Goal: Communication & Community: Answer question/provide support

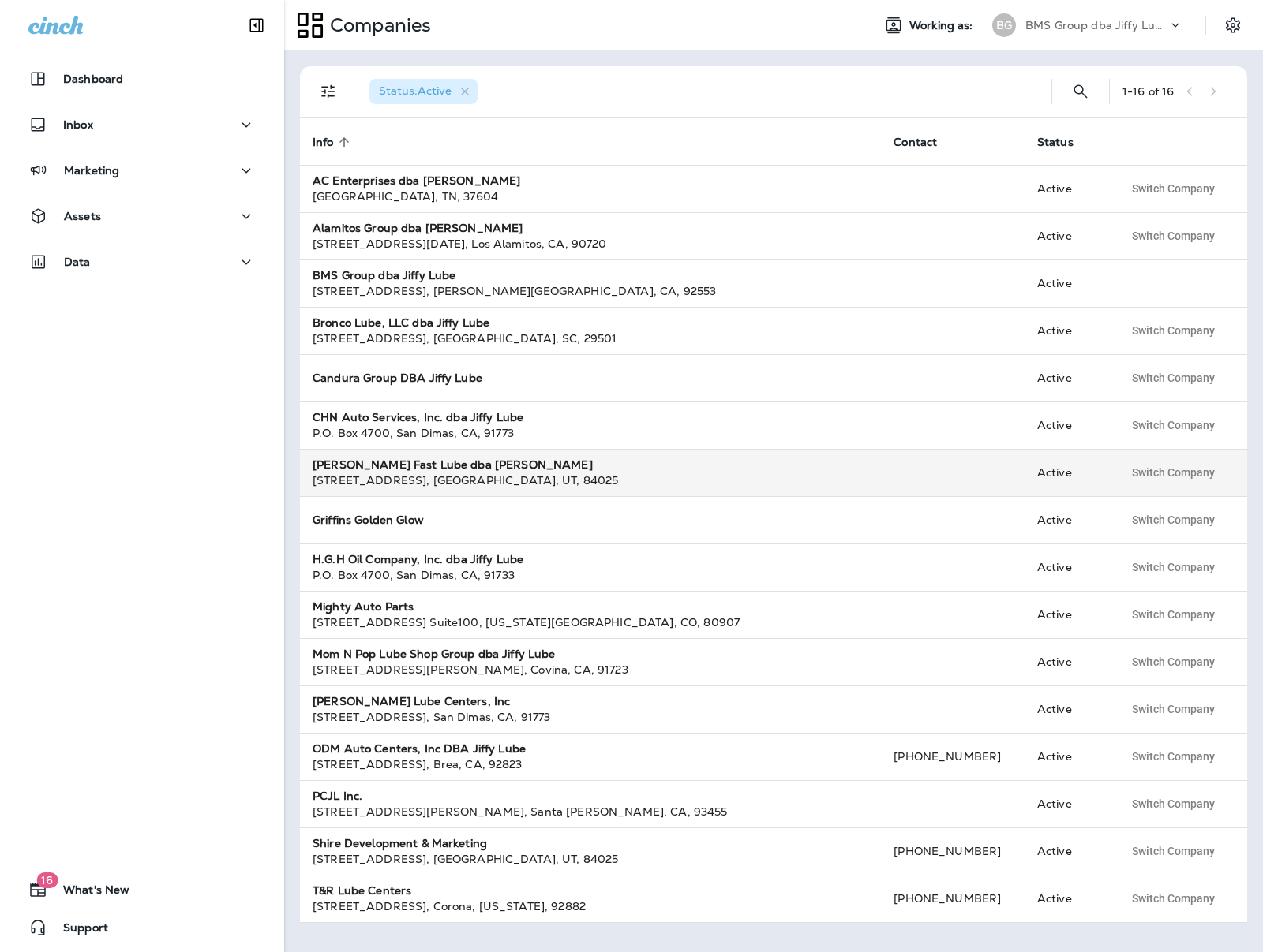
click at [442, 483] on div "[STREET_ADDRESS]" at bounding box center [590, 480] width 555 height 16
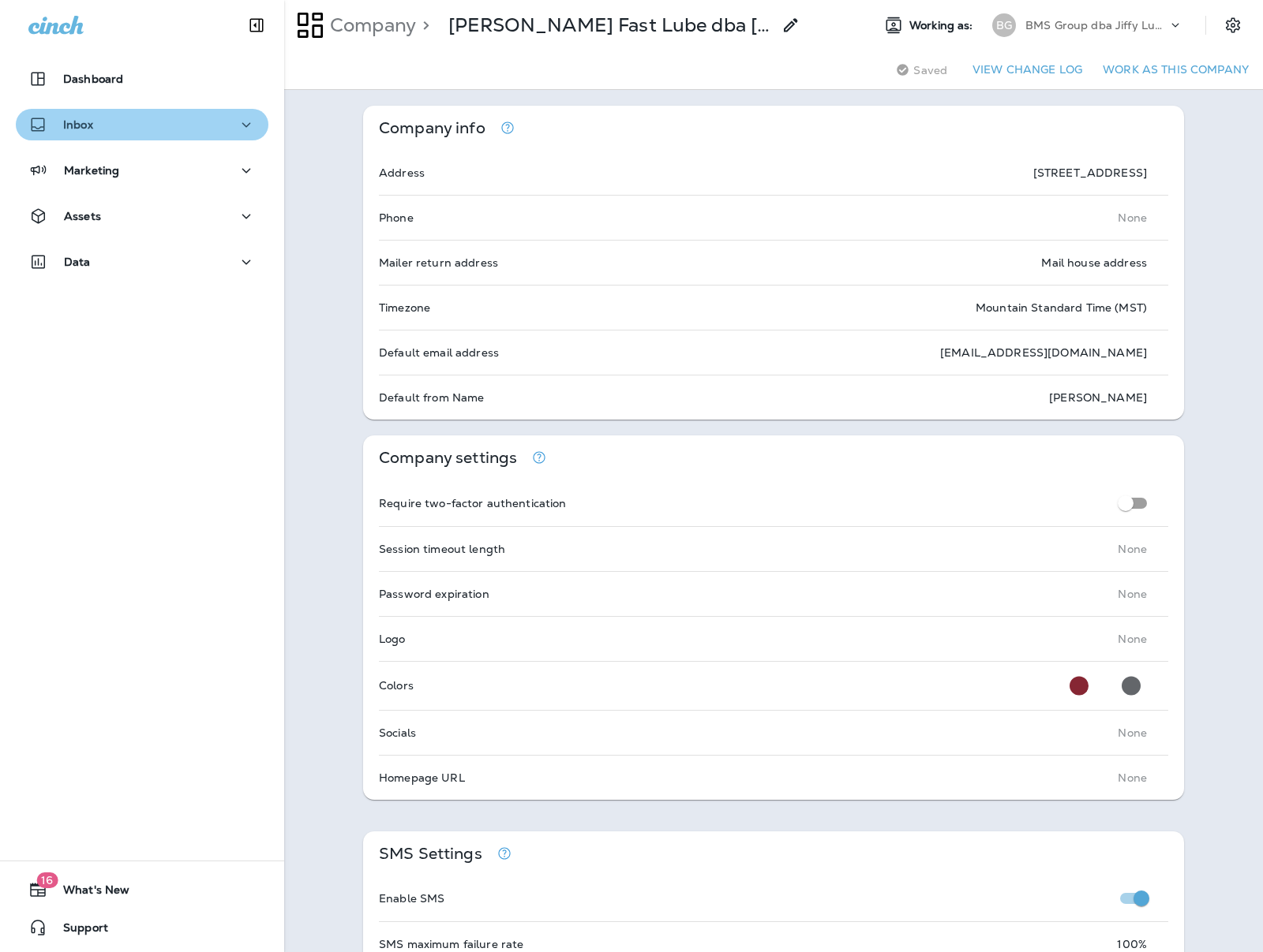
click at [115, 126] on div "Inbox" at bounding box center [142, 125] width 227 height 20
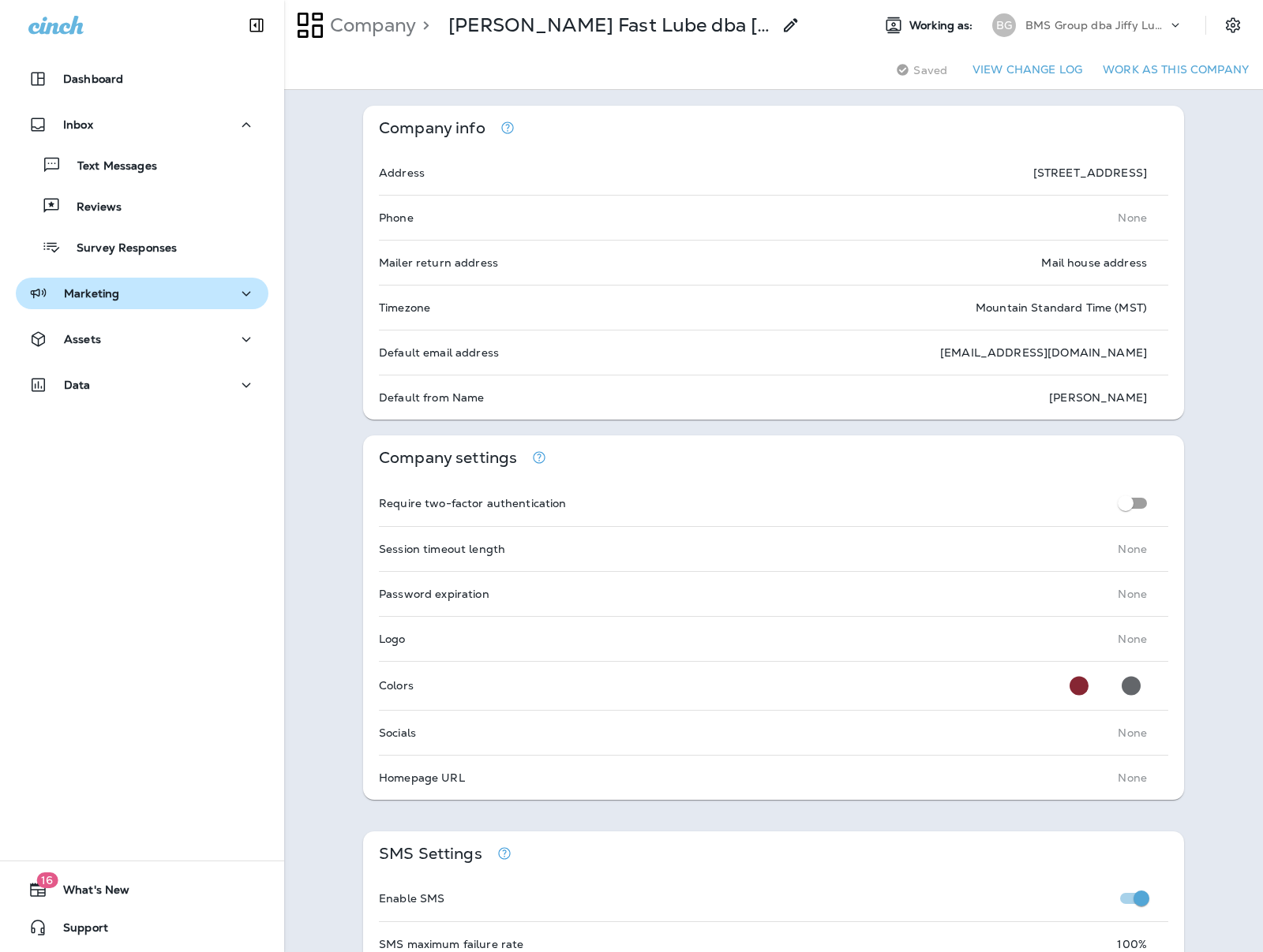
click at [98, 289] on p "Marketing" at bounding box center [91, 294] width 55 height 13
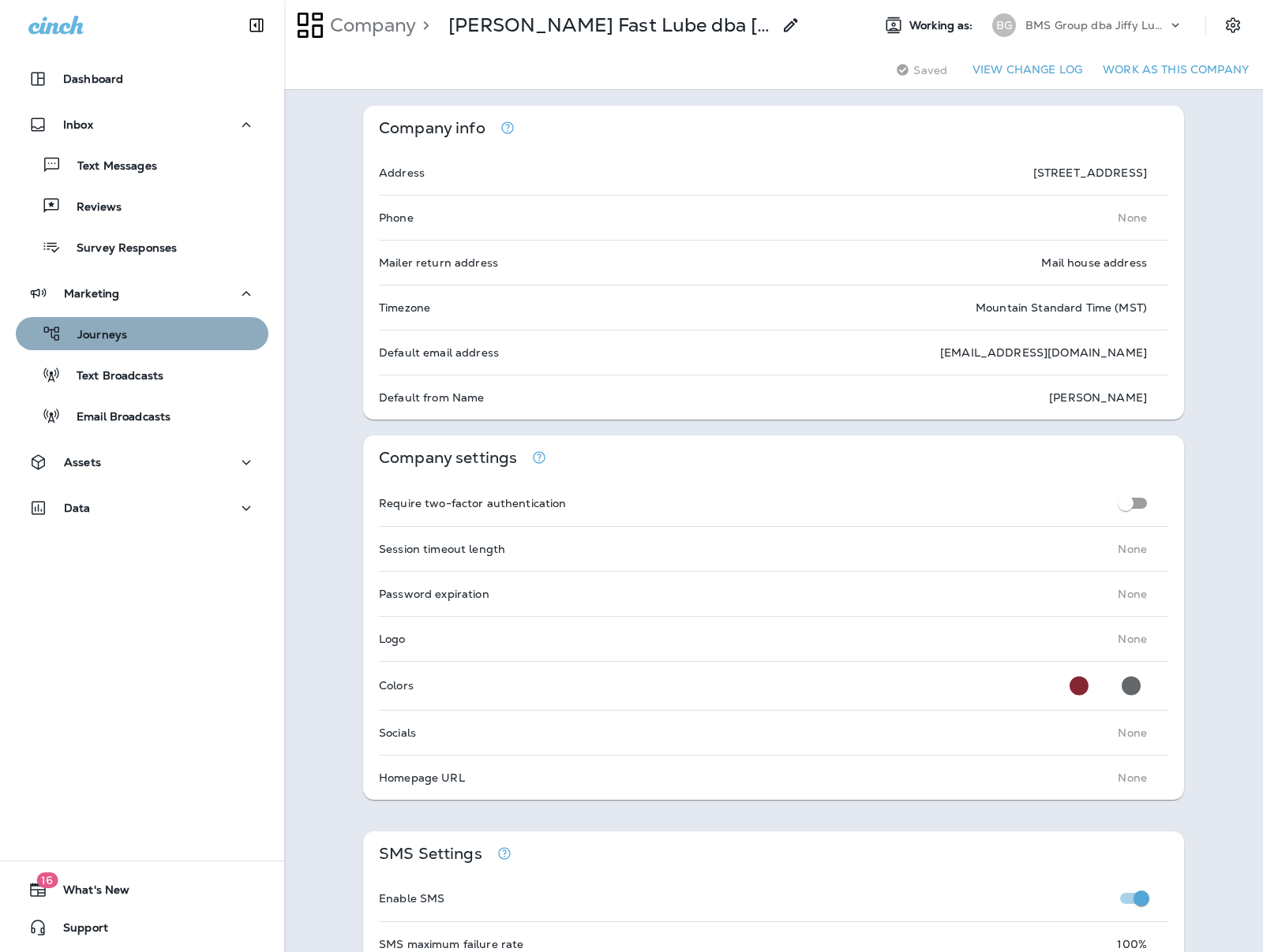
click at [130, 333] on div "Journeys" at bounding box center [142, 333] width 240 height 23
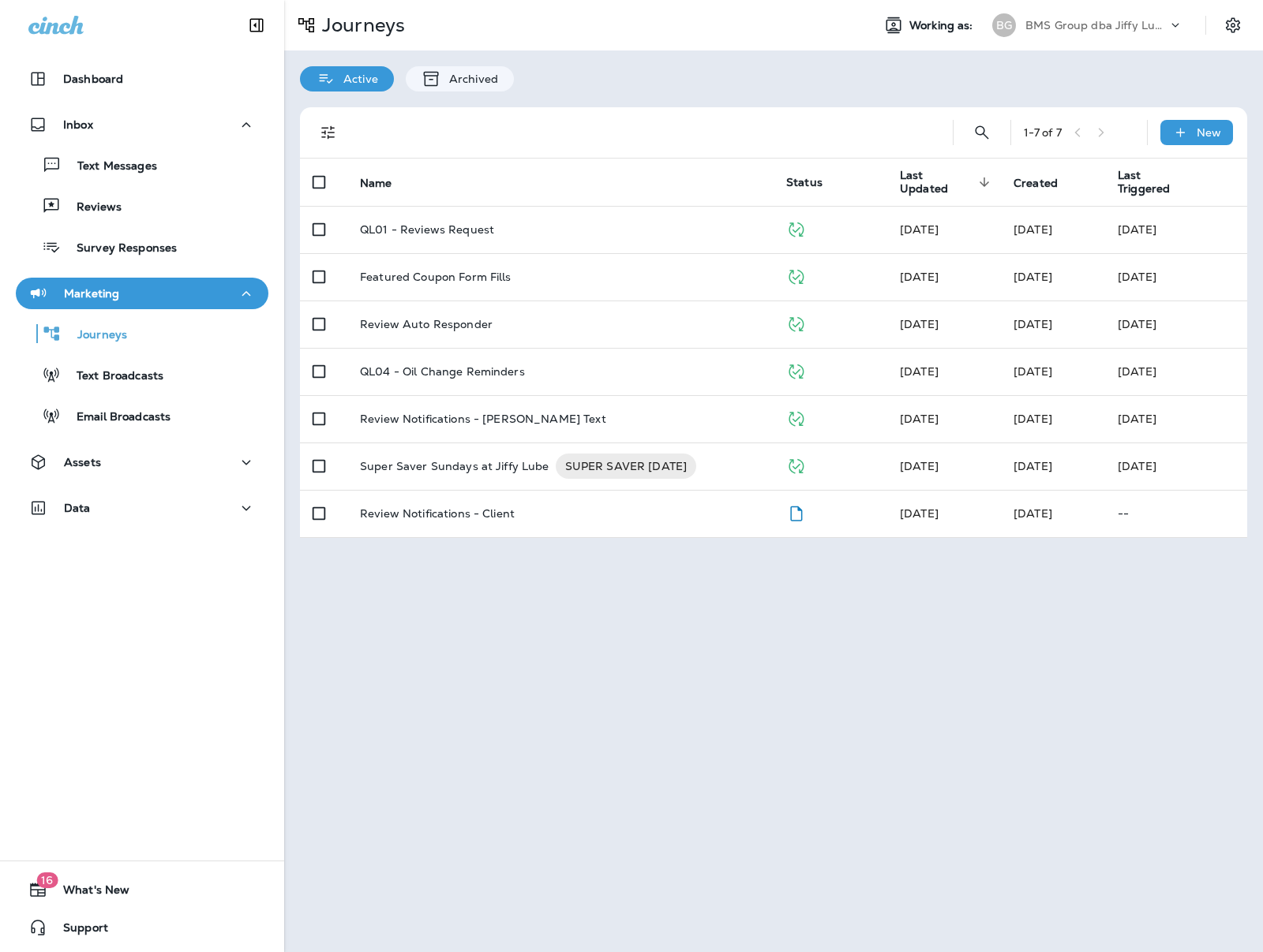
click at [143, 480] on div "Assets" at bounding box center [142, 466] width 284 height 40
click at [133, 456] on div "Assets" at bounding box center [142, 463] width 227 height 20
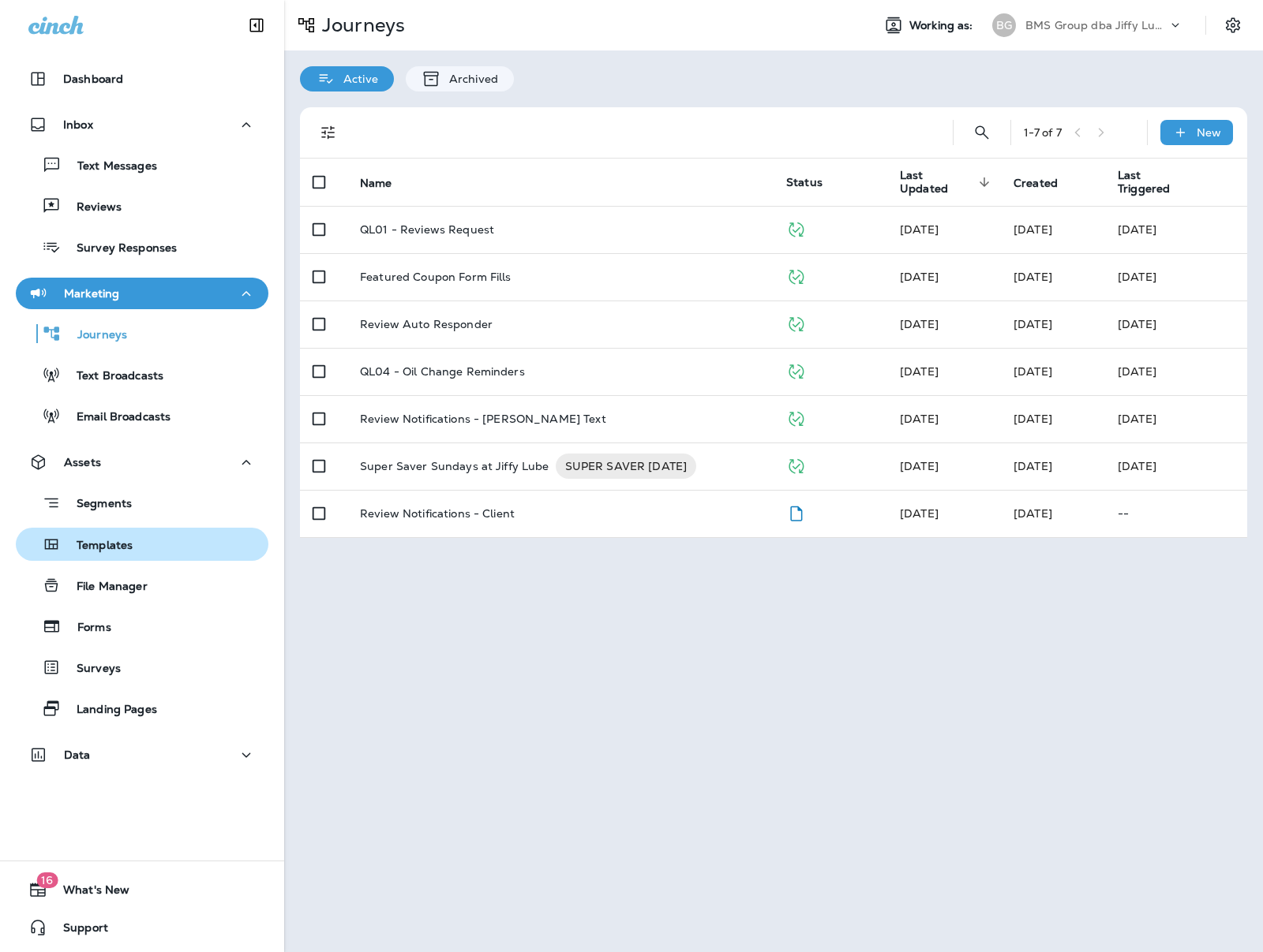
click at [120, 547] on p "Templates" at bounding box center [97, 546] width 72 height 15
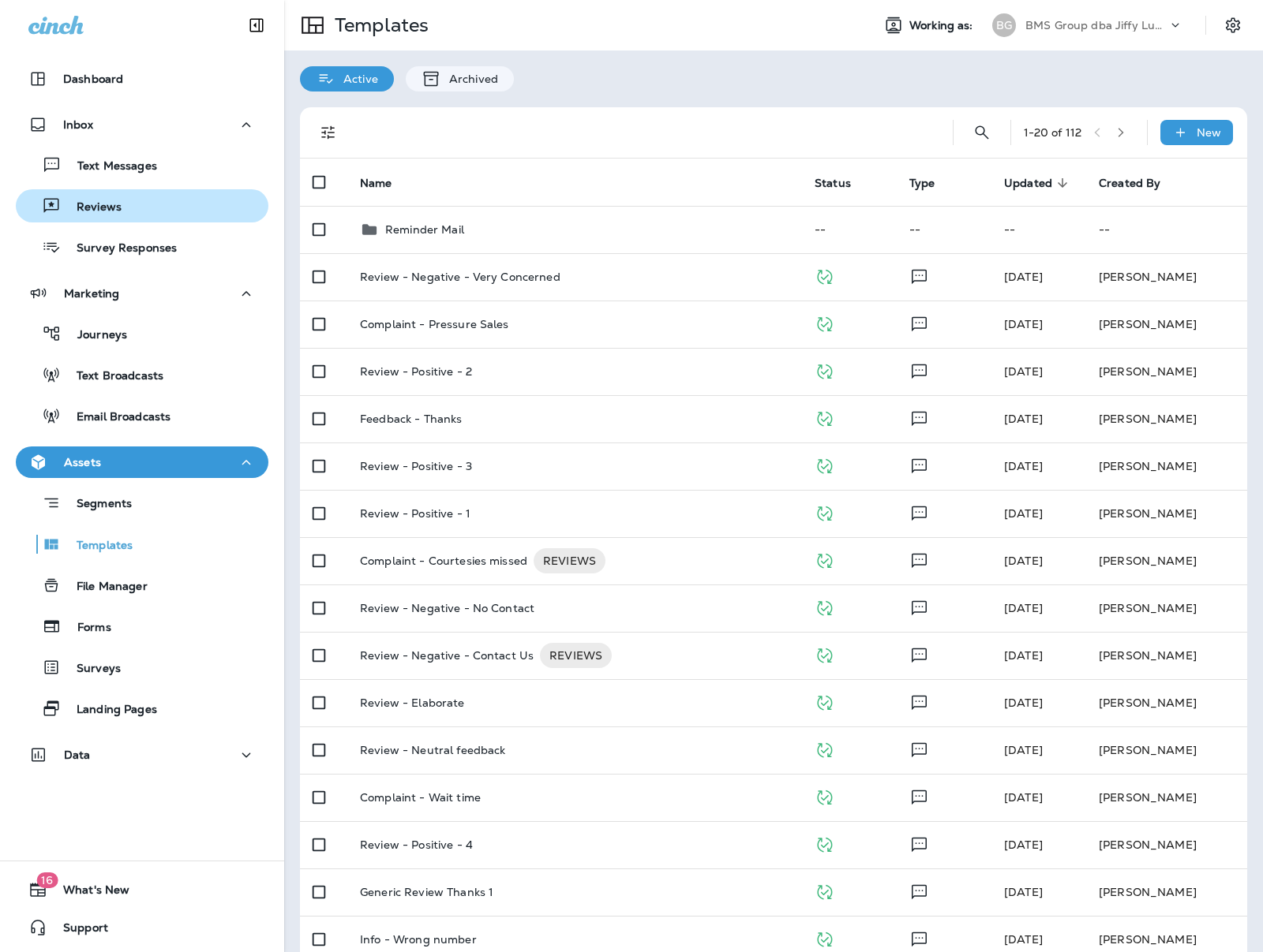
click at [92, 205] on p "Reviews" at bounding box center [92, 207] width 61 height 15
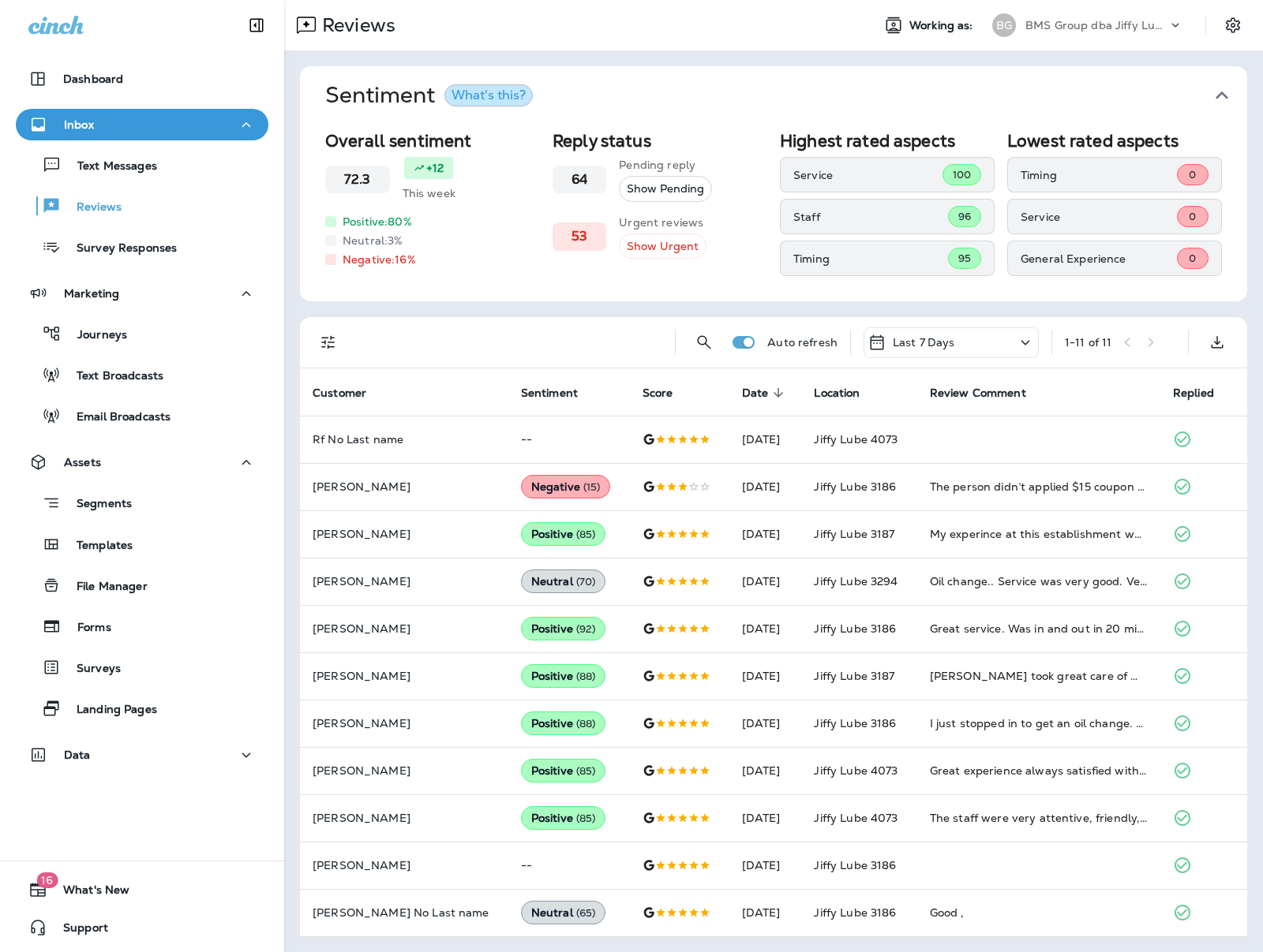
click at [1134, 29] on p "BMS Group dba Jiffy Lube" at bounding box center [1096, 25] width 142 height 13
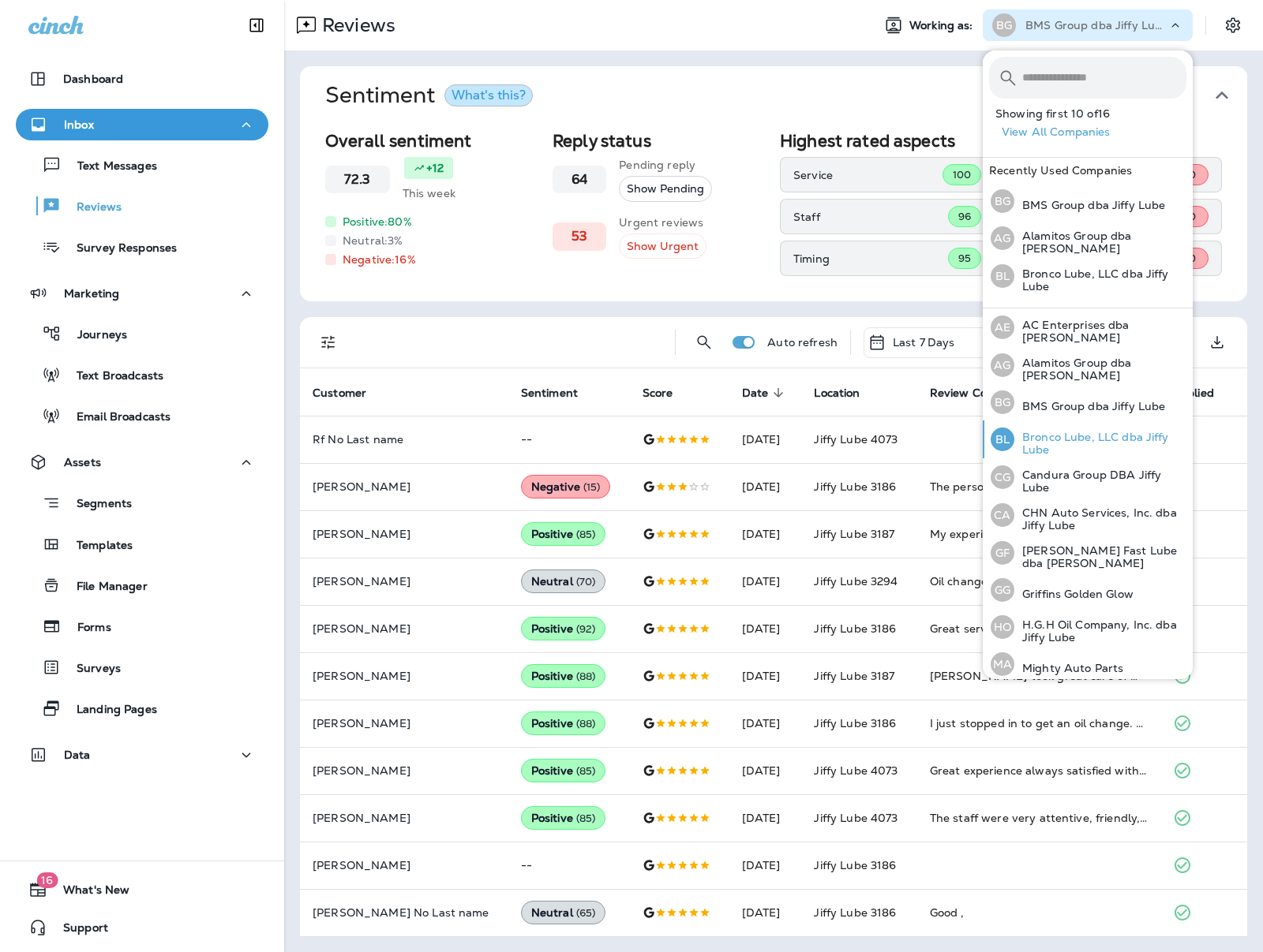
click at [1068, 431] on p "Bronco Lube, LLC dba Jiffy Lube" at bounding box center [1100, 444] width 172 height 25
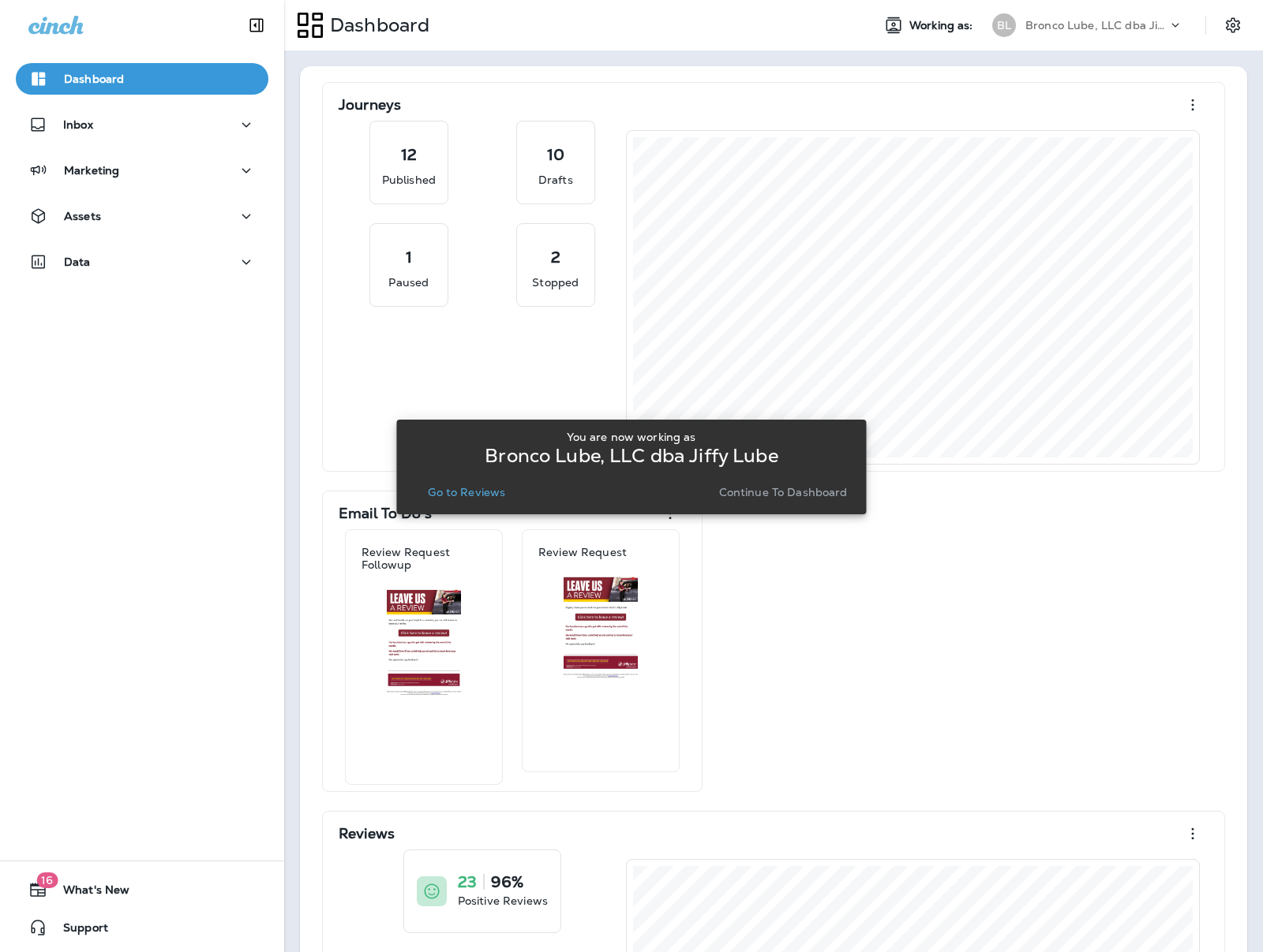
click at [509, 484] on button "Go to Reviews" at bounding box center [466, 492] width 90 height 22
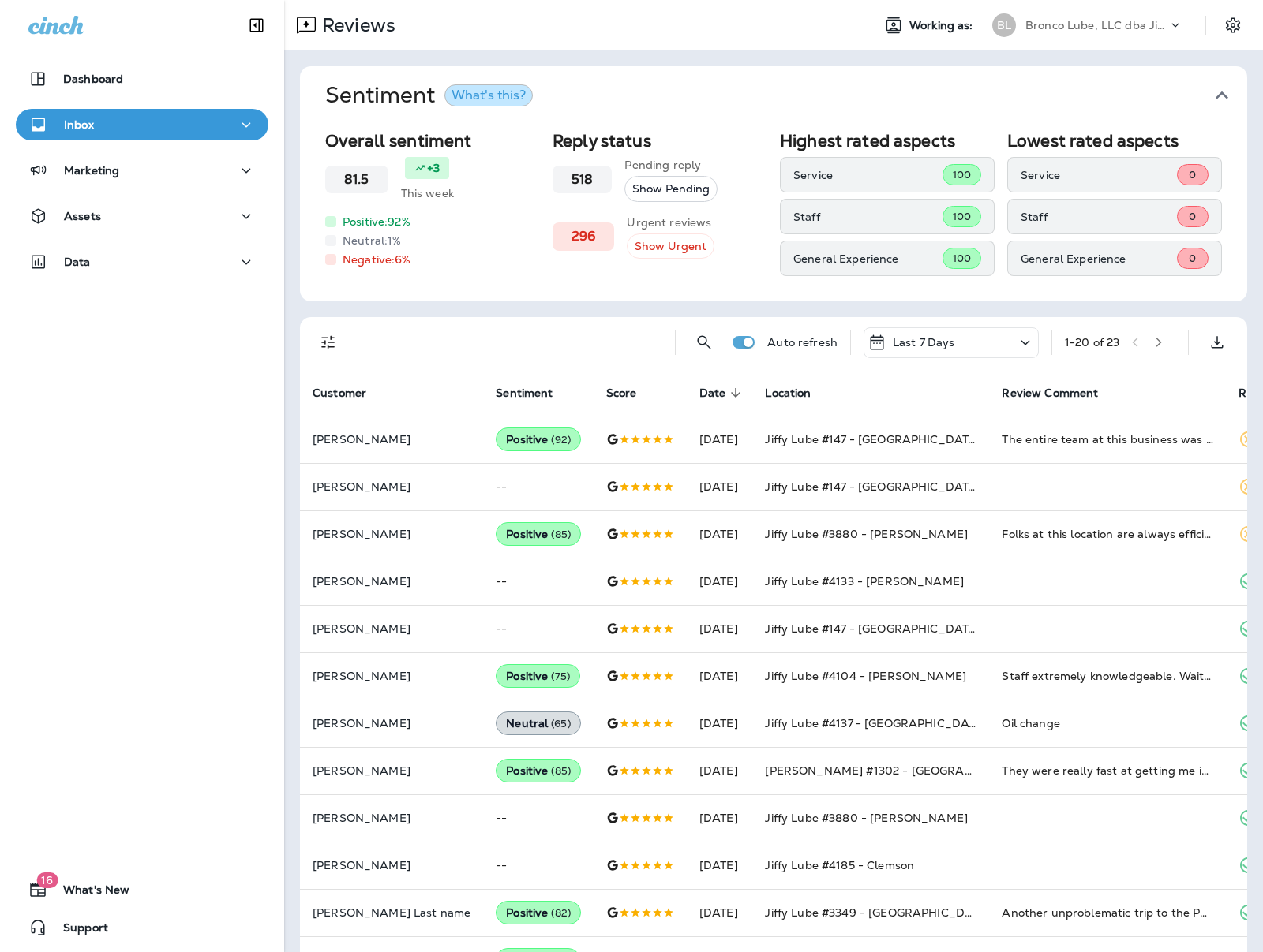
click at [345, 334] on div "Auto refresh Last 7 Days 1 - 20 of 23" at bounding box center [776, 342] width 928 height 50
click at [340, 340] on button "Filters" at bounding box center [328, 342] width 31 height 31
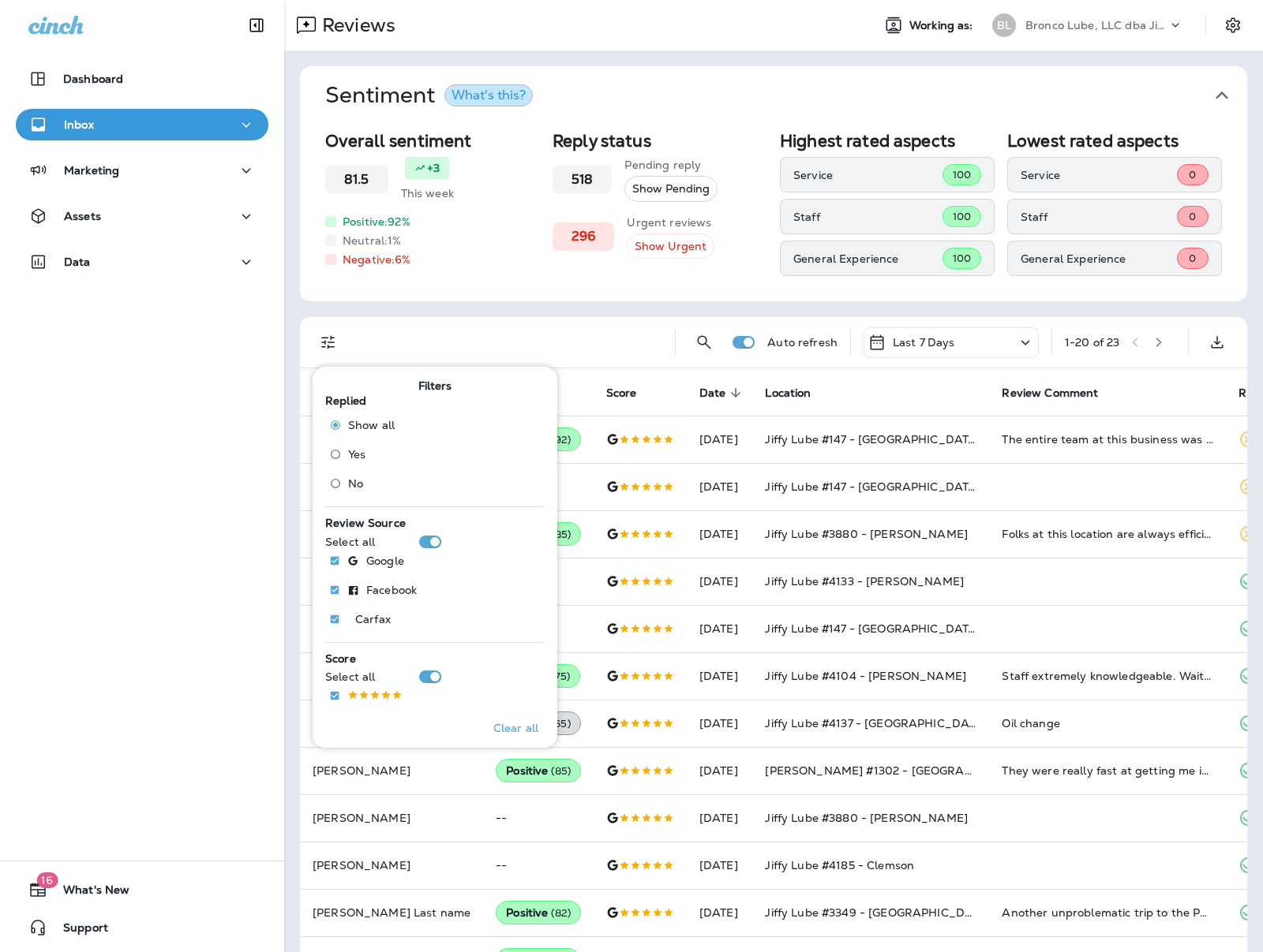
click at [358, 482] on span "No" at bounding box center [355, 483] width 15 height 13
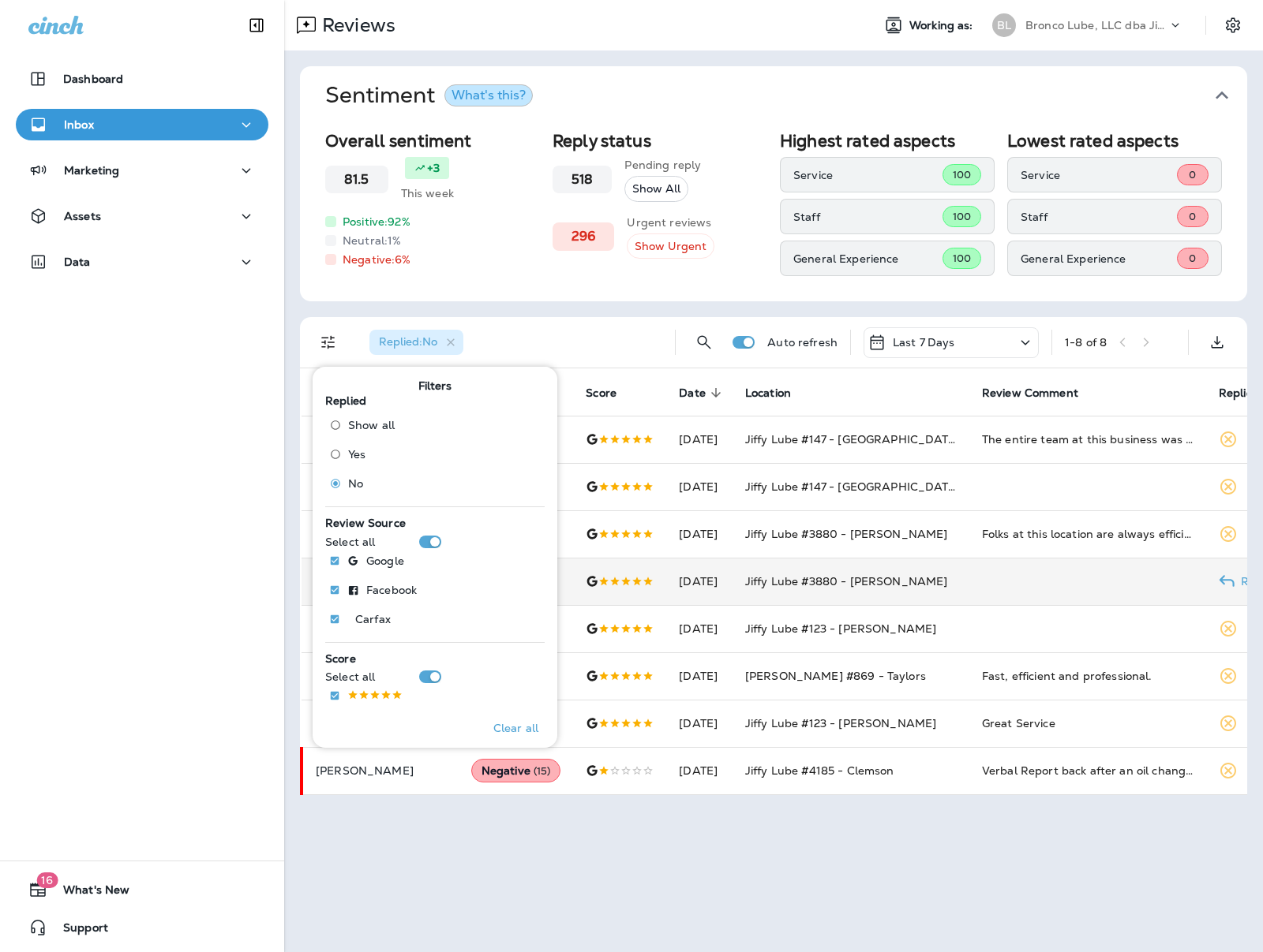
click at [725, 578] on td "[DATE]" at bounding box center [699, 581] width 66 height 48
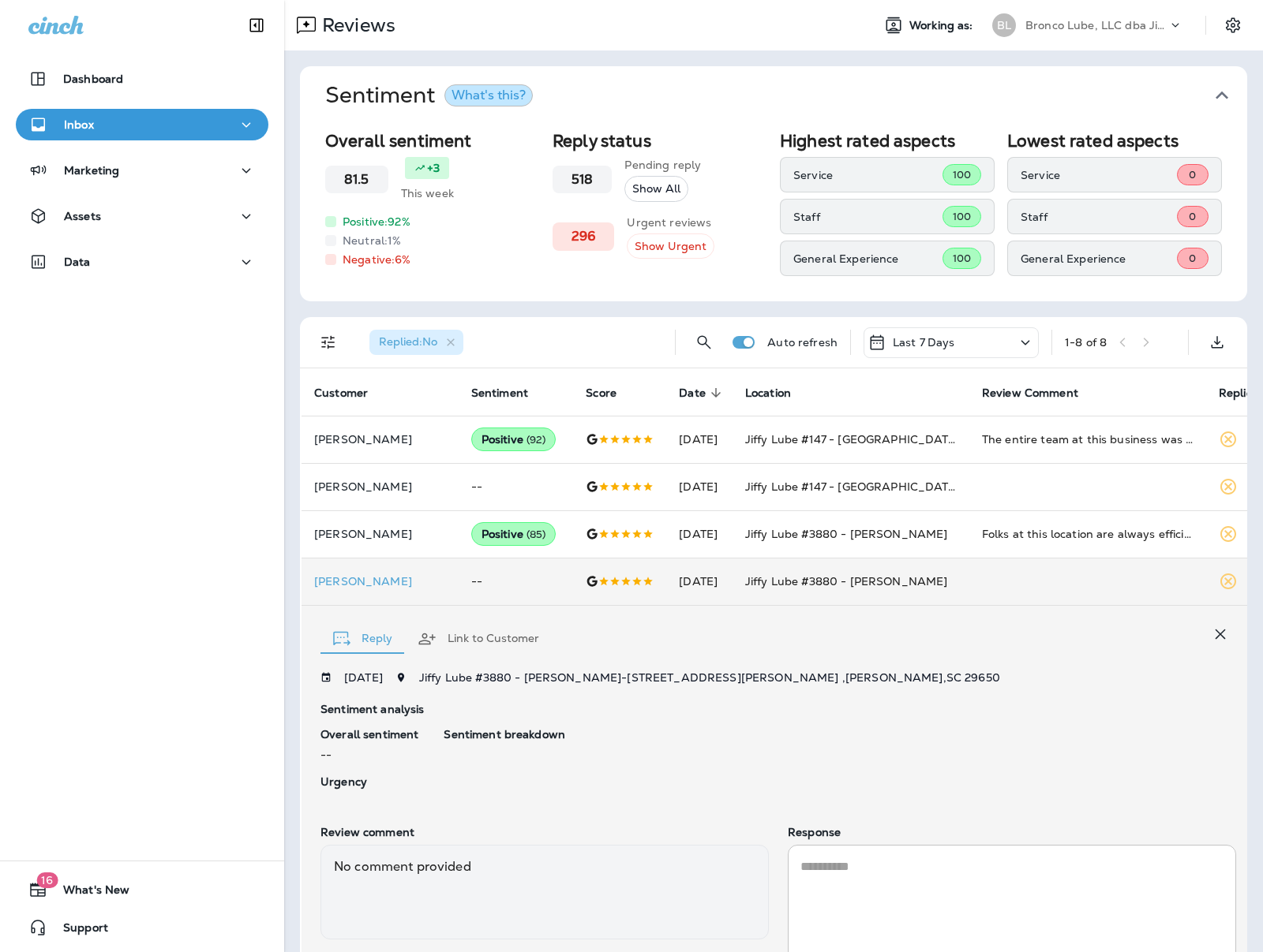
scroll to position [111, 0]
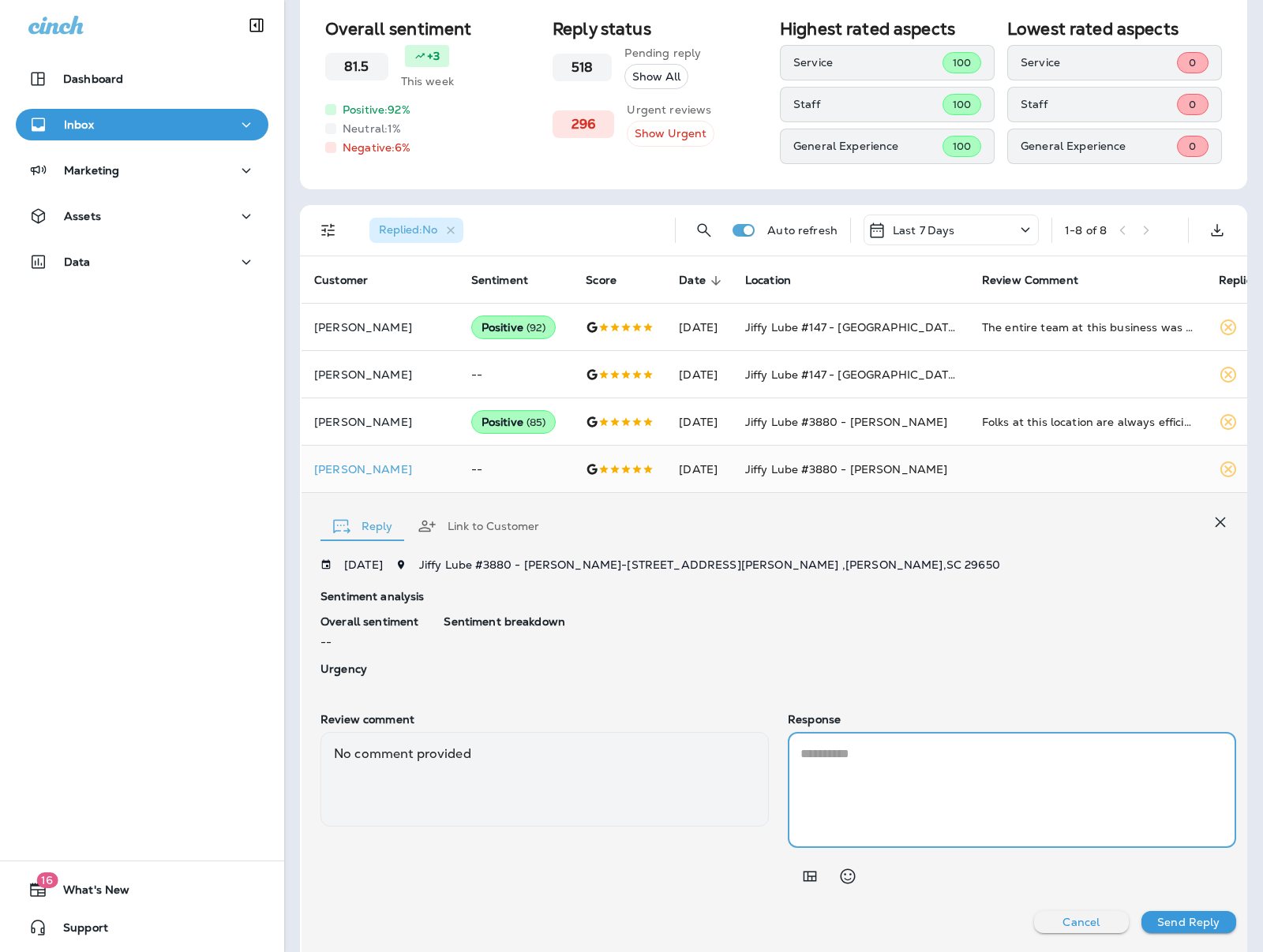
click at [879, 770] on textarea at bounding box center [1011, 789] width 423 height 91
type textarea "**********"
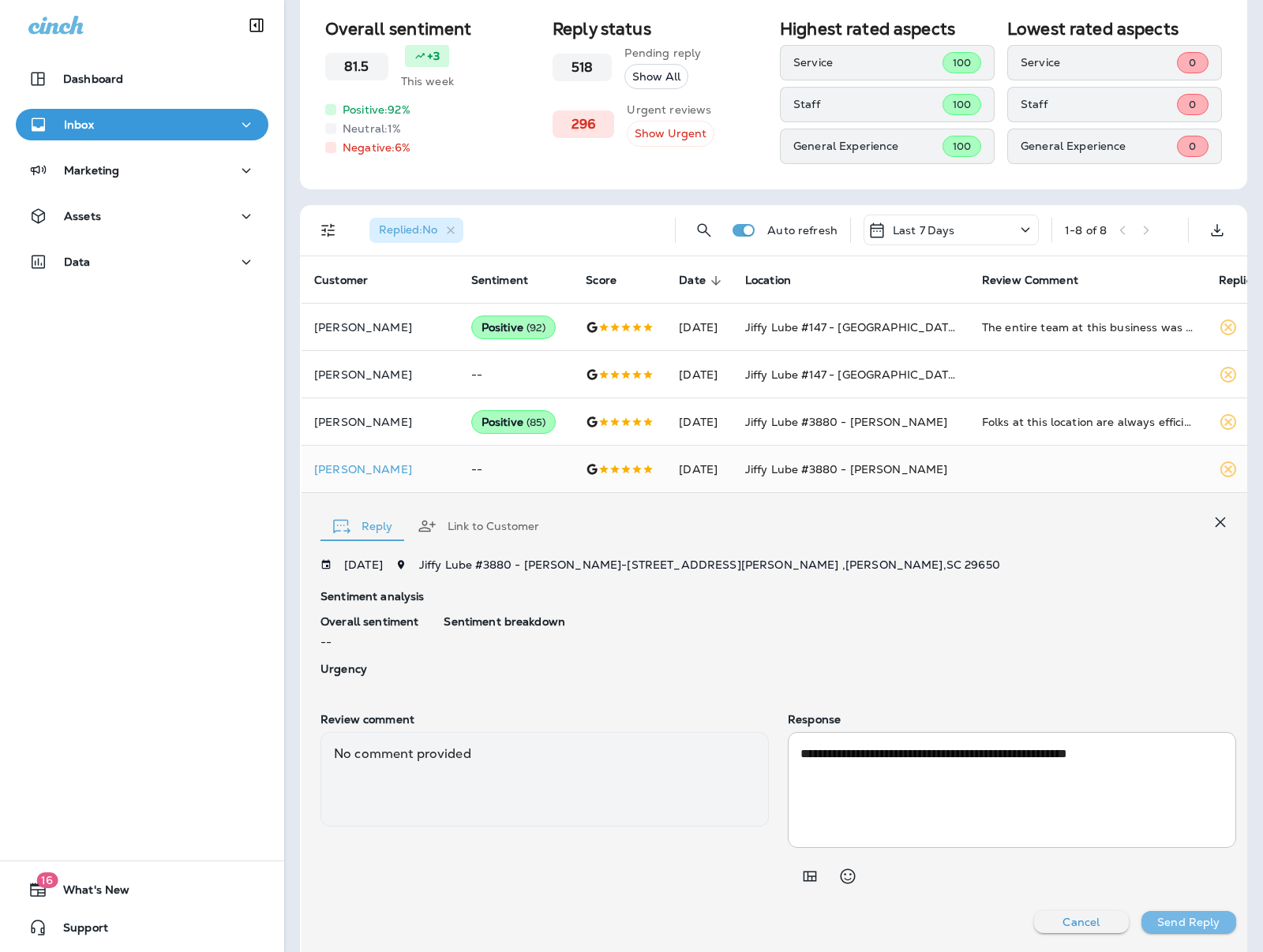
click at [1157, 921] on p "Send Reply" at bounding box center [1188, 922] width 62 height 13
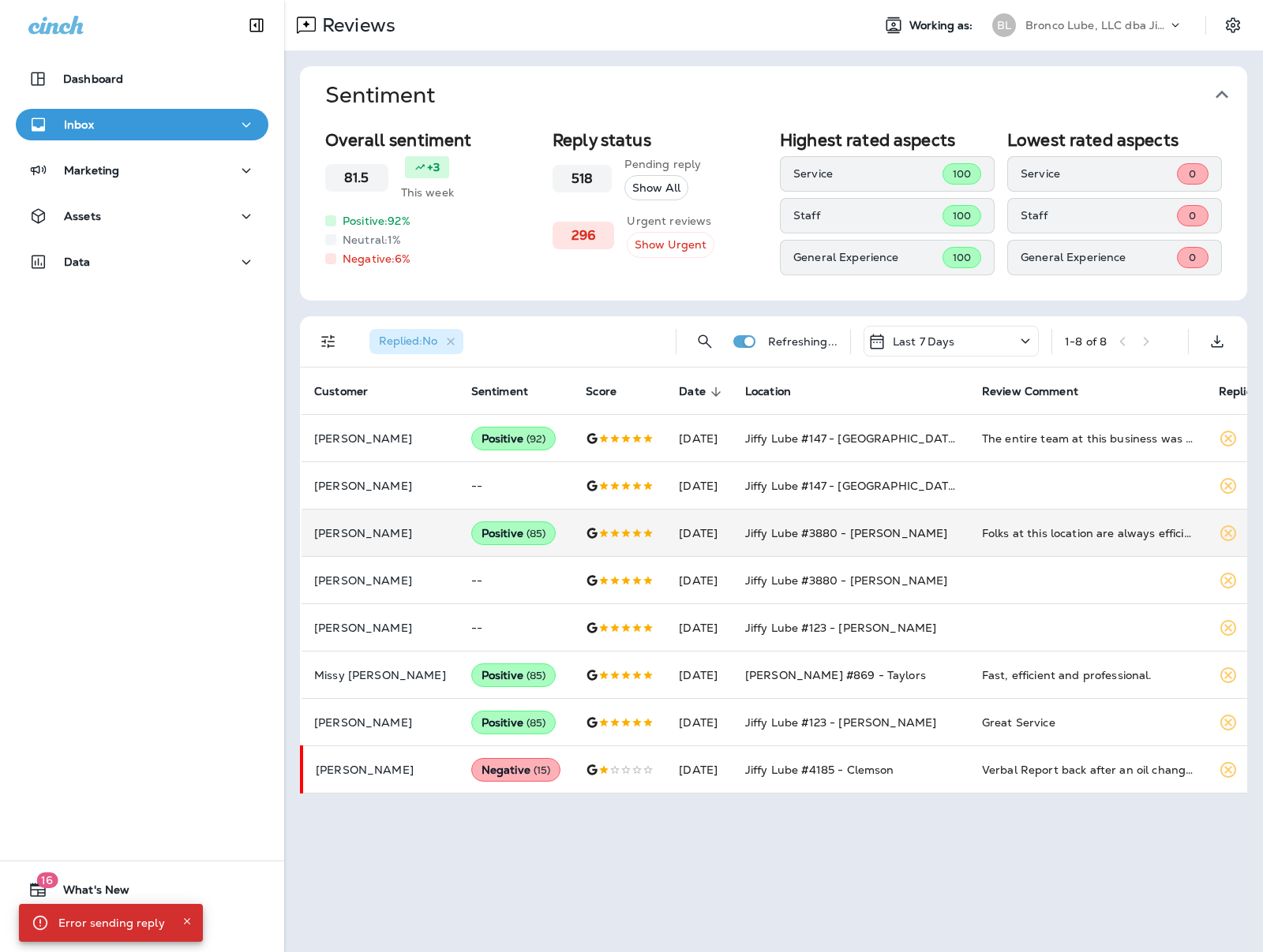
scroll to position [0, 0]
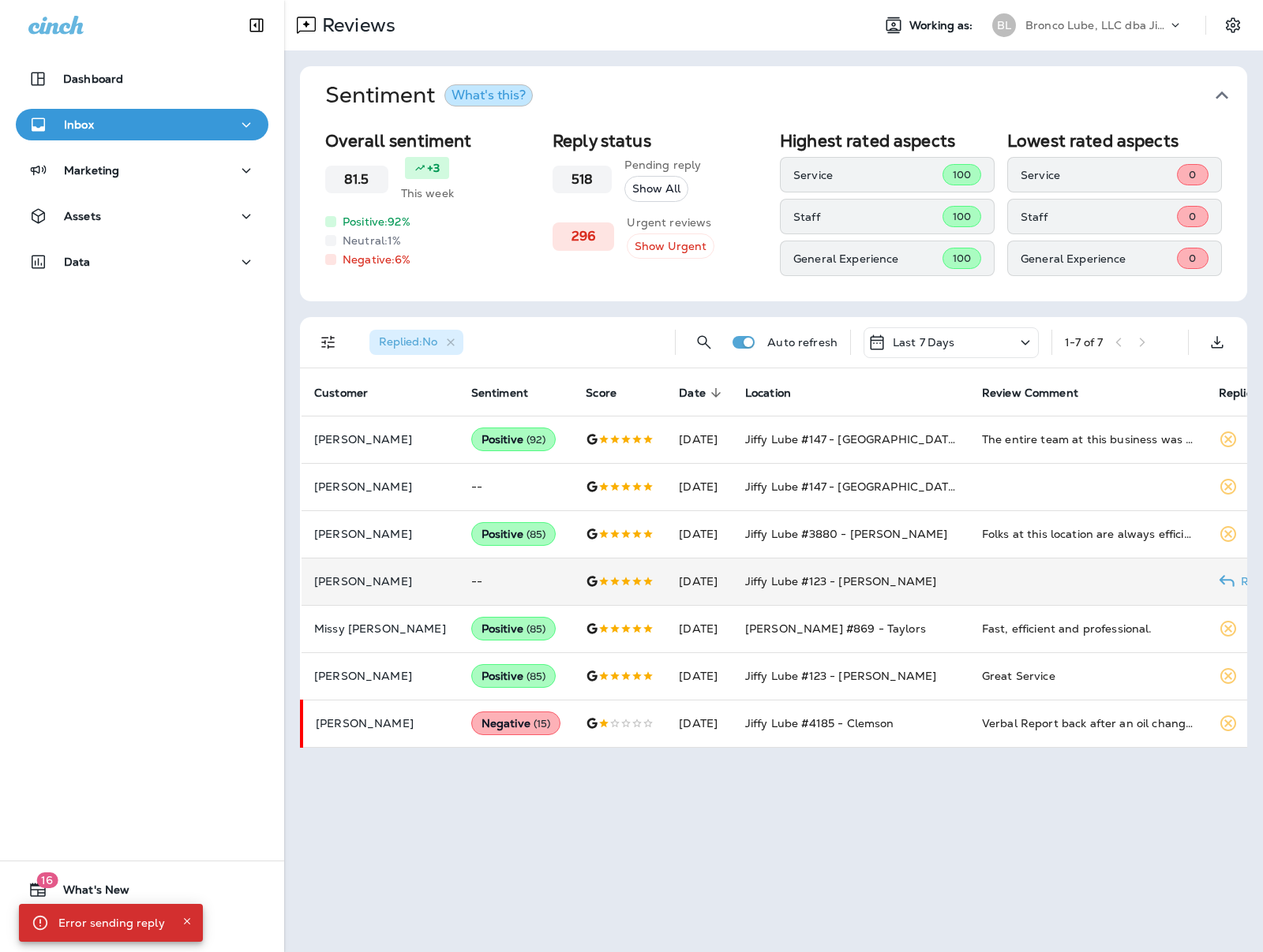
click at [996, 584] on td at bounding box center [1088, 581] width 237 height 48
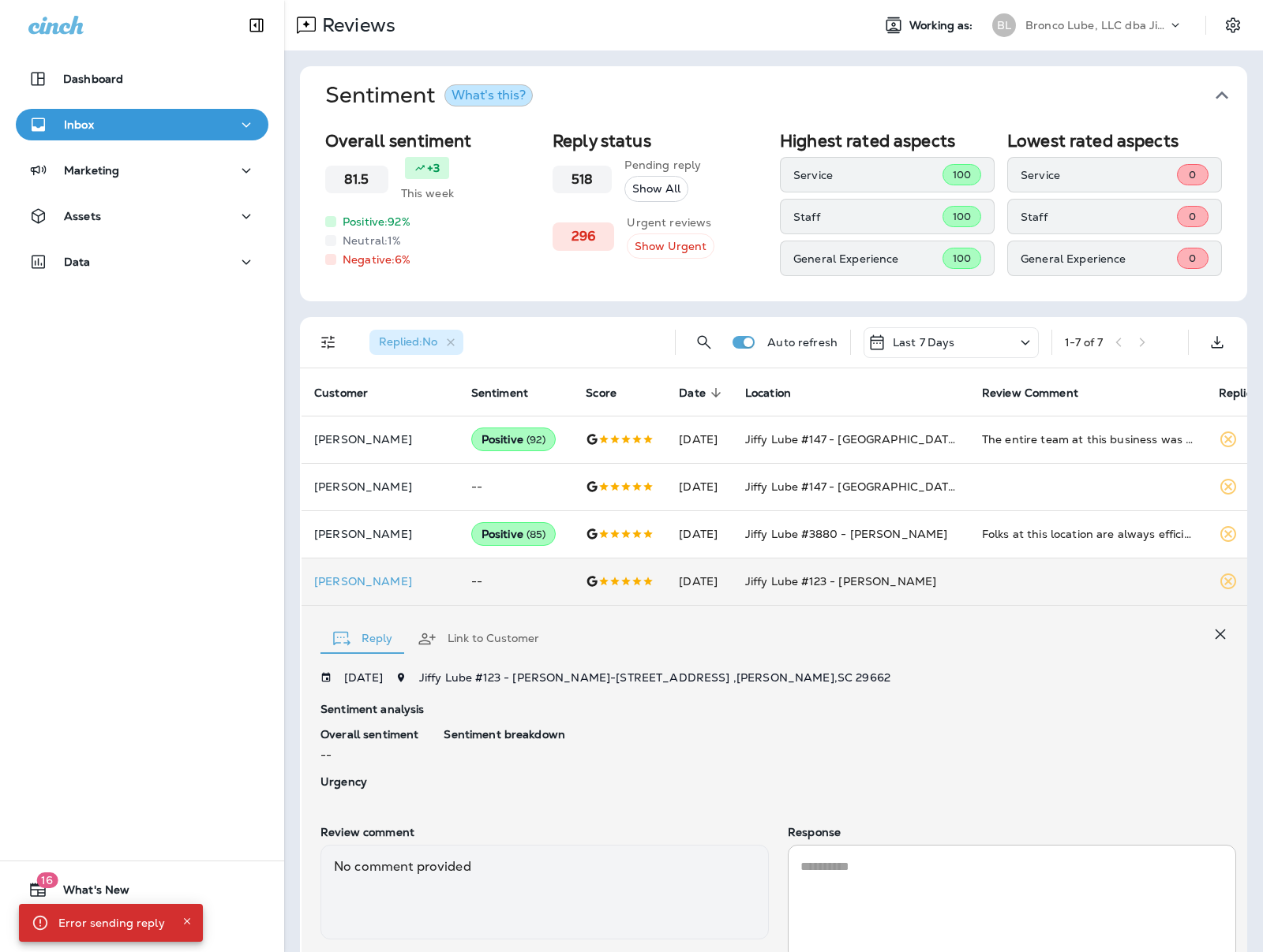
scroll to position [111, 0]
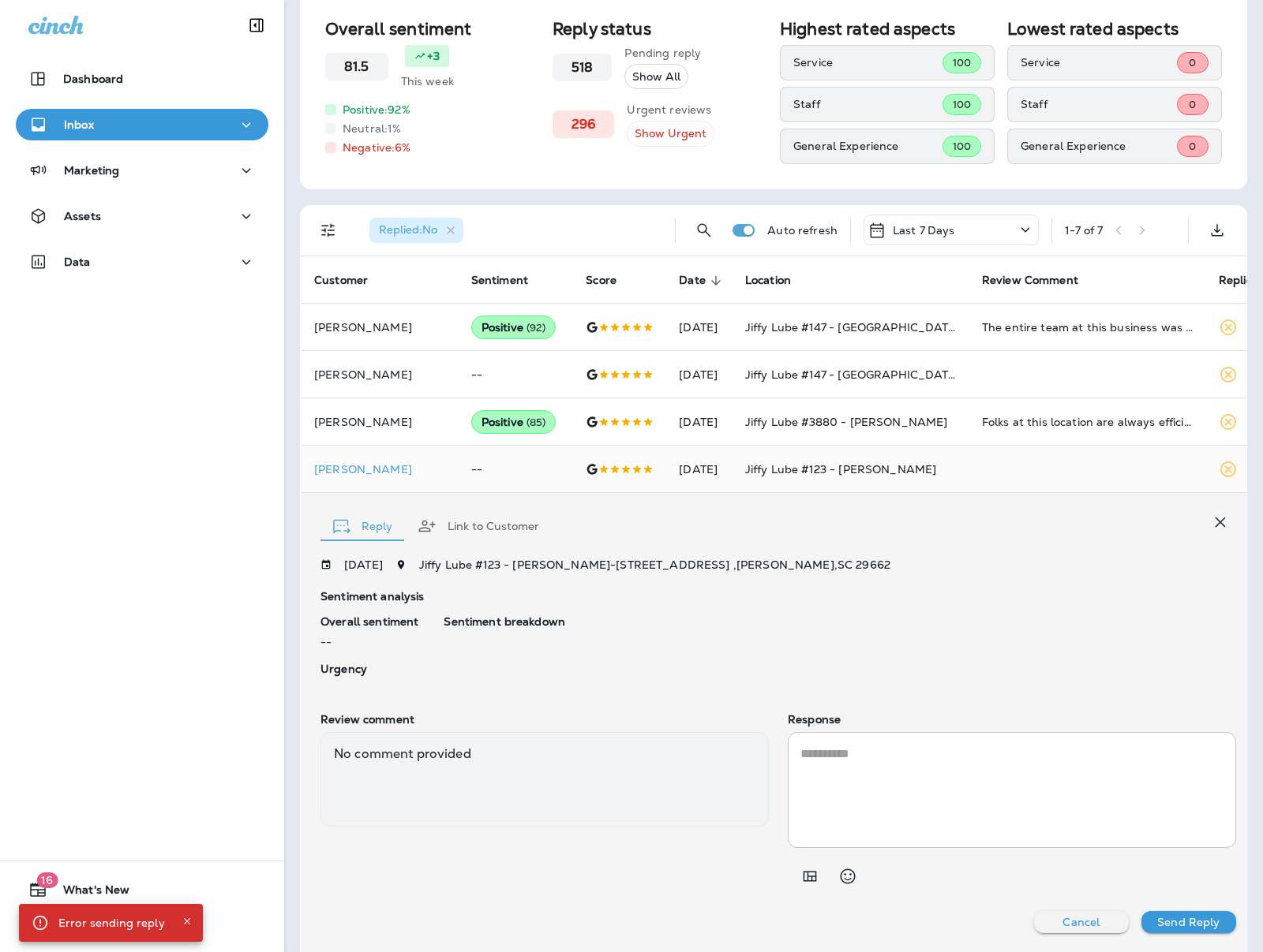
click at [866, 795] on textarea at bounding box center [1011, 789] width 423 height 91
paste textarea "**********"
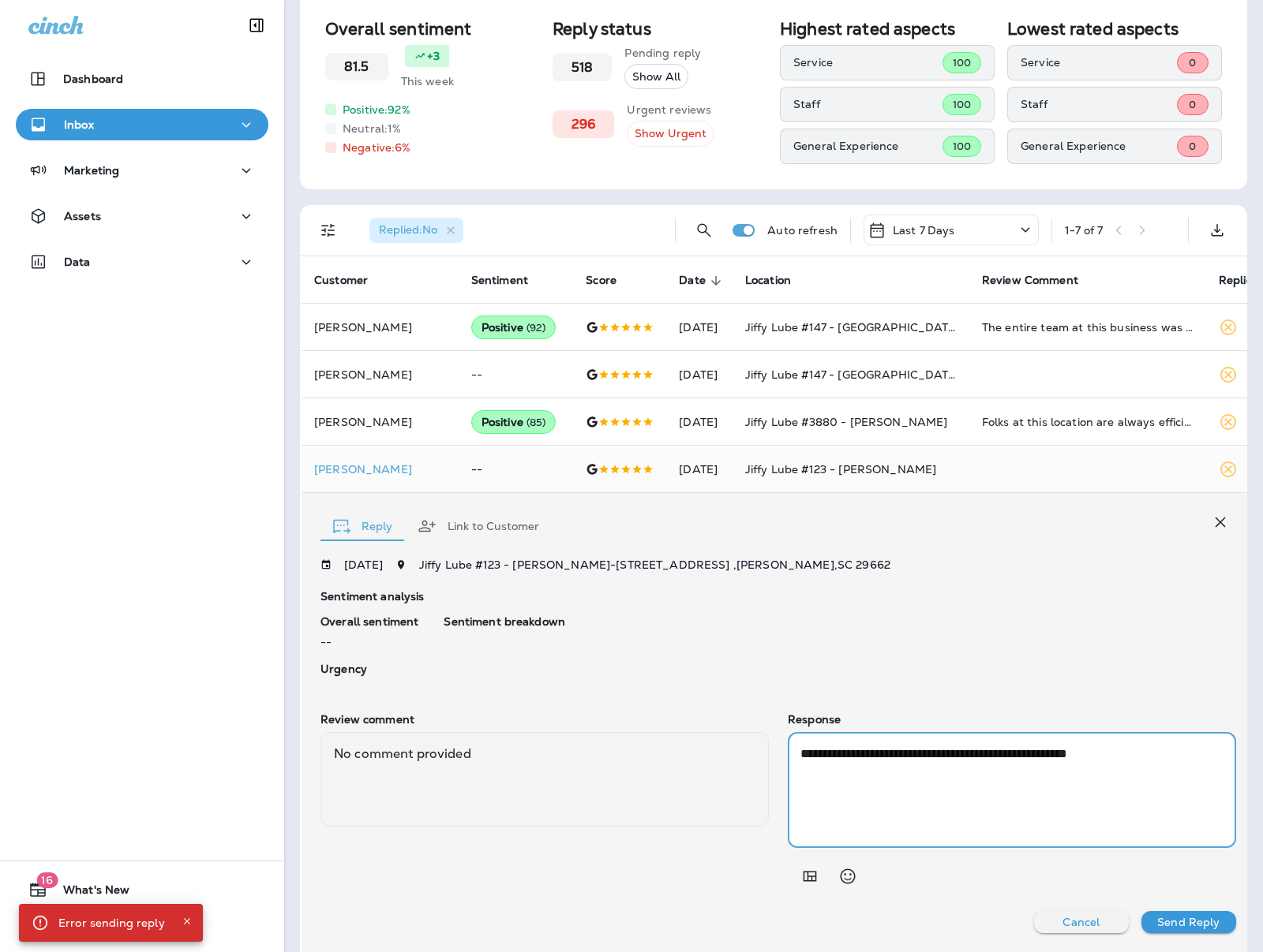
click at [972, 749] on textarea "**********" at bounding box center [1002, 789] width 403 height 91
drag, startPoint x: 932, startPoint y: 750, endPoint x: 828, endPoint y: 754, distance: 104.1
click at [828, 754] on textarea "**********" at bounding box center [1002, 789] width 403 height 91
click at [898, 754] on textarea "**********" at bounding box center [1002, 789] width 403 height 91
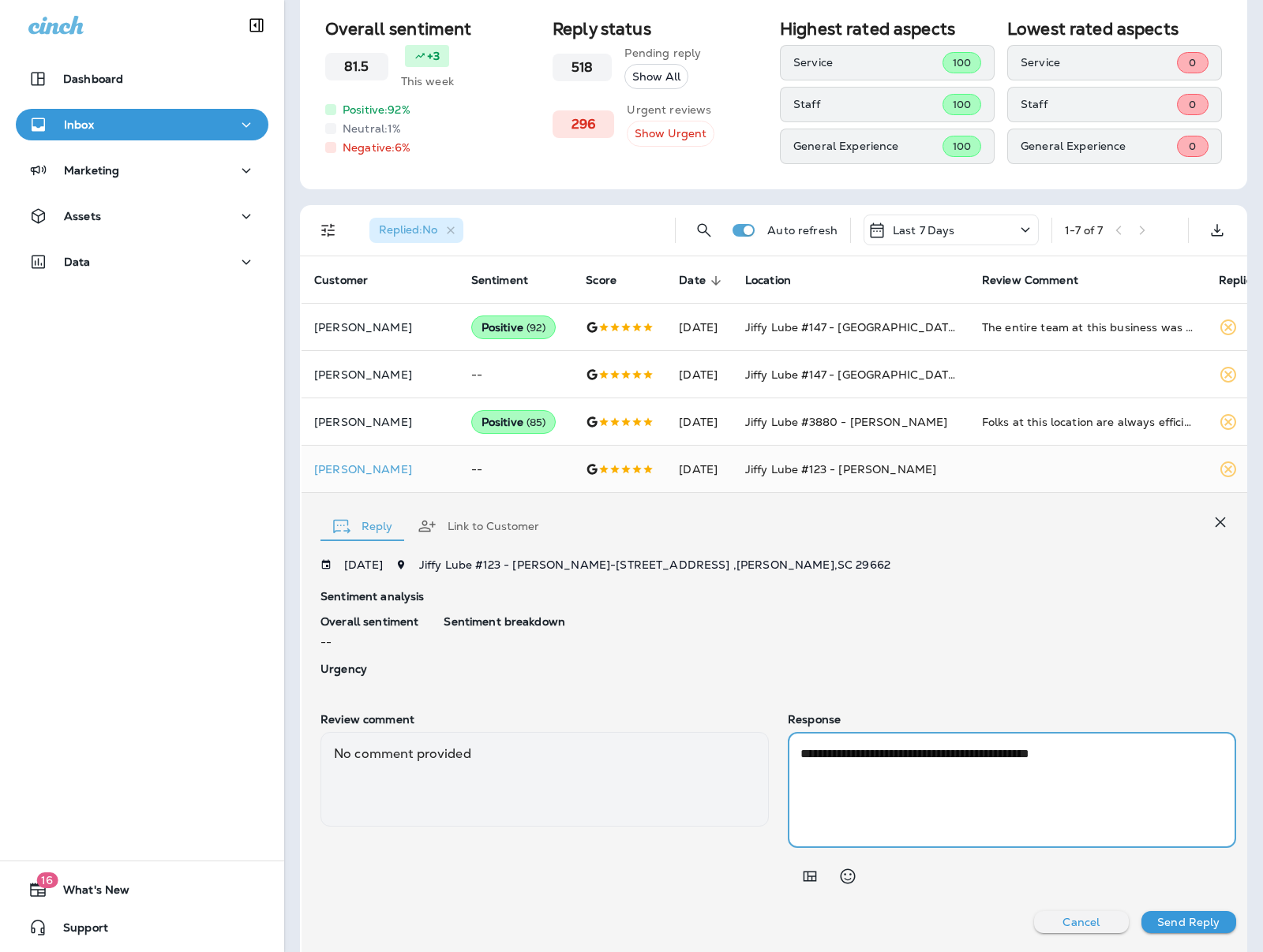
click at [969, 749] on textarea "**********" at bounding box center [1002, 789] width 403 height 91
type textarea "**********"
click at [1157, 916] on p "Send Reply" at bounding box center [1188, 922] width 62 height 13
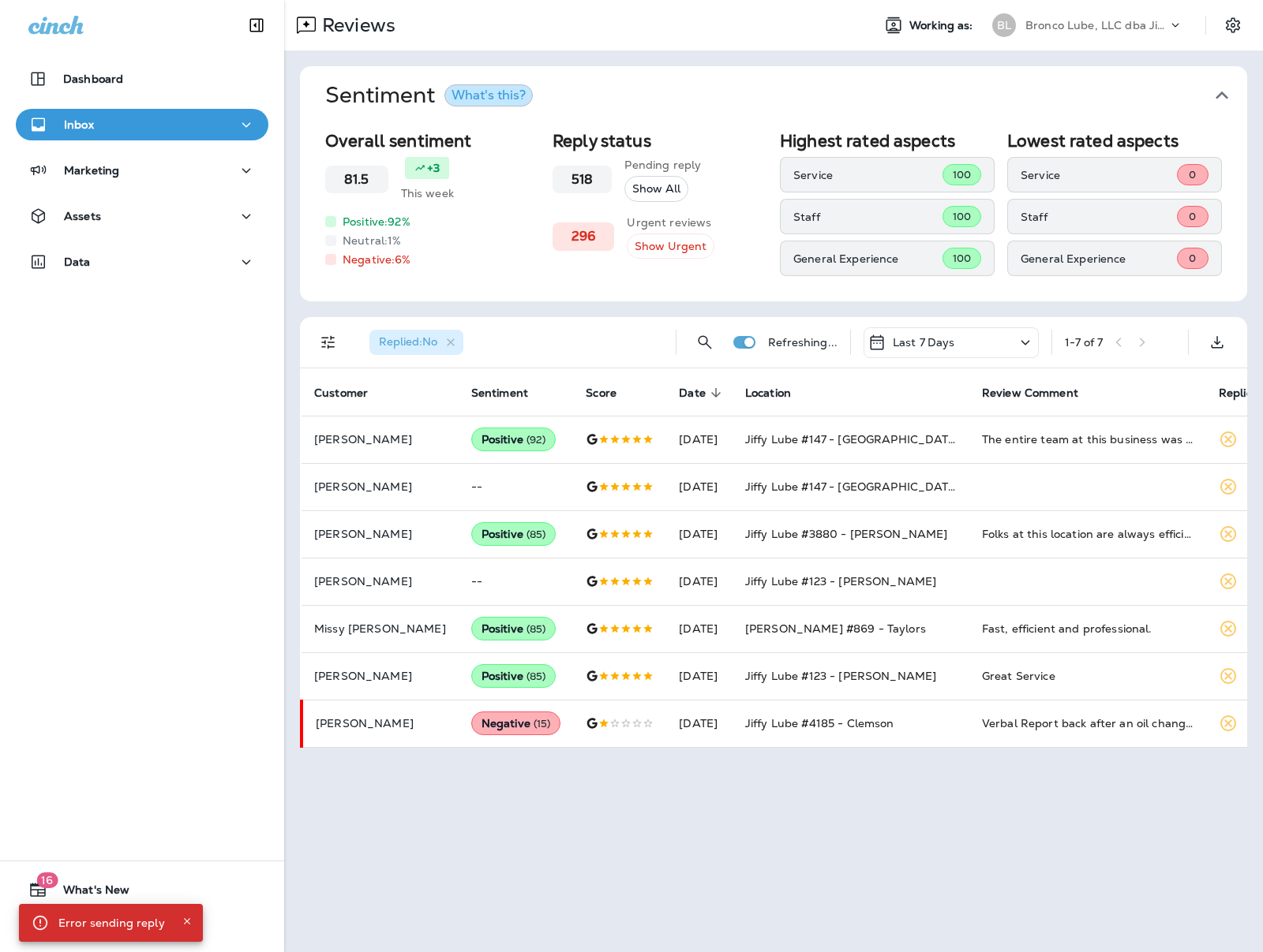
scroll to position [0, 0]
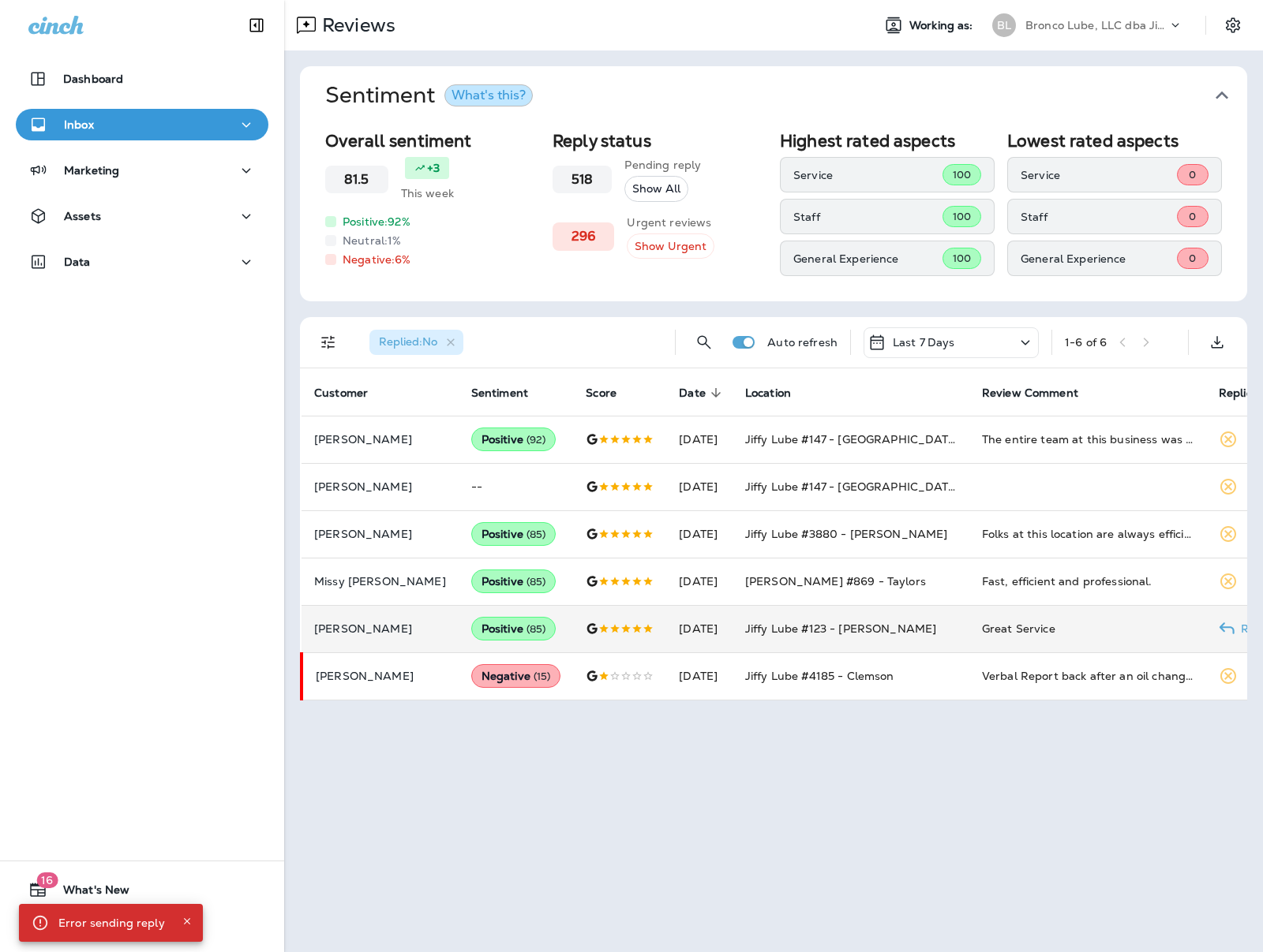
click at [990, 631] on div "Great Service" at bounding box center [1087, 629] width 211 height 16
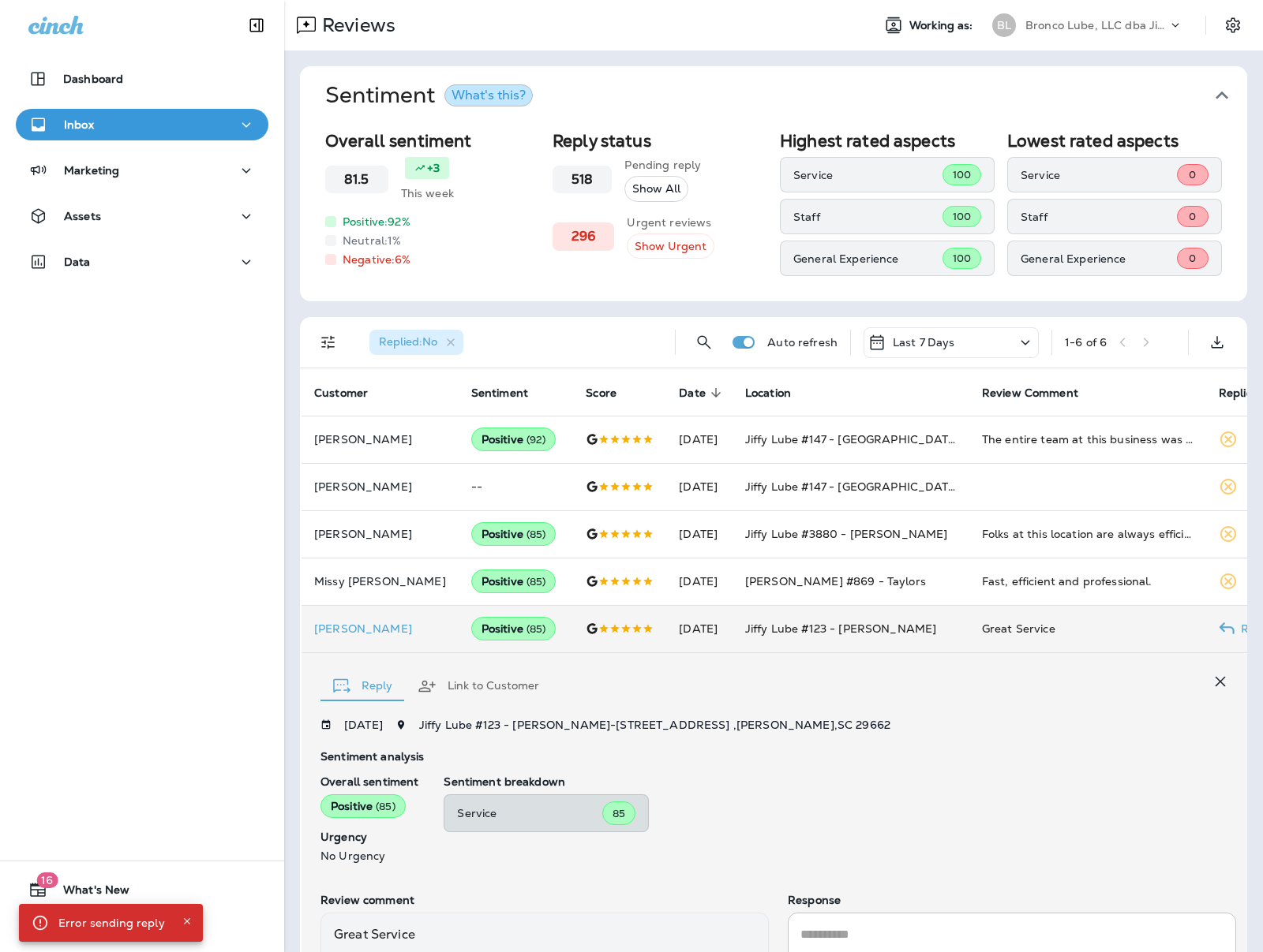
scroll to position [179, 0]
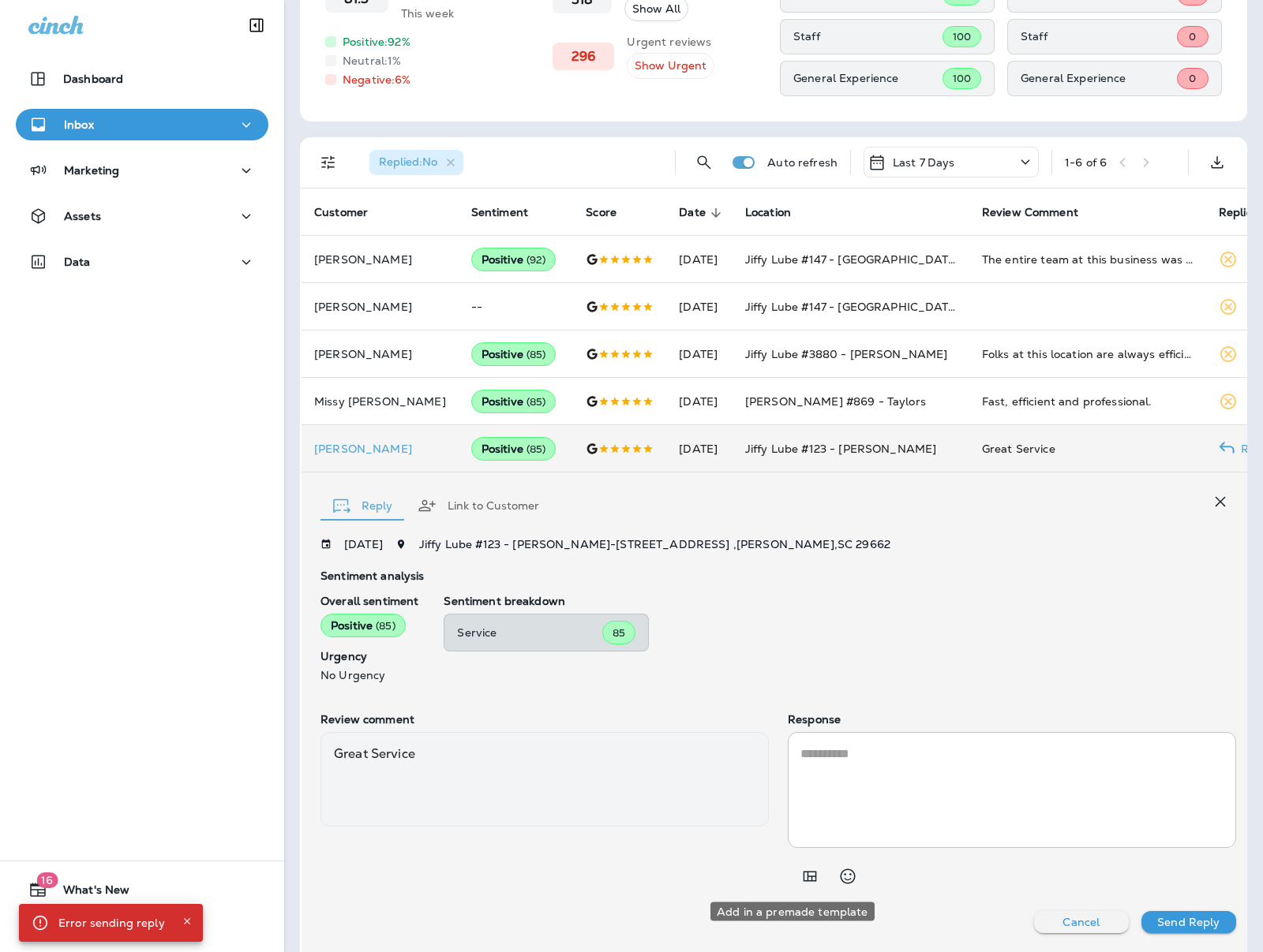
click at [800, 877] on icon "Add in a premade template" at bounding box center [809, 876] width 19 height 19
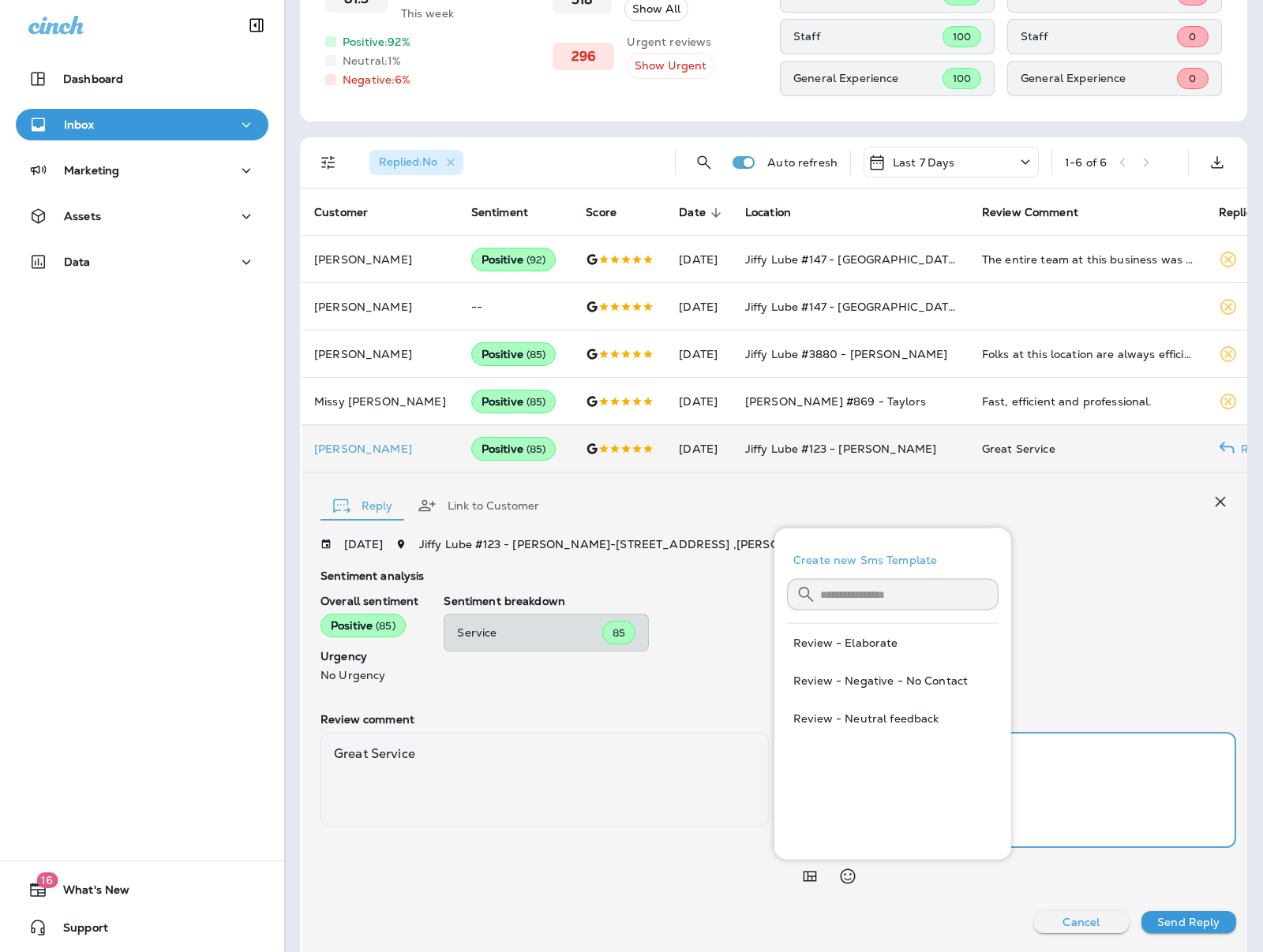
click at [1153, 750] on textarea at bounding box center [1011, 789] width 423 height 91
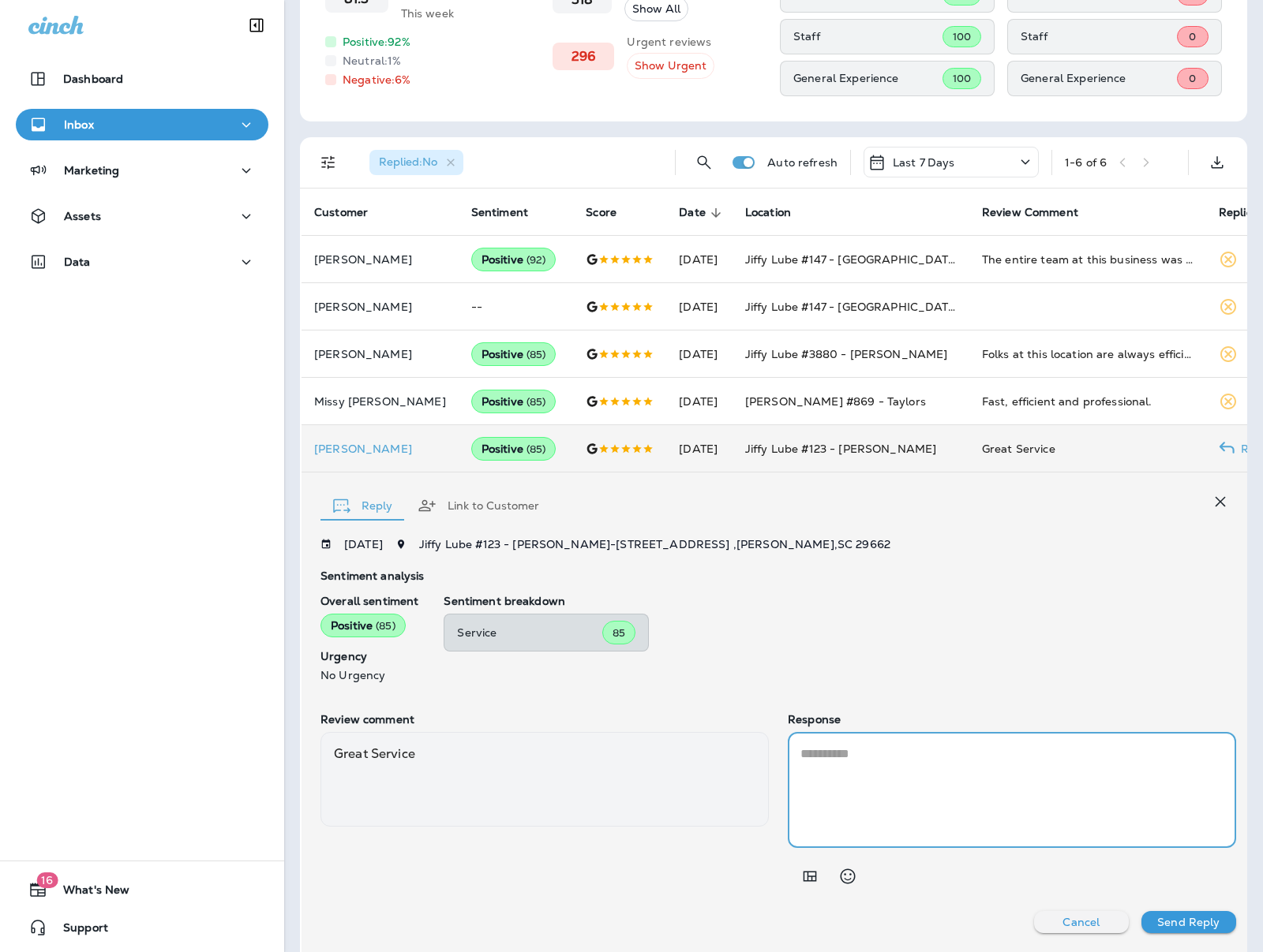
paste textarea "**********"
type textarea "**********"
click at [1167, 924] on p "Send Reply" at bounding box center [1188, 922] width 62 height 13
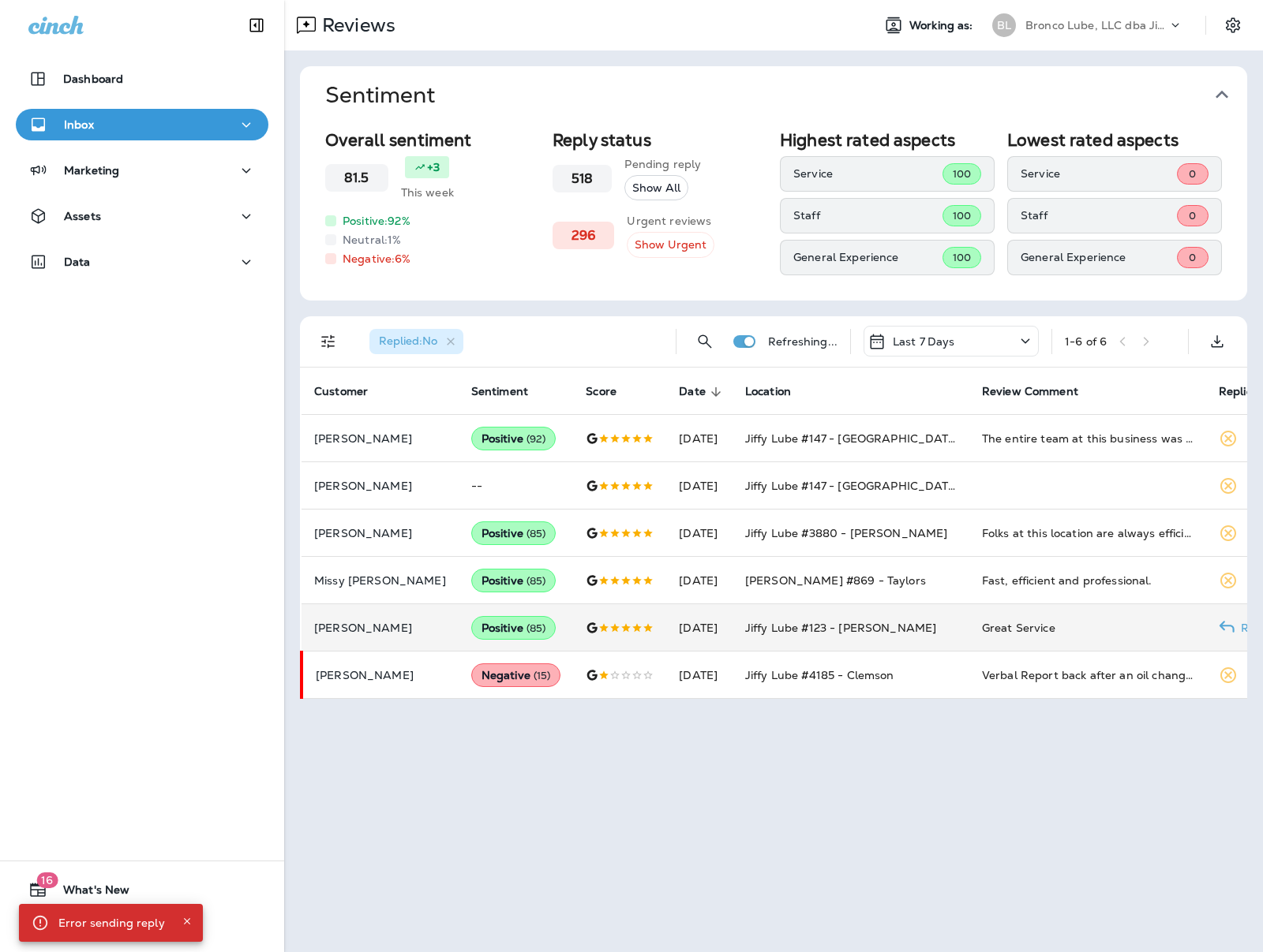
scroll to position [0, 0]
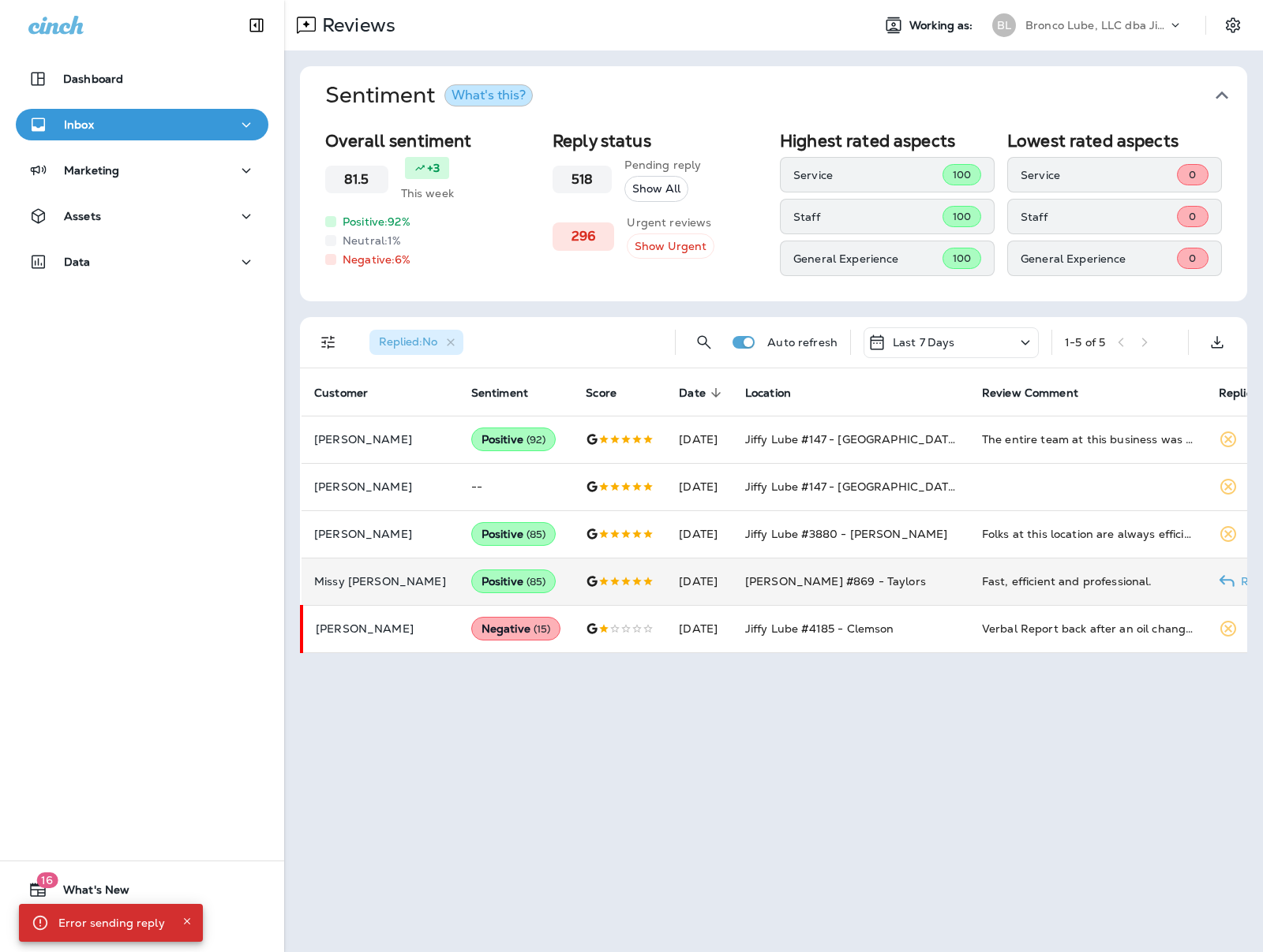
click at [1017, 585] on div "Fast, efficient and professional." at bounding box center [1087, 582] width 211 height 16
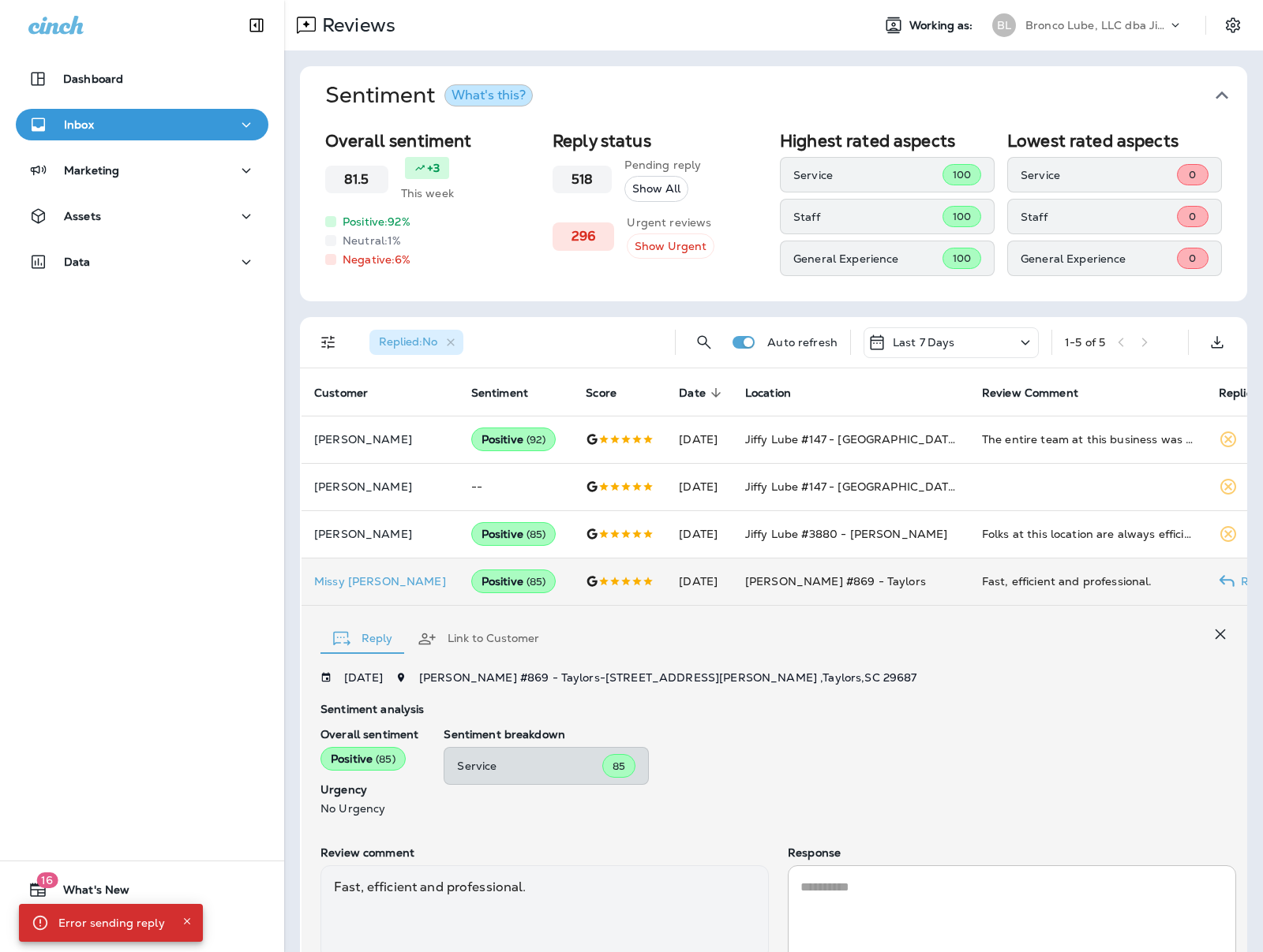
scroll to position [132, 0]
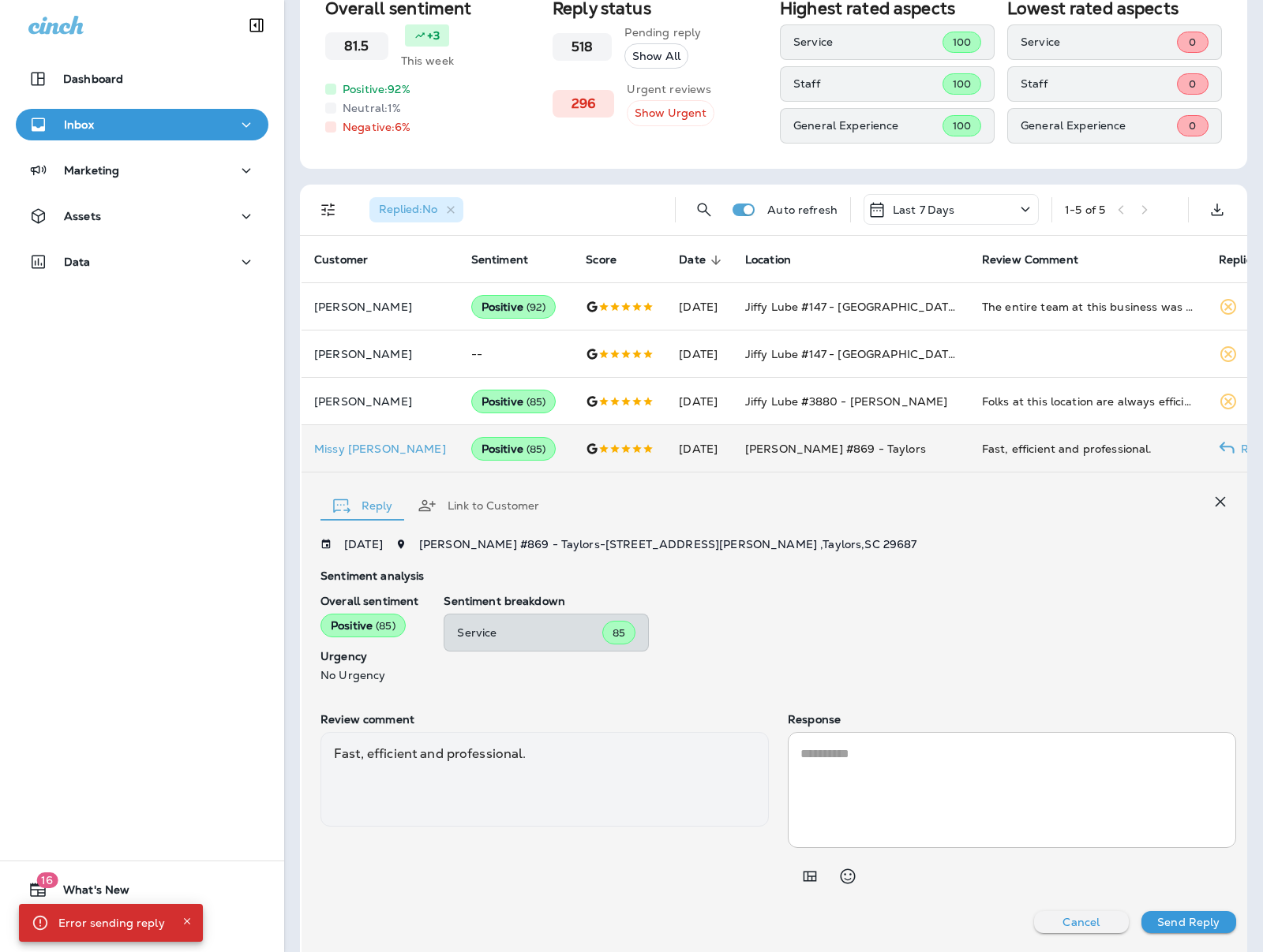
click at [827, 788] on textarea at bounding box center [1011, 789] width 423 height 91
paste textarea "**********"
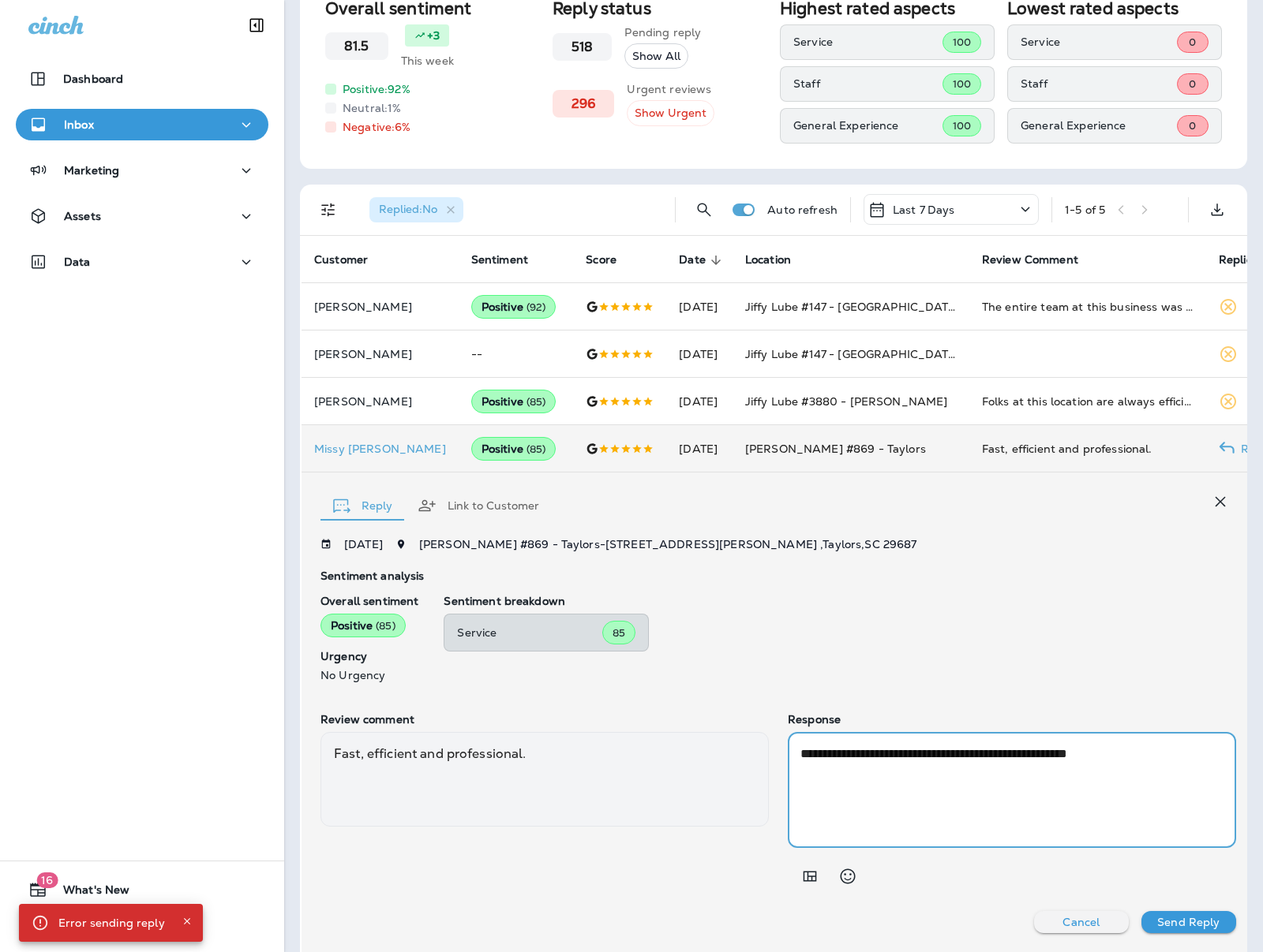
type textarea "**********"
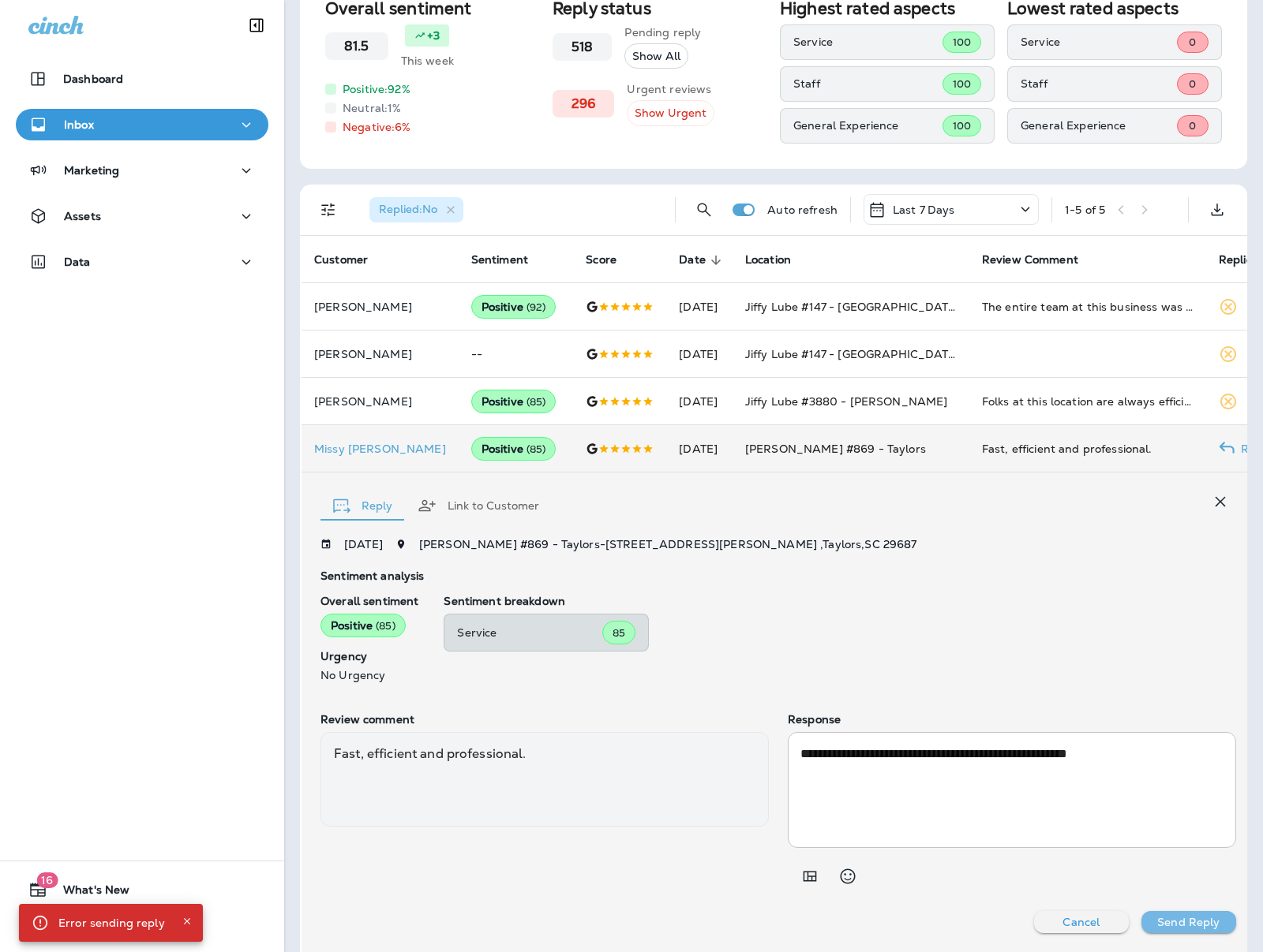
click at [1154, 929] on button "Send Reply" at bounding box center [1188, 922] width 94 height 22
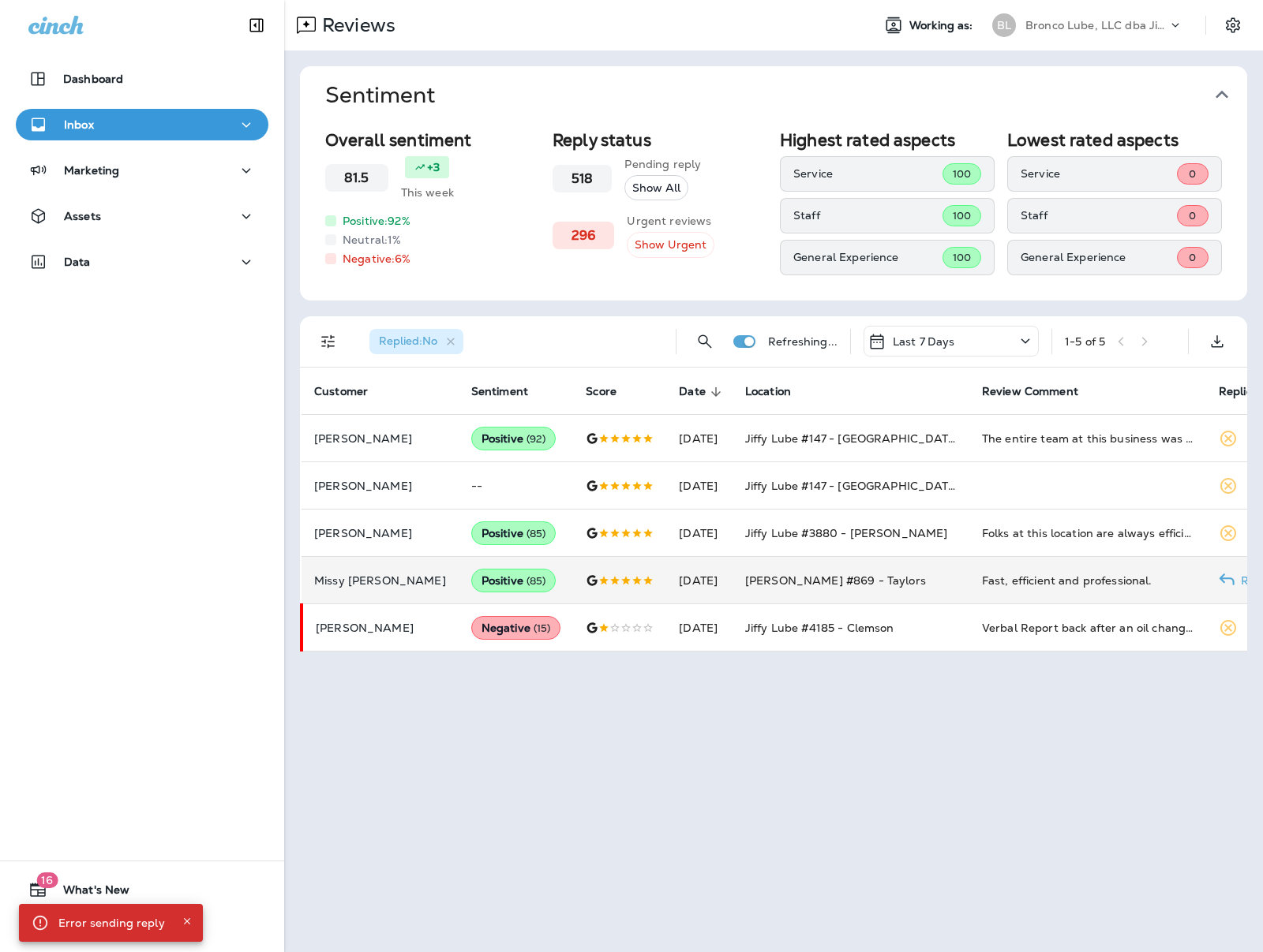
scroll to position [0, 0]
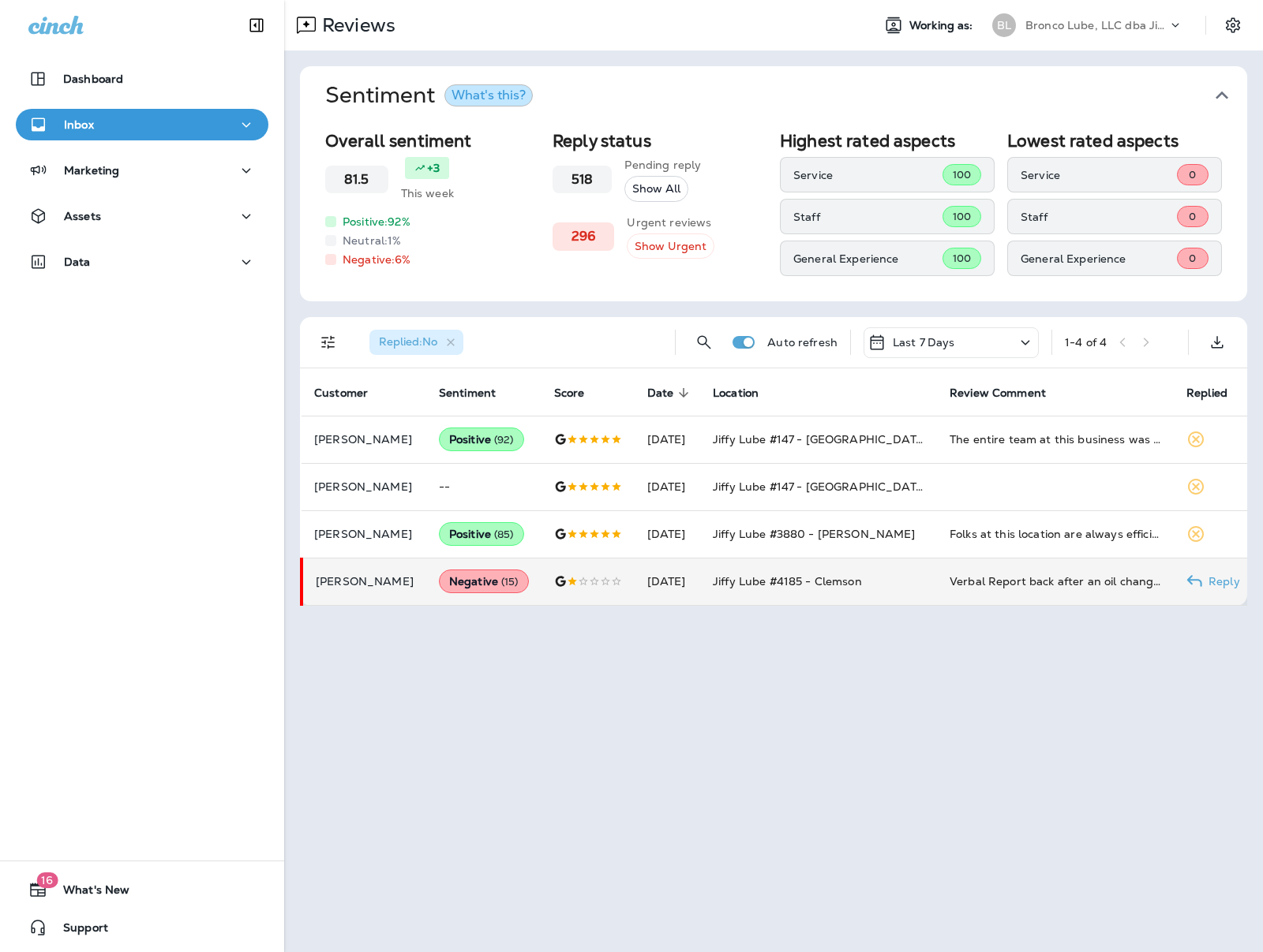
click at [915, 577] on td "Jiffy Lube #4185 - Clemson" at bounding box center [818, 581] width 237 height 48
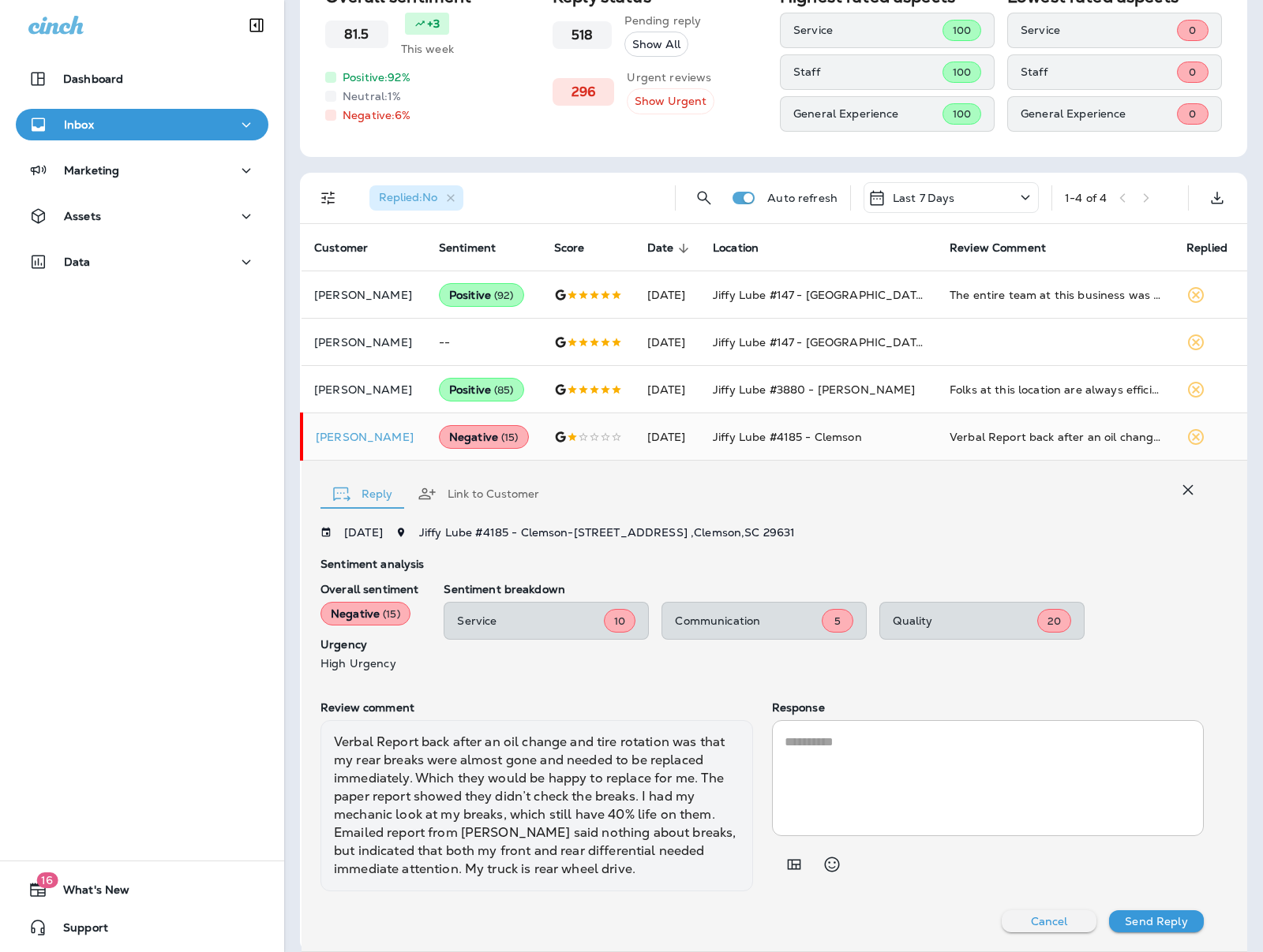
click at [790, 757] on textarea at bounding box center [987, 778] width 407 height 91
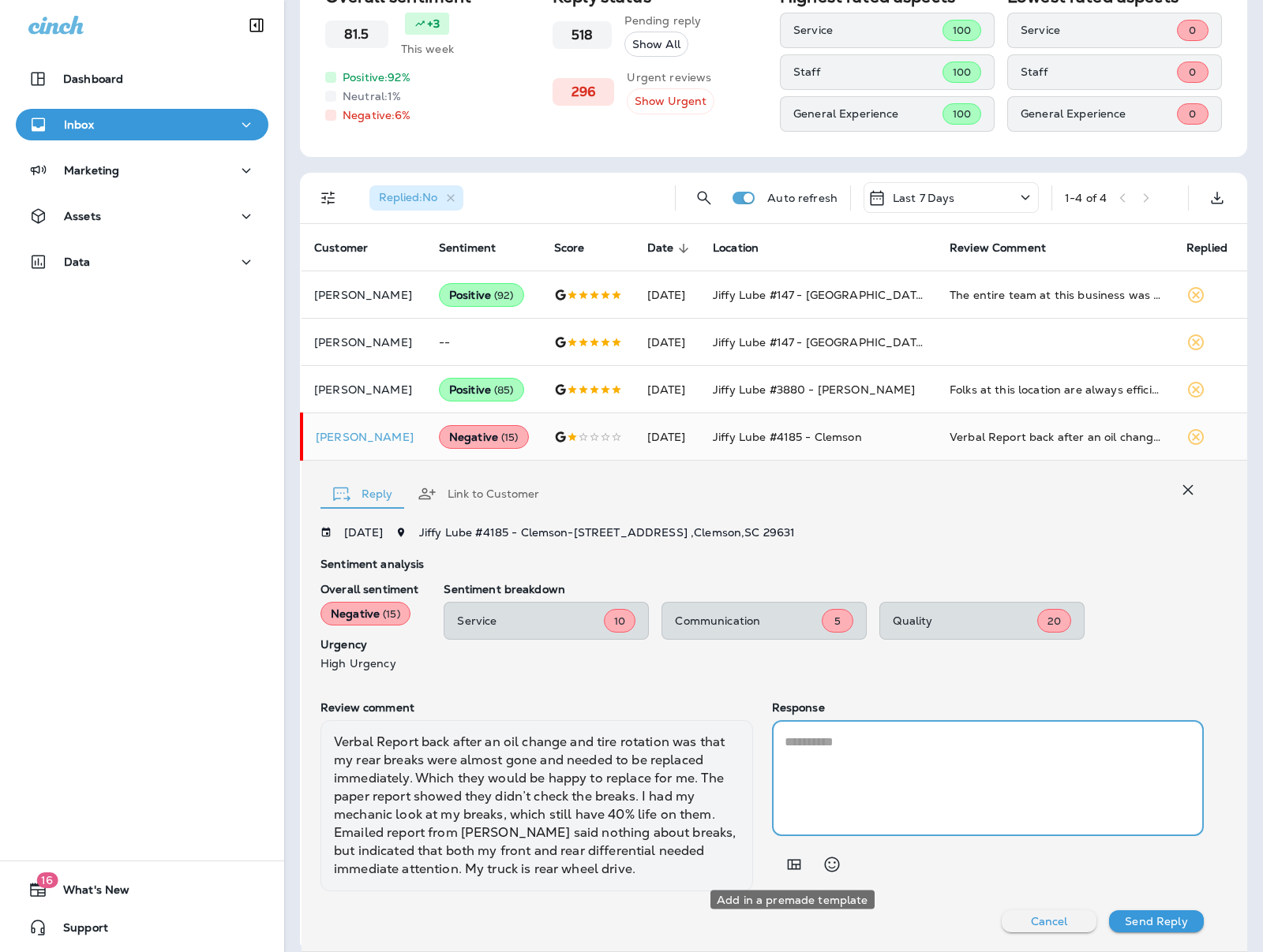
click at [790, 865] on icon "Add in a premade template" at bounding box center [793, 864] width 19 height 19
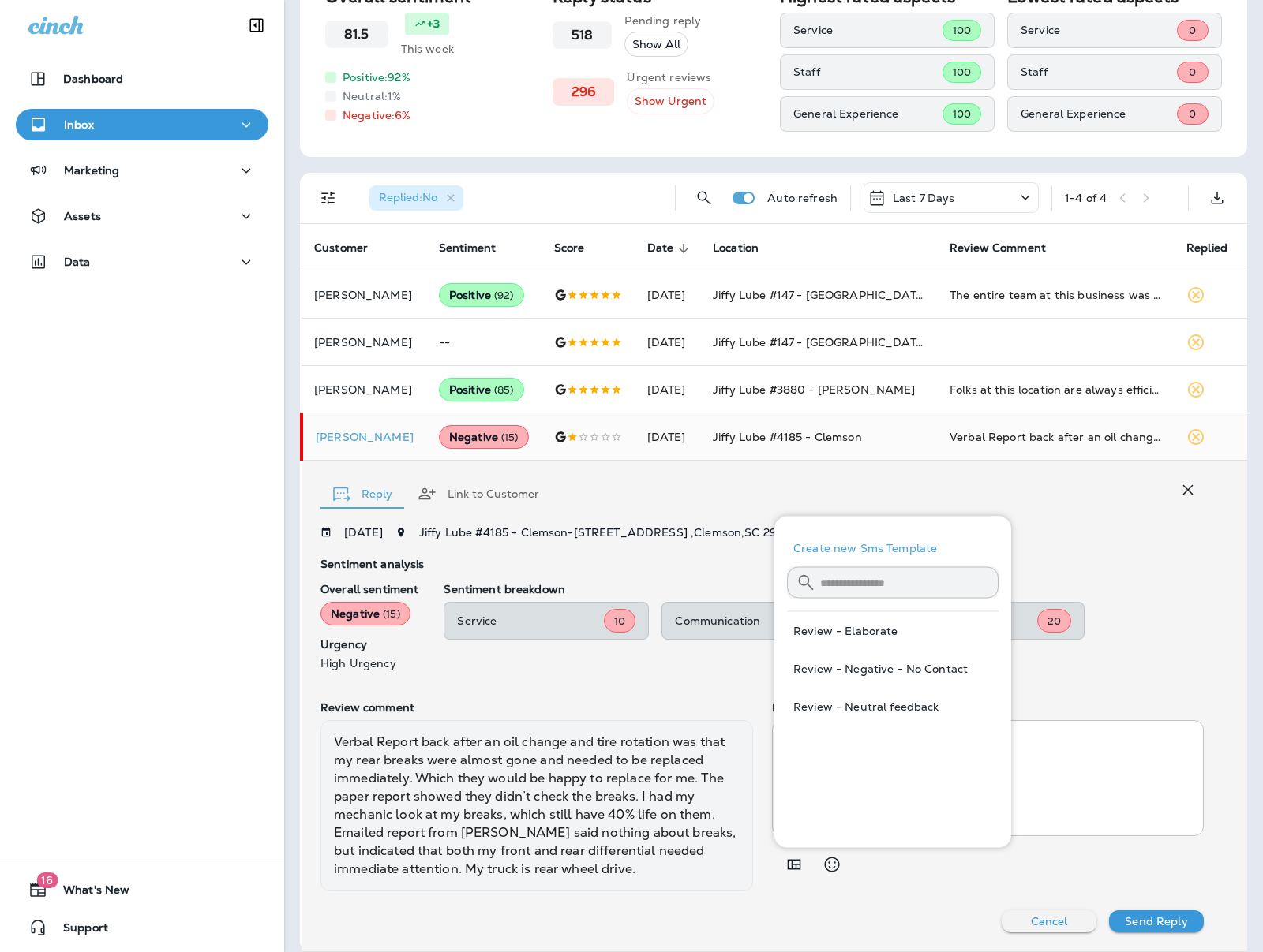
click at [832, 678] on button "Review - Negative - No Contact" at bounding box center [892, 669] width 211 height 38
type textarea "**********"
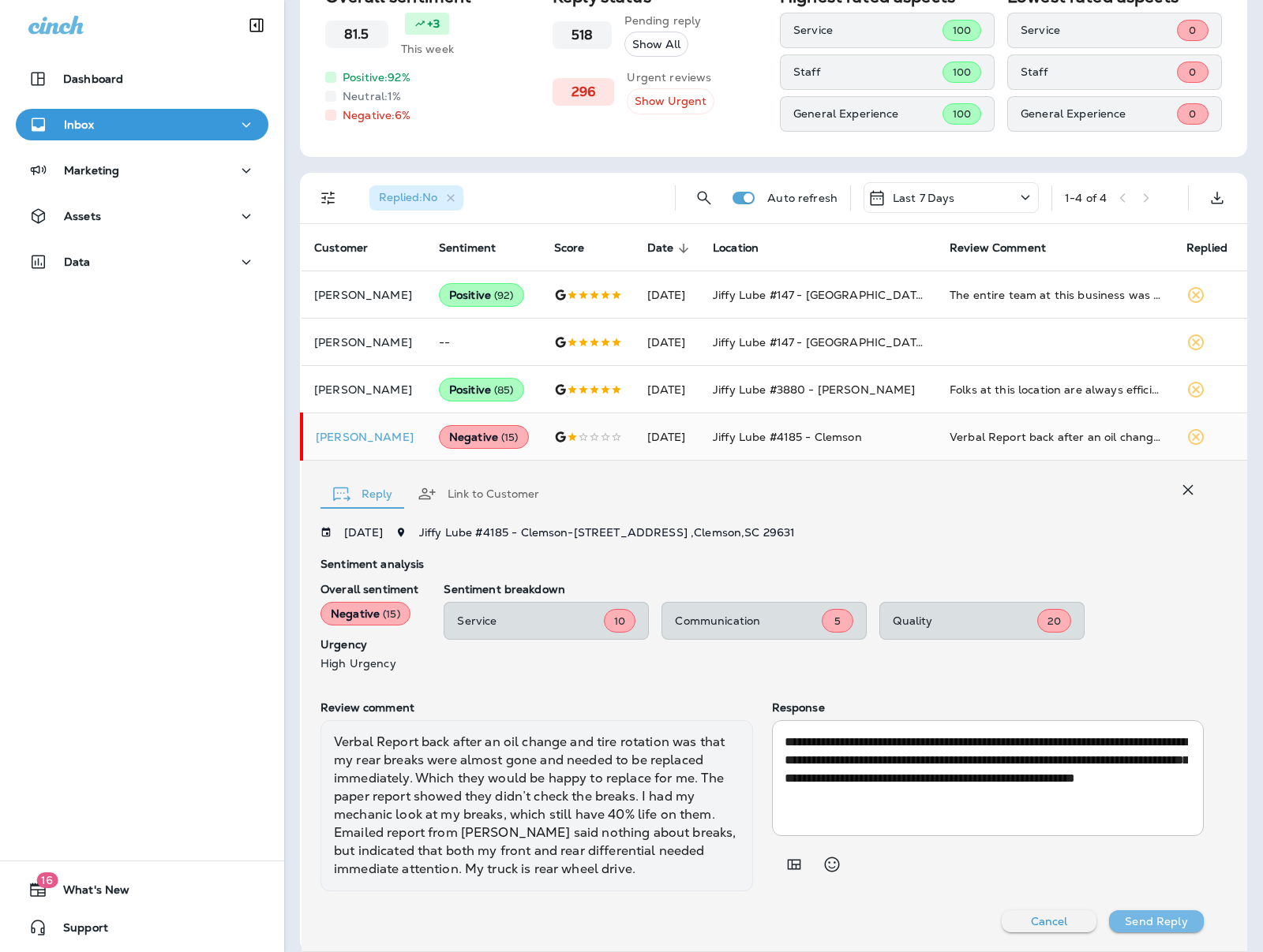
click at [1157, 920] on p "Send Reply" at bounding box center [1155, 921] width 62 height 13
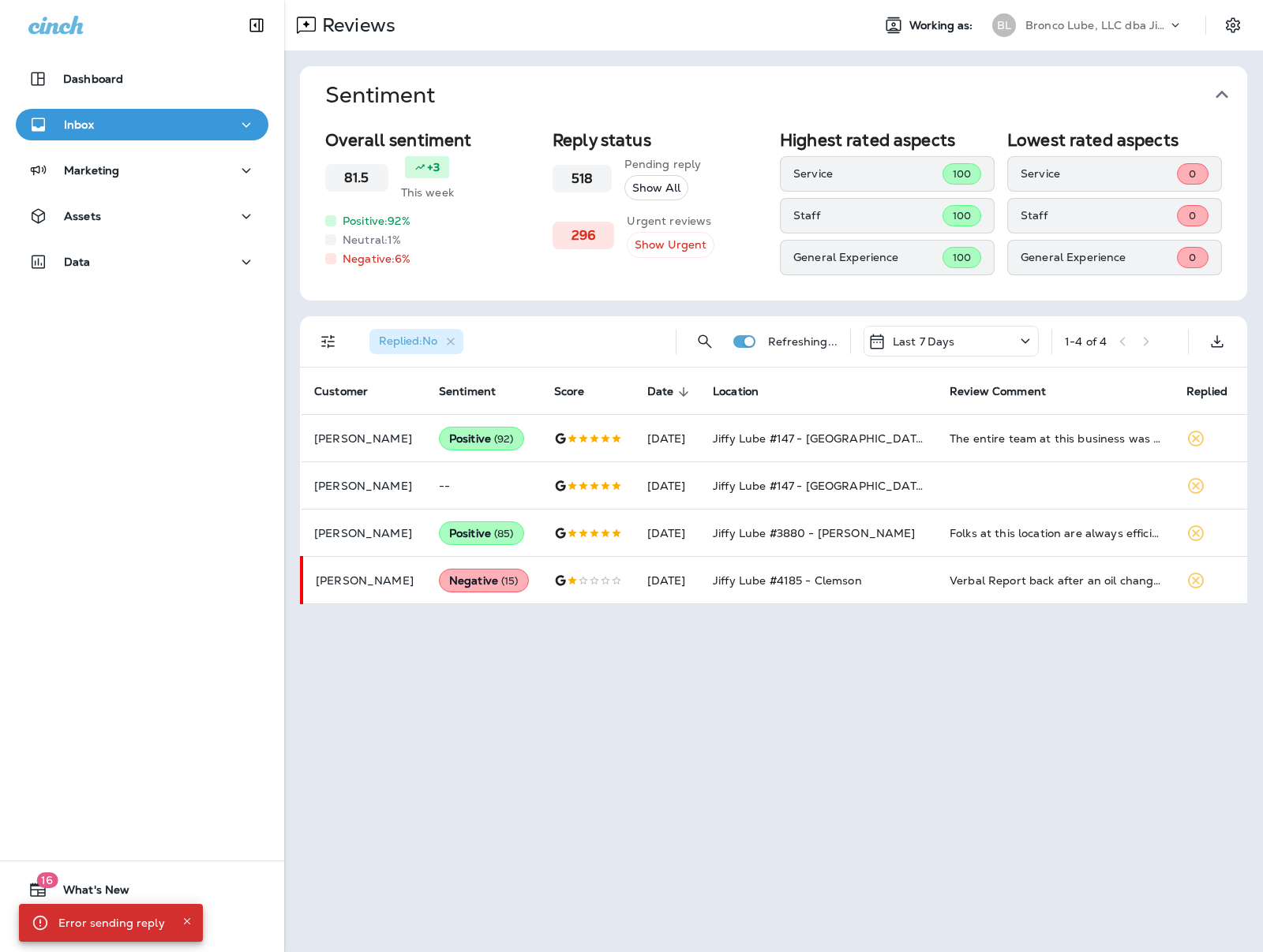
scroll to position [0, 0]
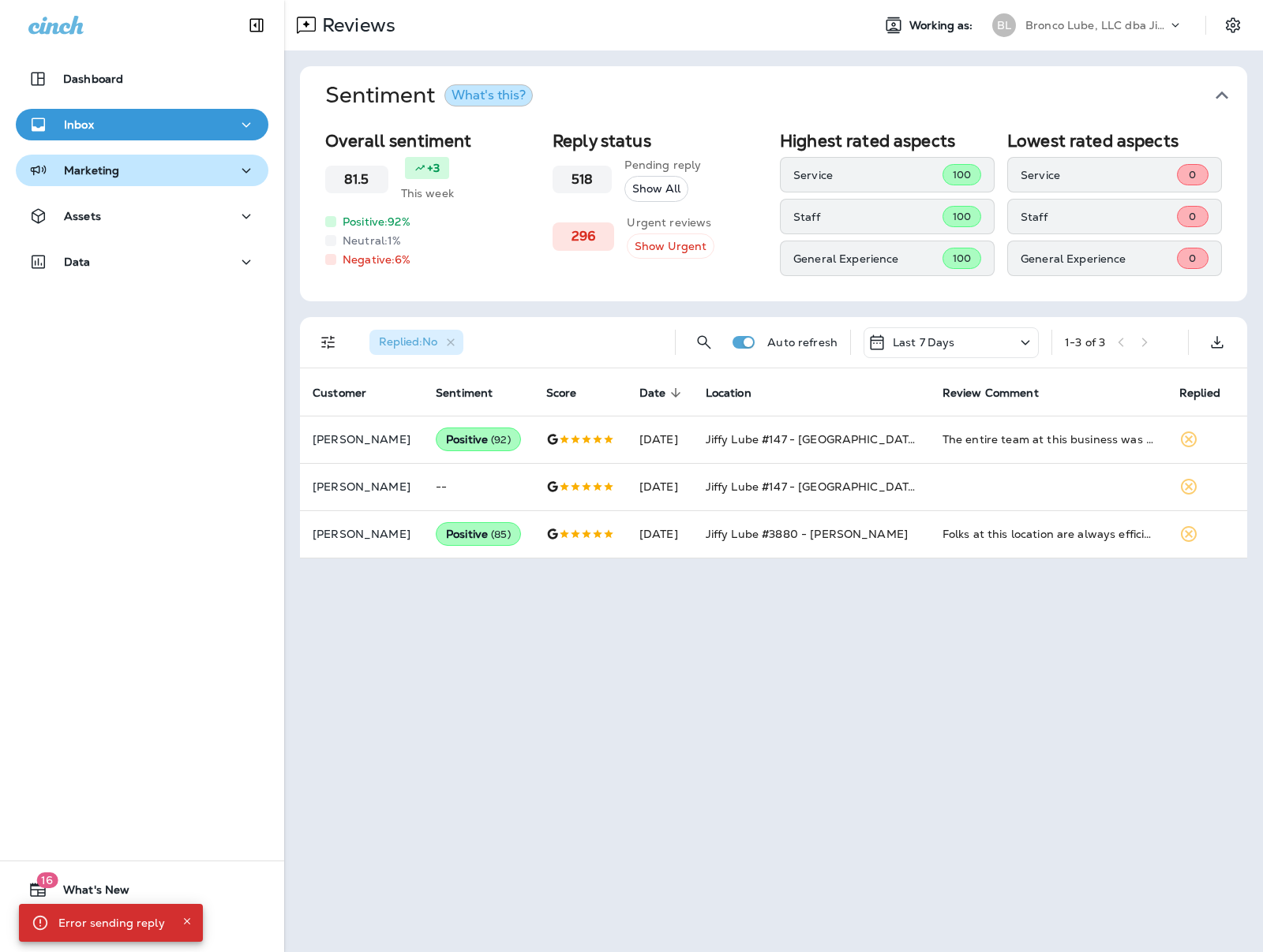
click at [106, 161] on div "Marketing" at bounding box center [74, 171] width 91 height 20
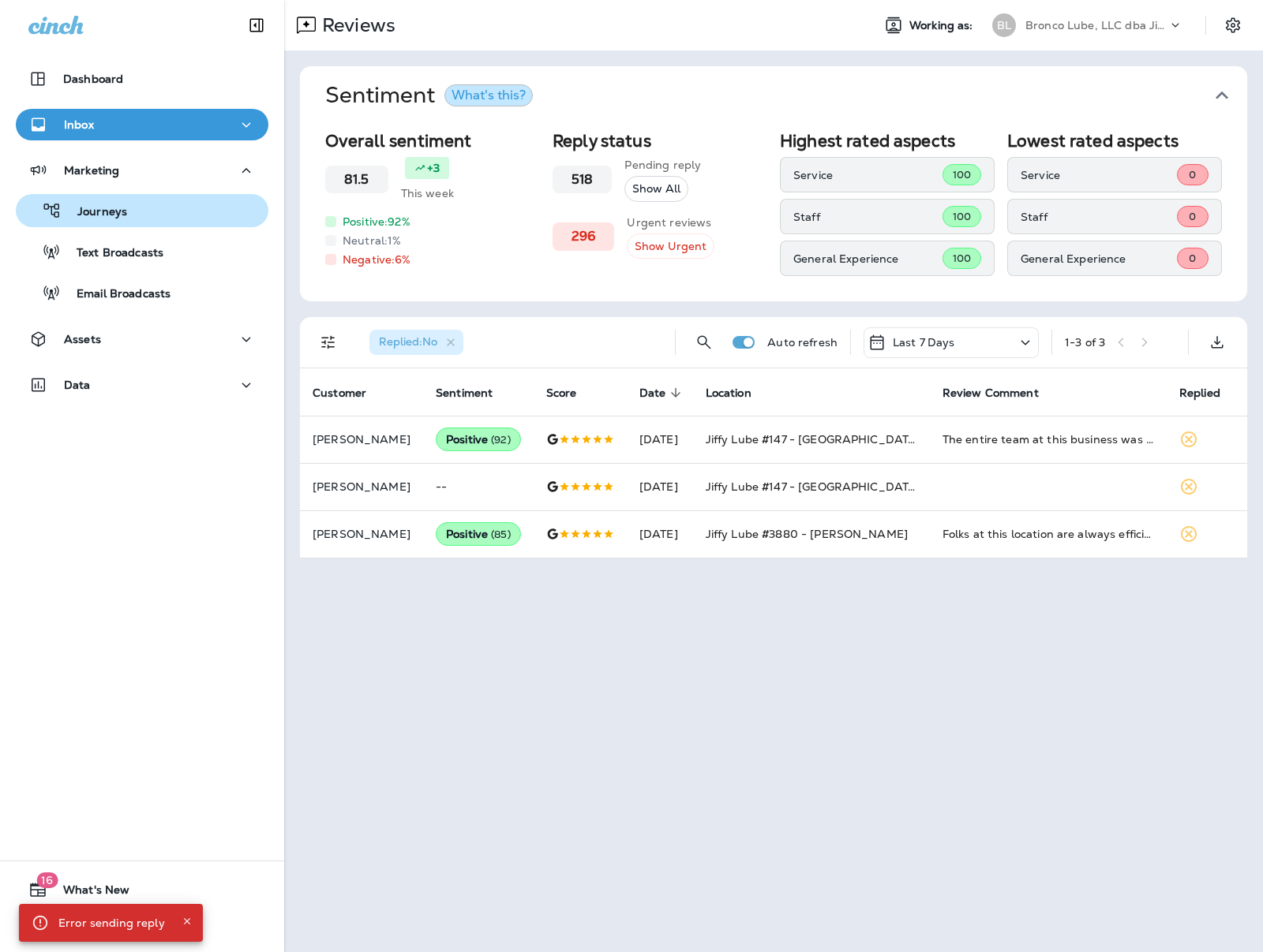
click at [99, 224] on button "Journeys" at bounding box center [142, 210] width 252 height 33
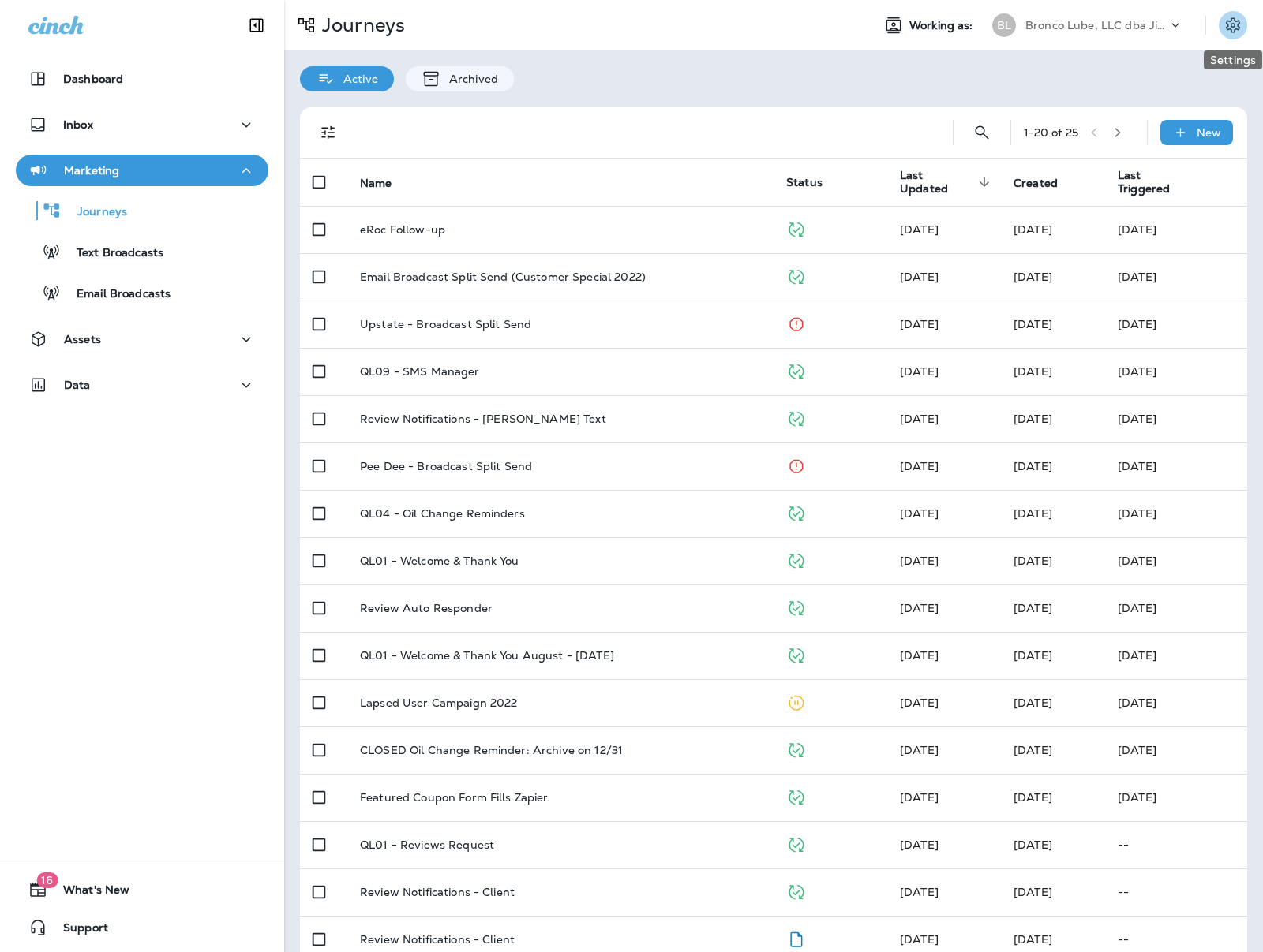
click at [1235, 23] on icon "Settings" at bounding box center [1232, 25] width 19 height 19
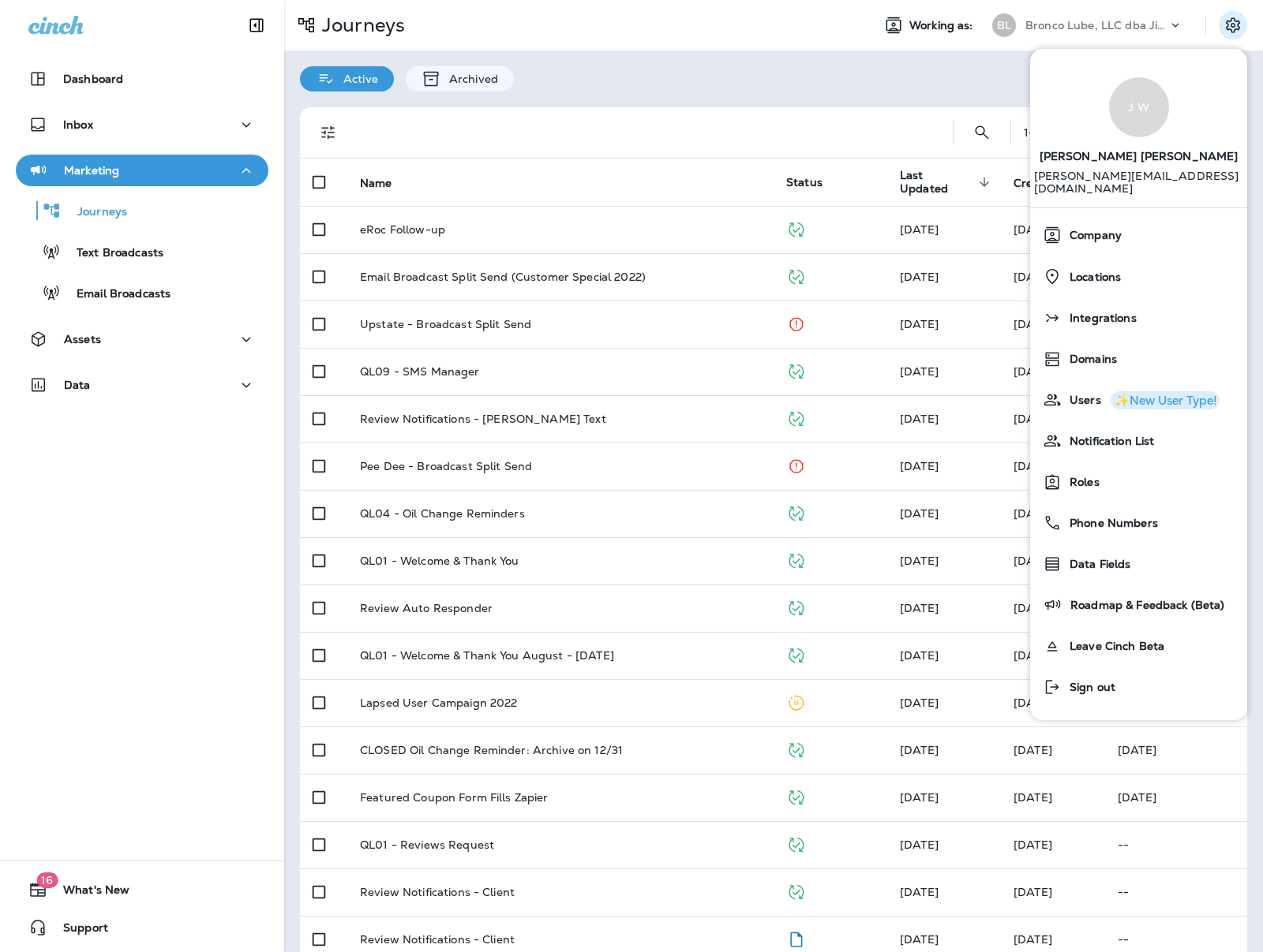
click at [968, 82] on div "Active Archived" at bounding box center [773, 71] width 978 height 41
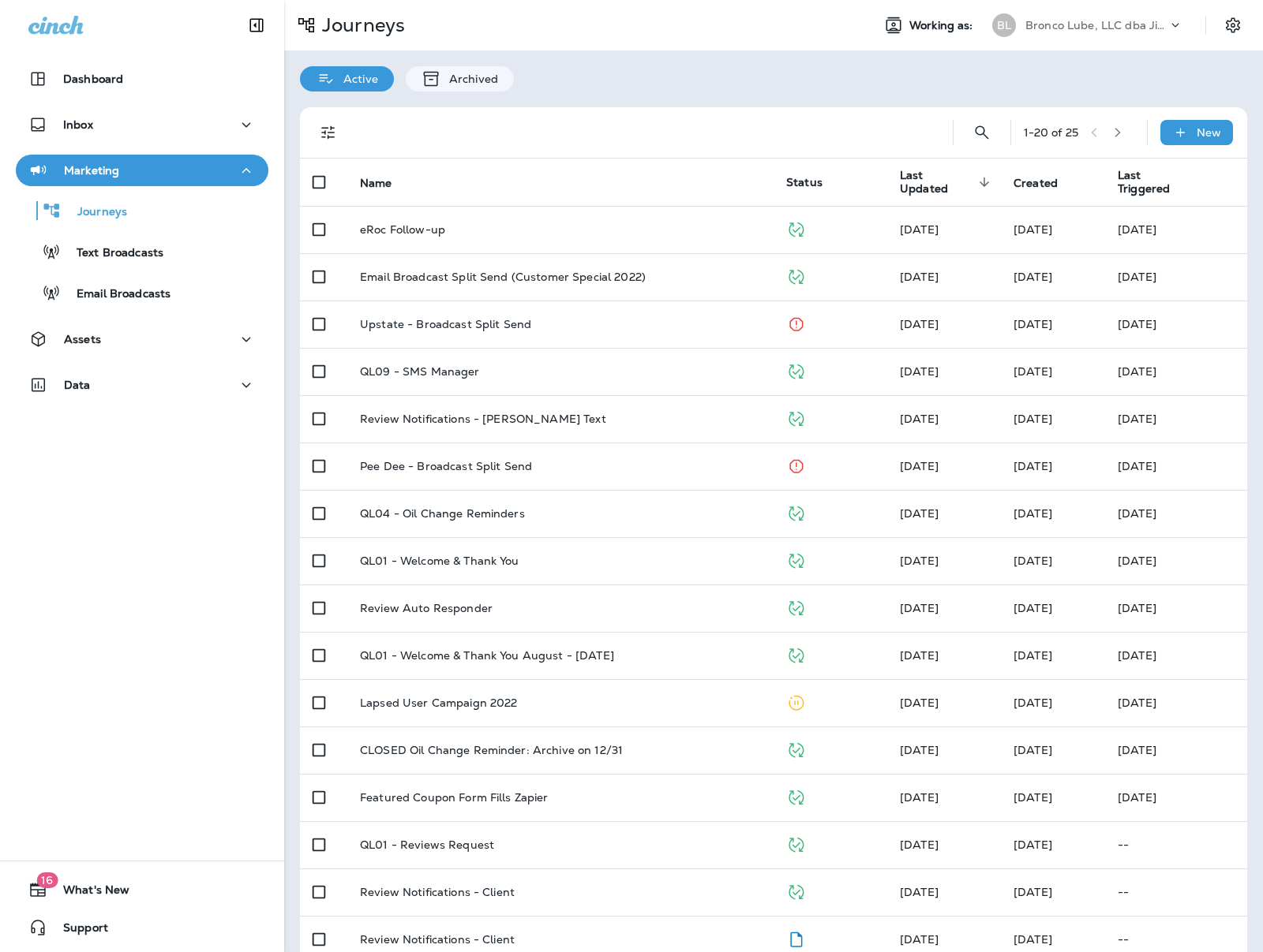
click at [1058, 30] on p "Bronco Lube, LLC dba Jiffy Lube" at bounding box center [1096, 25] width 142 height 13
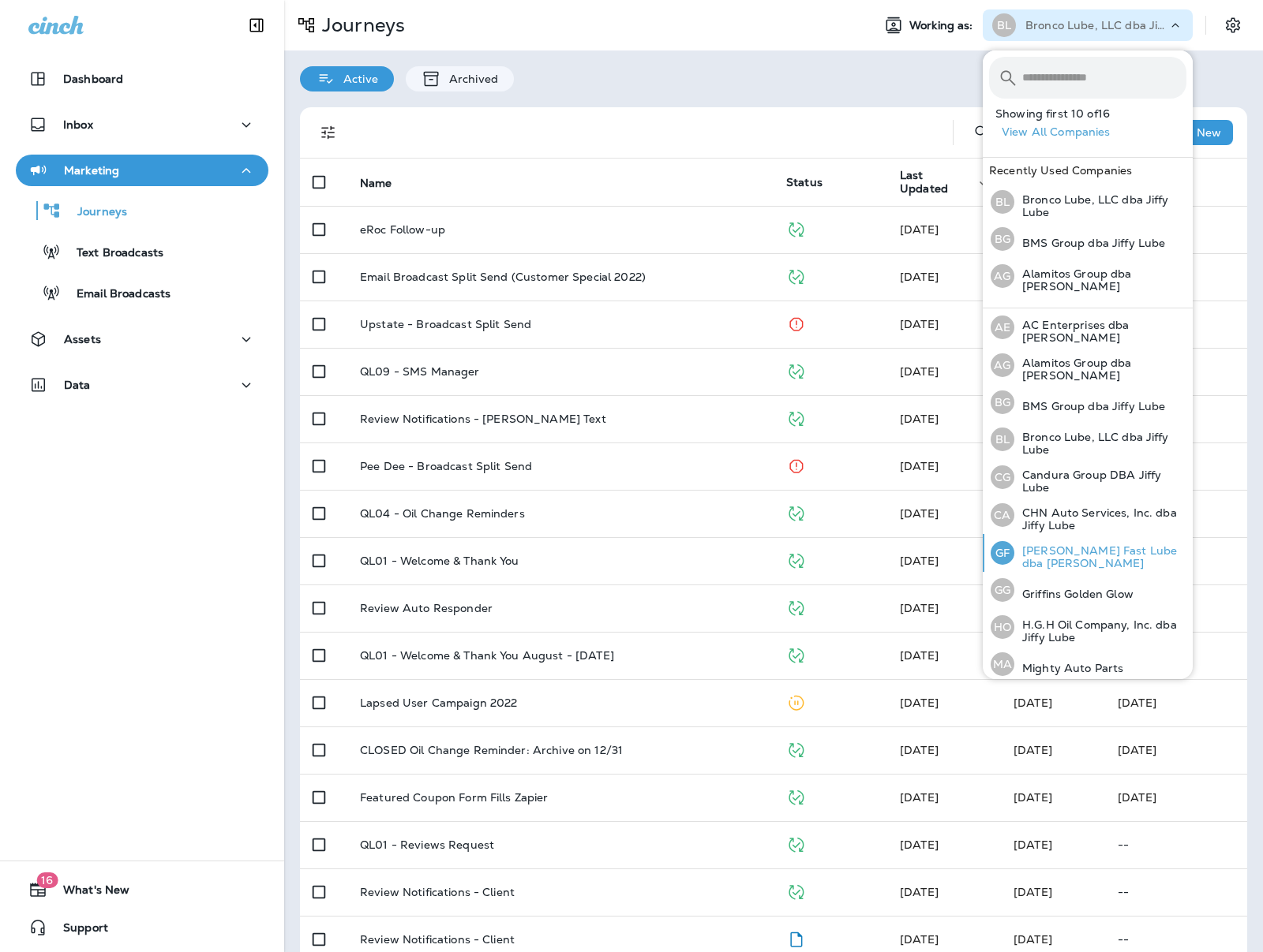
click at [1068, 548] on p "[PERSON_NAME] Fast Lube dba [PERSON_NAME]" at bounding box center [1100, 557] width 172 height 25
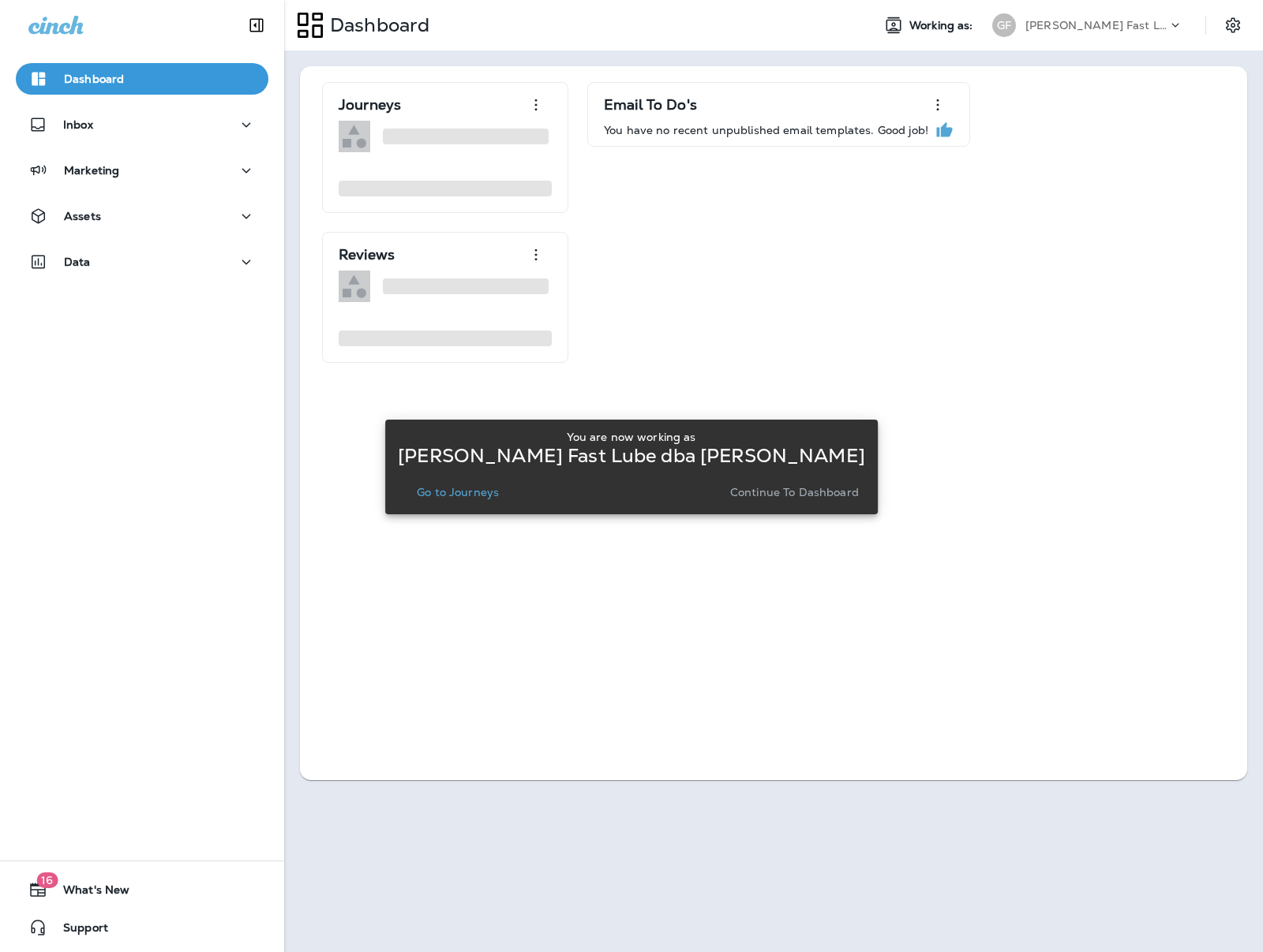
click at [484, 490] on p "Go to Journeys" at bounding box center [457, 492] width 82 height 13
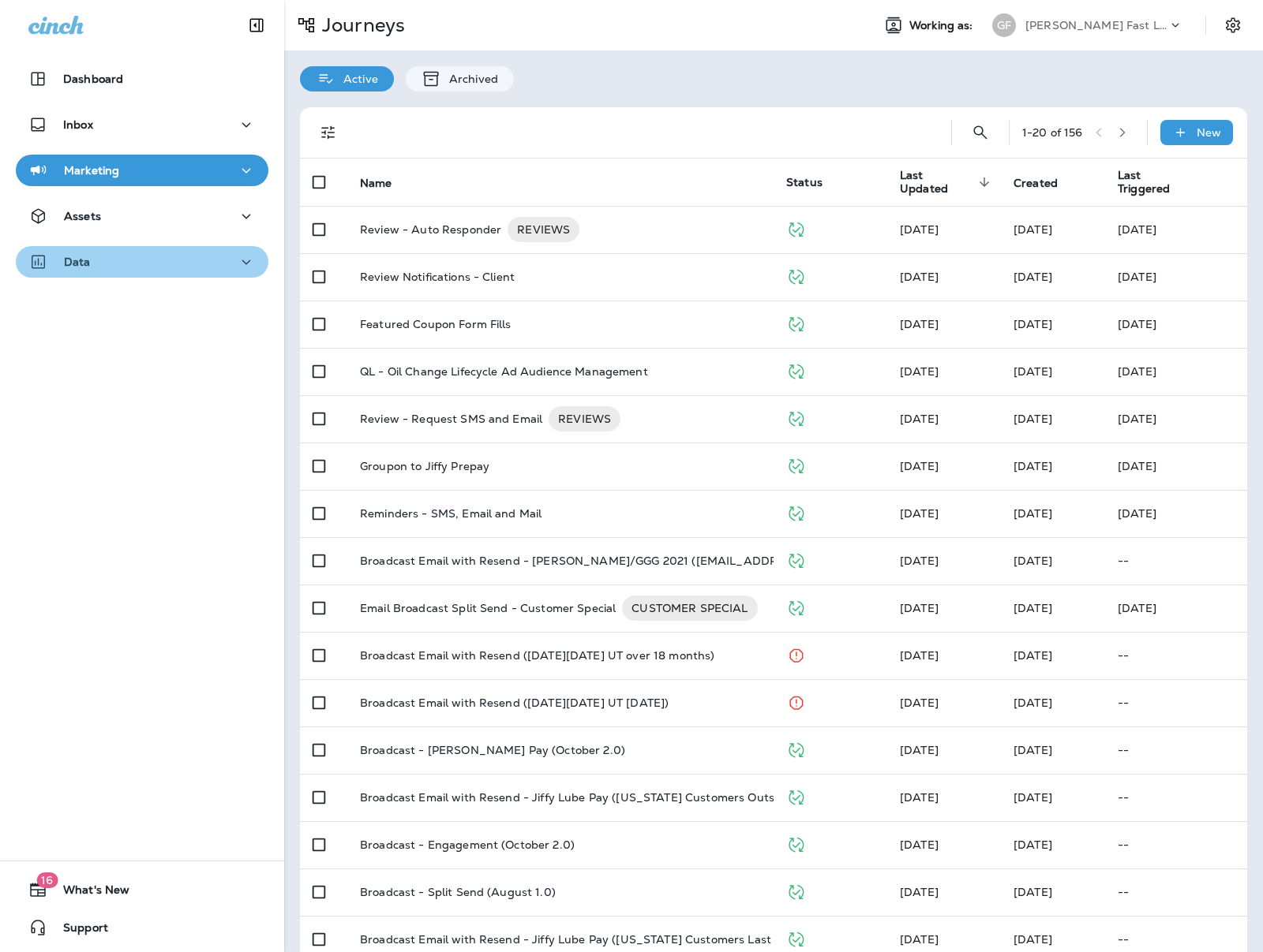
click at [114, 252] on div "Data" at bounding box center [142, 262] width 227 height 20
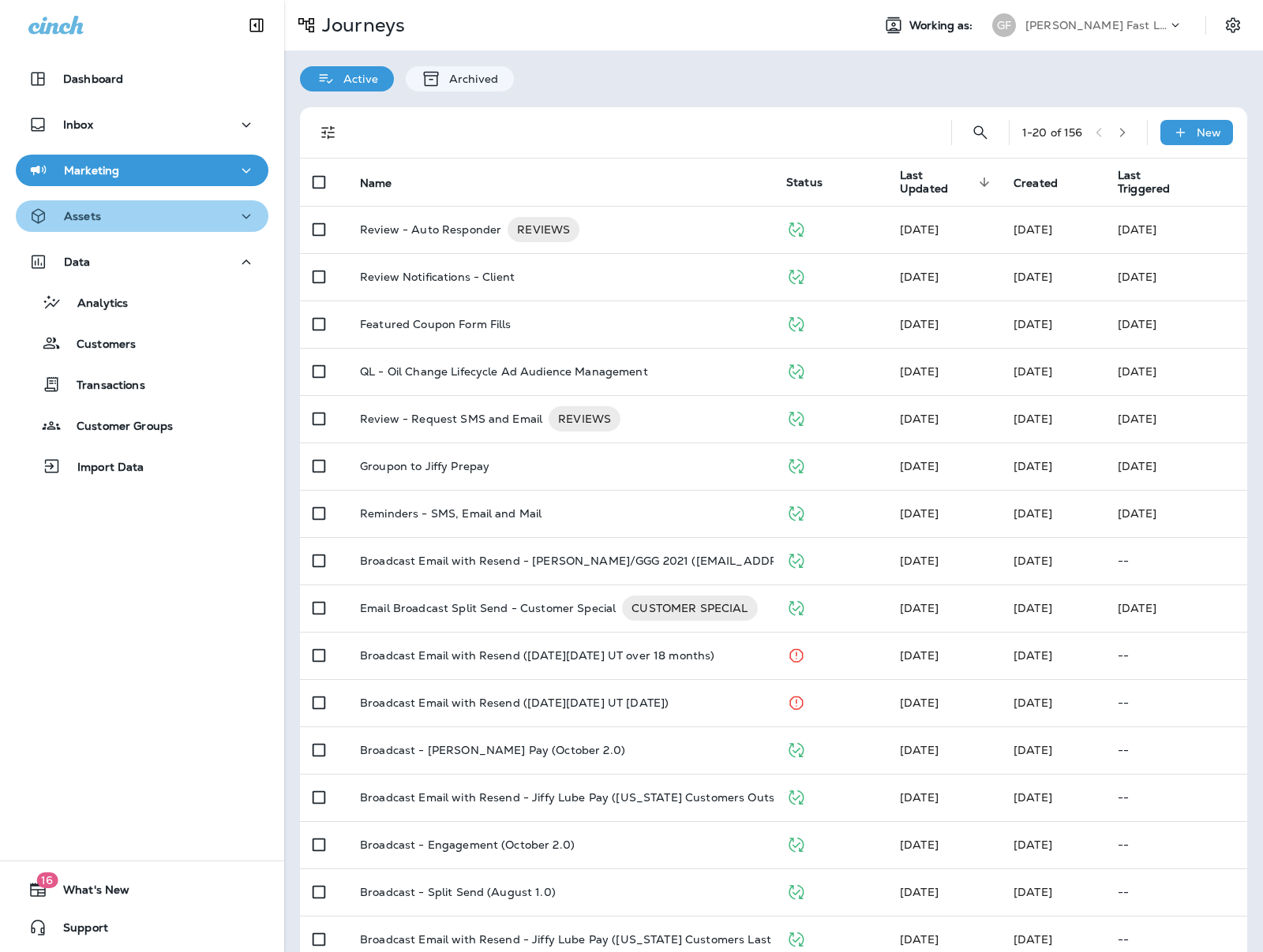
click at [114, 220] on div "Assets" at bounding box center [142, 216] width 227 height 20
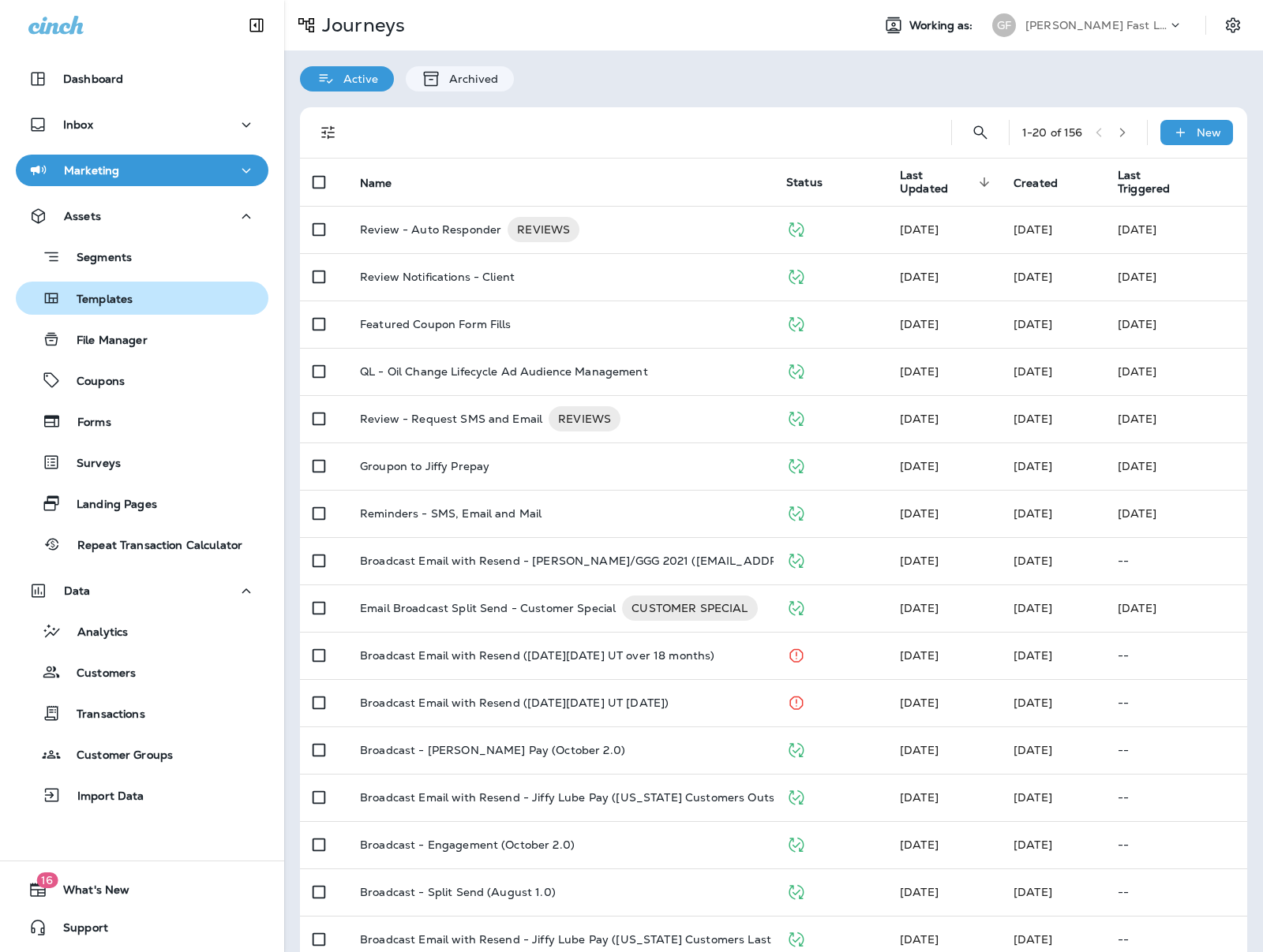
click at [107, 295] on p "Templates" at bounding box center [97, 300] width 72 height 15
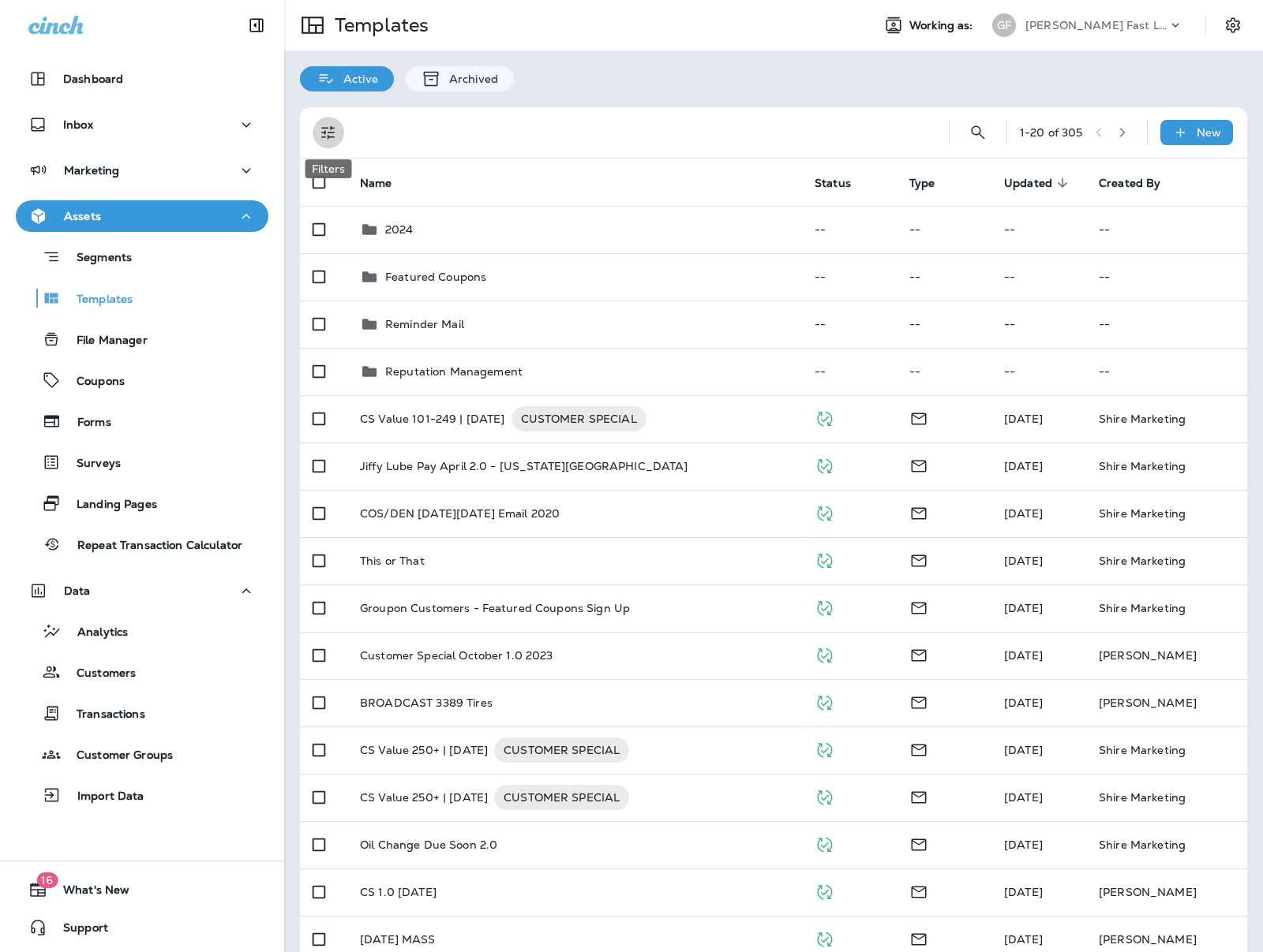
click at [322, 130] on icon "Filters" at bounding box center [328, 132] width 19 height 19
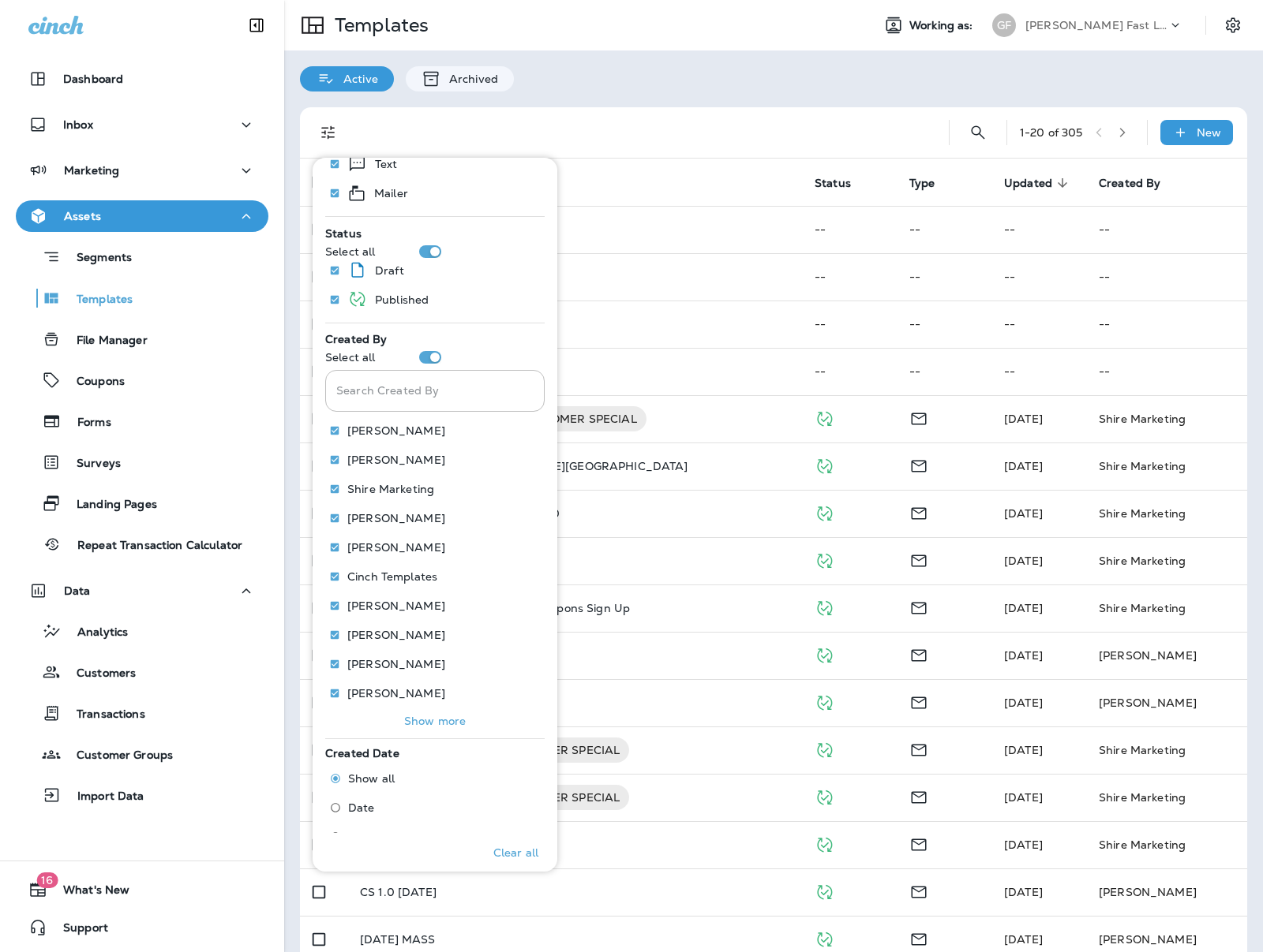
scroll to position [366, 0]
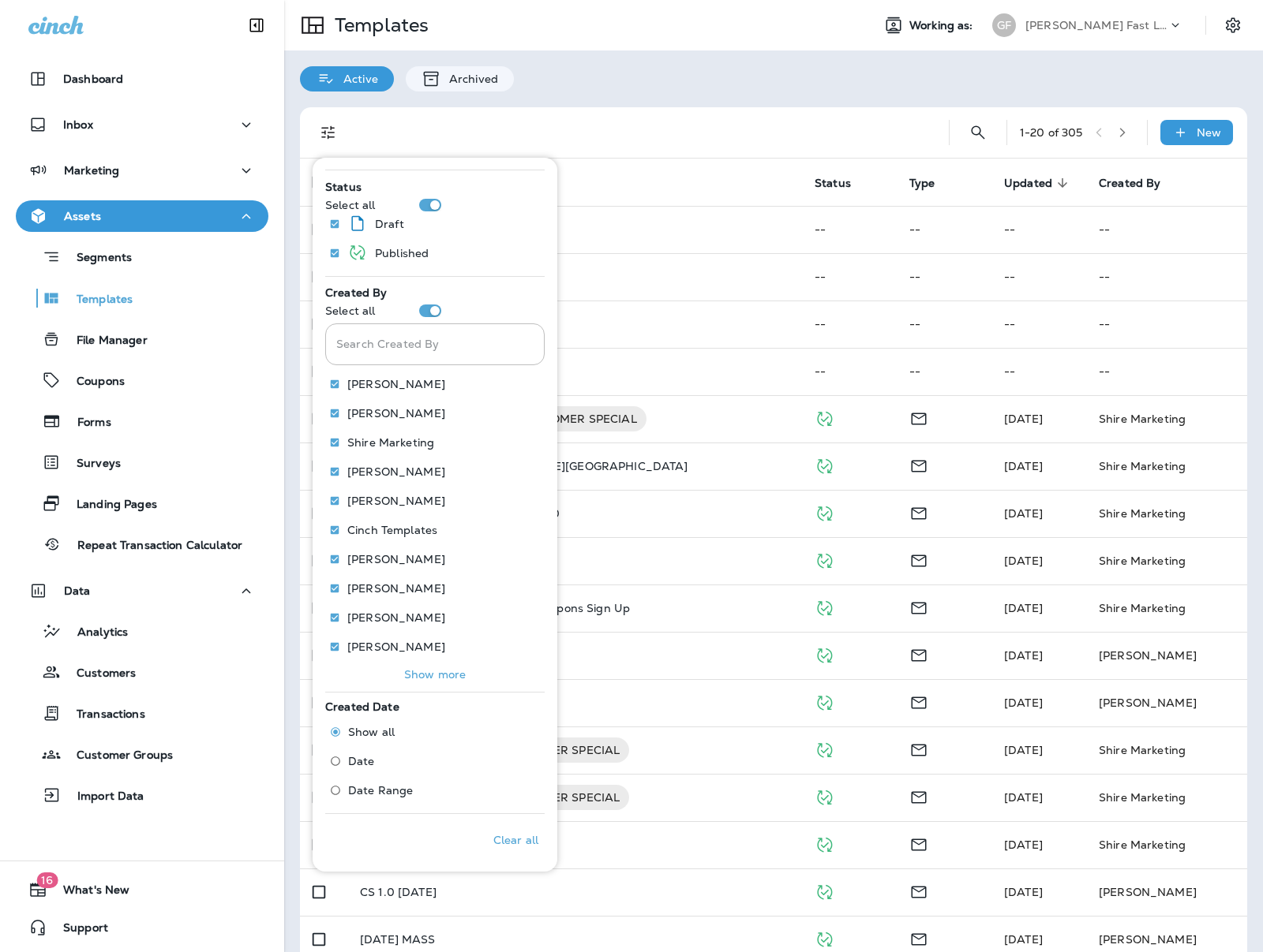
click at [360, 761] on span "Date" at bounding box center [361, 762] width 27 height 13
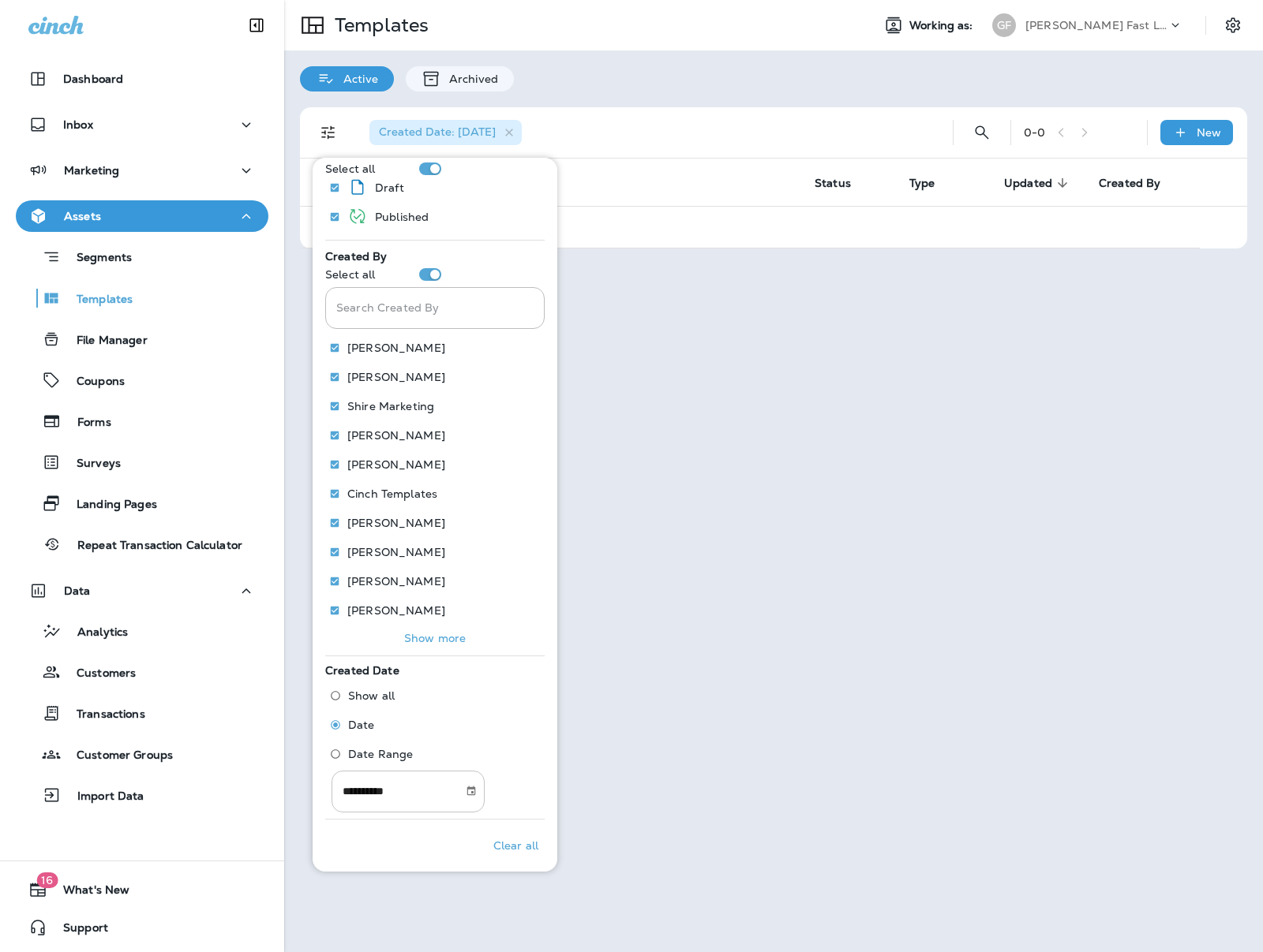
scroll to position [407, 0]
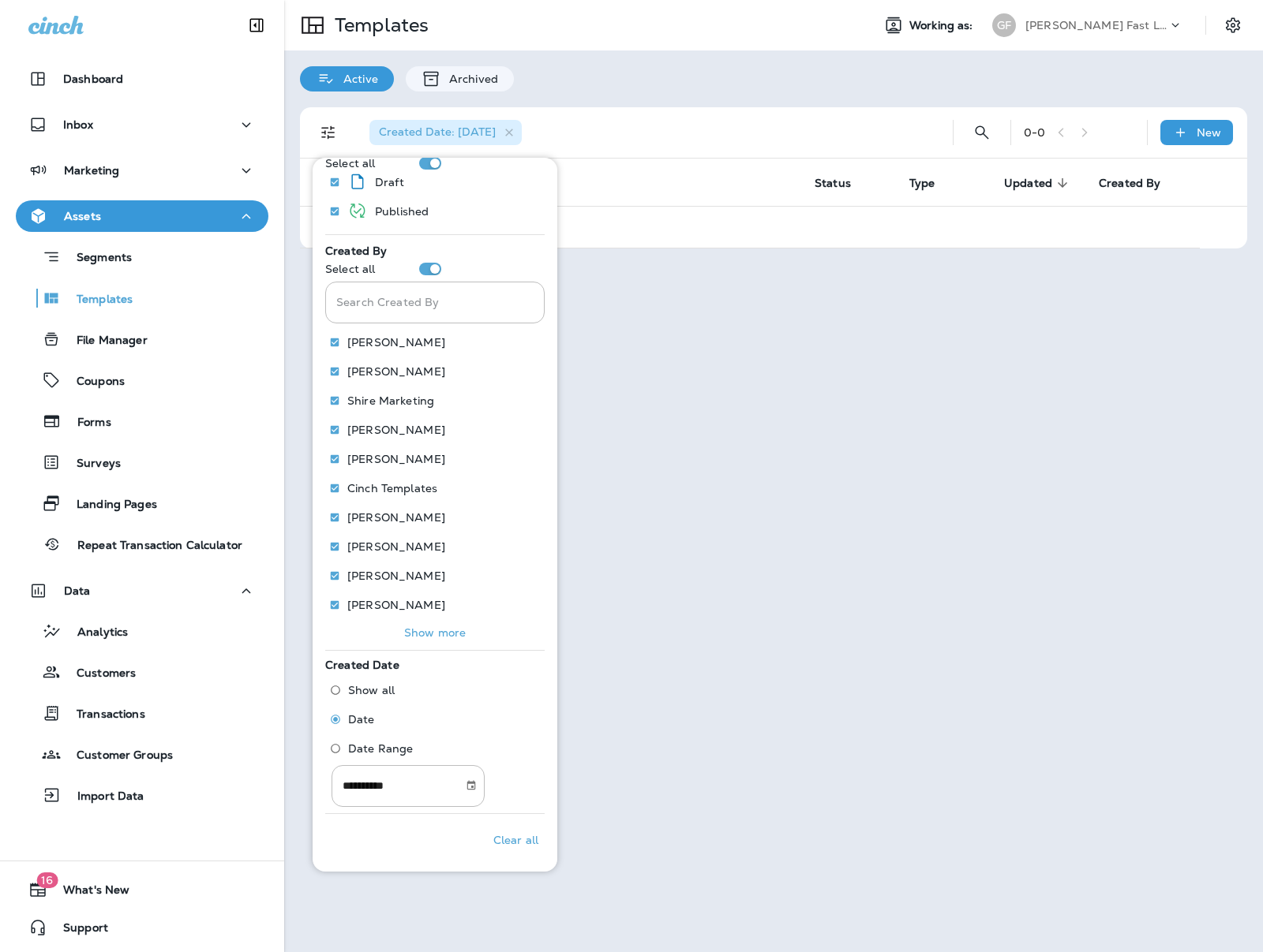
click at [738, 685] on div "Templates Working as: [PERSON_NAME] Fast Lube dba Jiffy Lube Active Archived Cr…" at bounding box center [773, 476] width 978 height 952
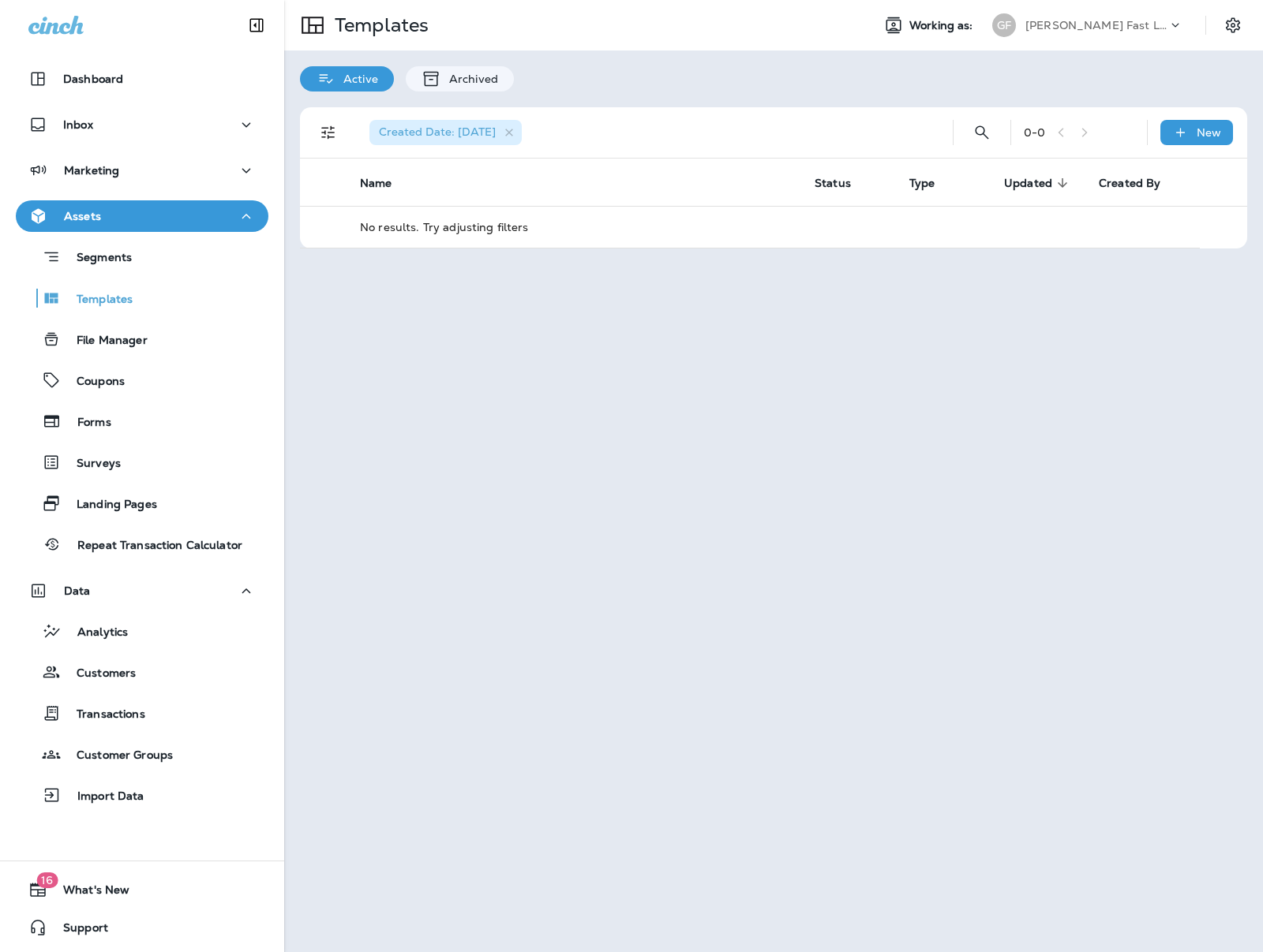
click at [522, 130] on div "Created Date: [DATE]" at bounding box center [446, 133] width 153 height 25
click at [455, 135] on span "Created Date: [DATE]" at bounding box center [437, 132] width 117 height 14
click at [517, 129] on icon "button" at bounding box center [509, 133] width 13 height 13
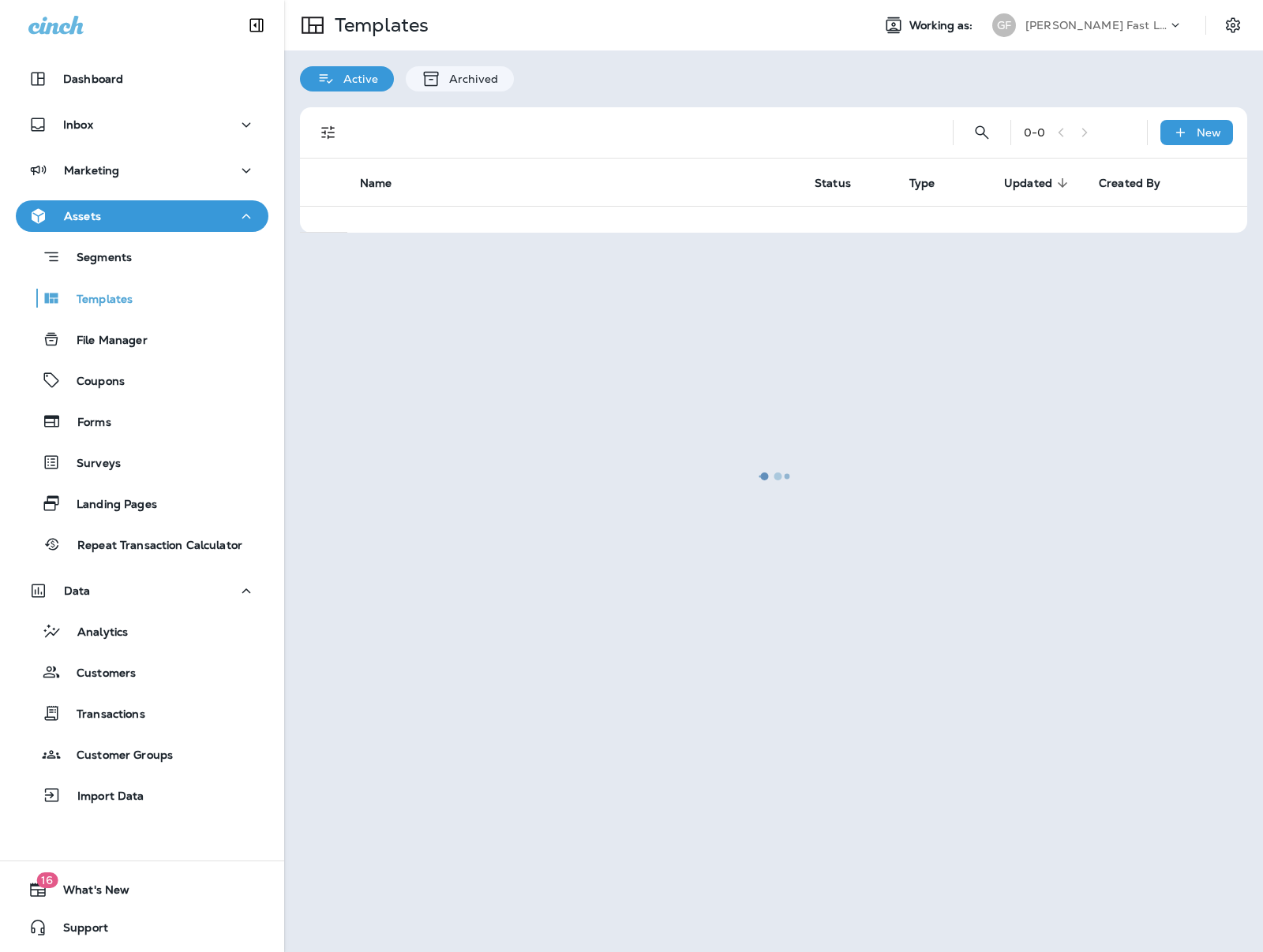
click at [340, 131] on div at bounding box center [773, 476] width 976 height 949
click at [323, 134] on div at bounding box center [773, 476] width 976 height 949
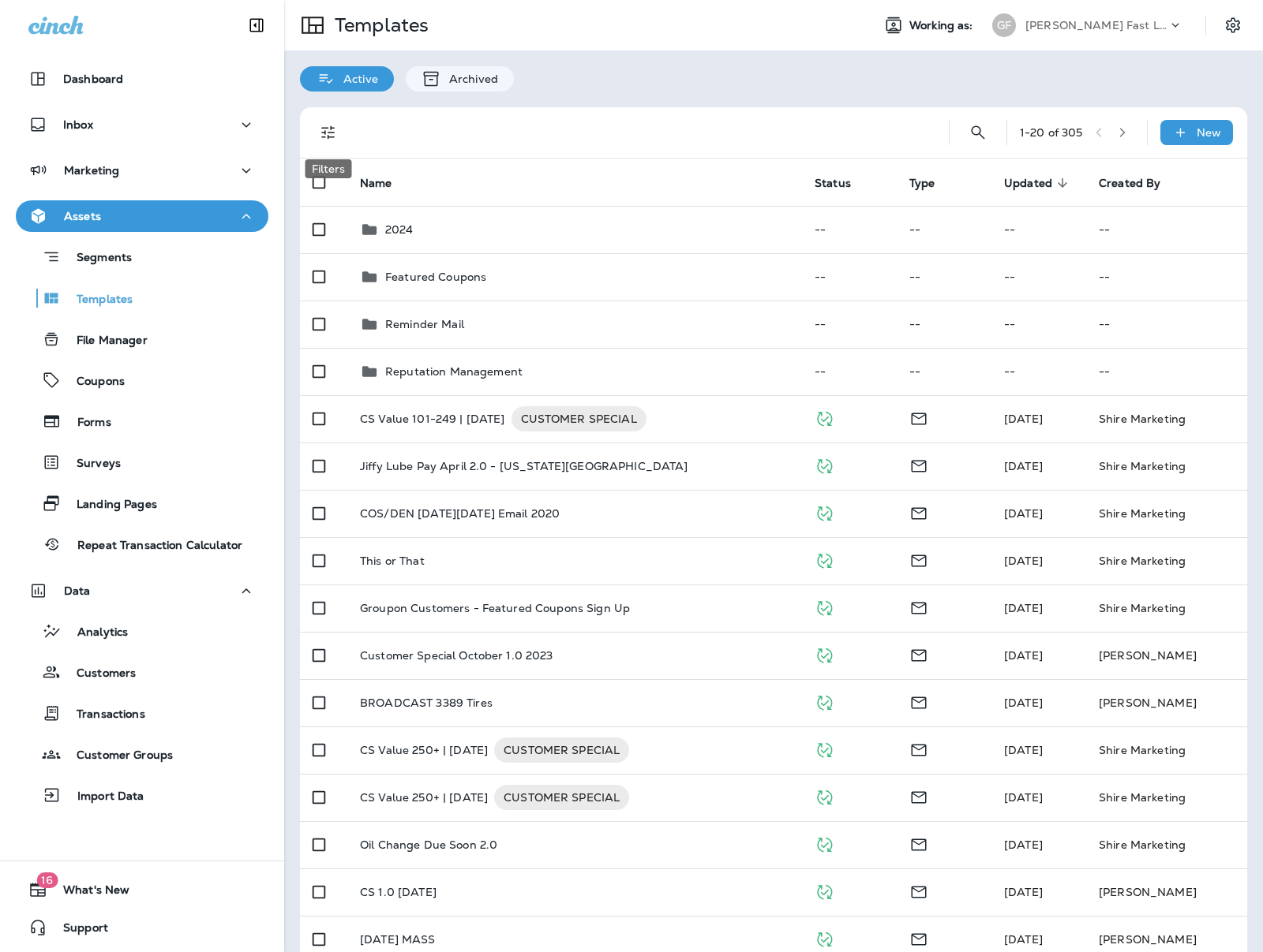
click at [328, 134] on icon "Filters" at bounding box center [328, 132] width 19 height 19
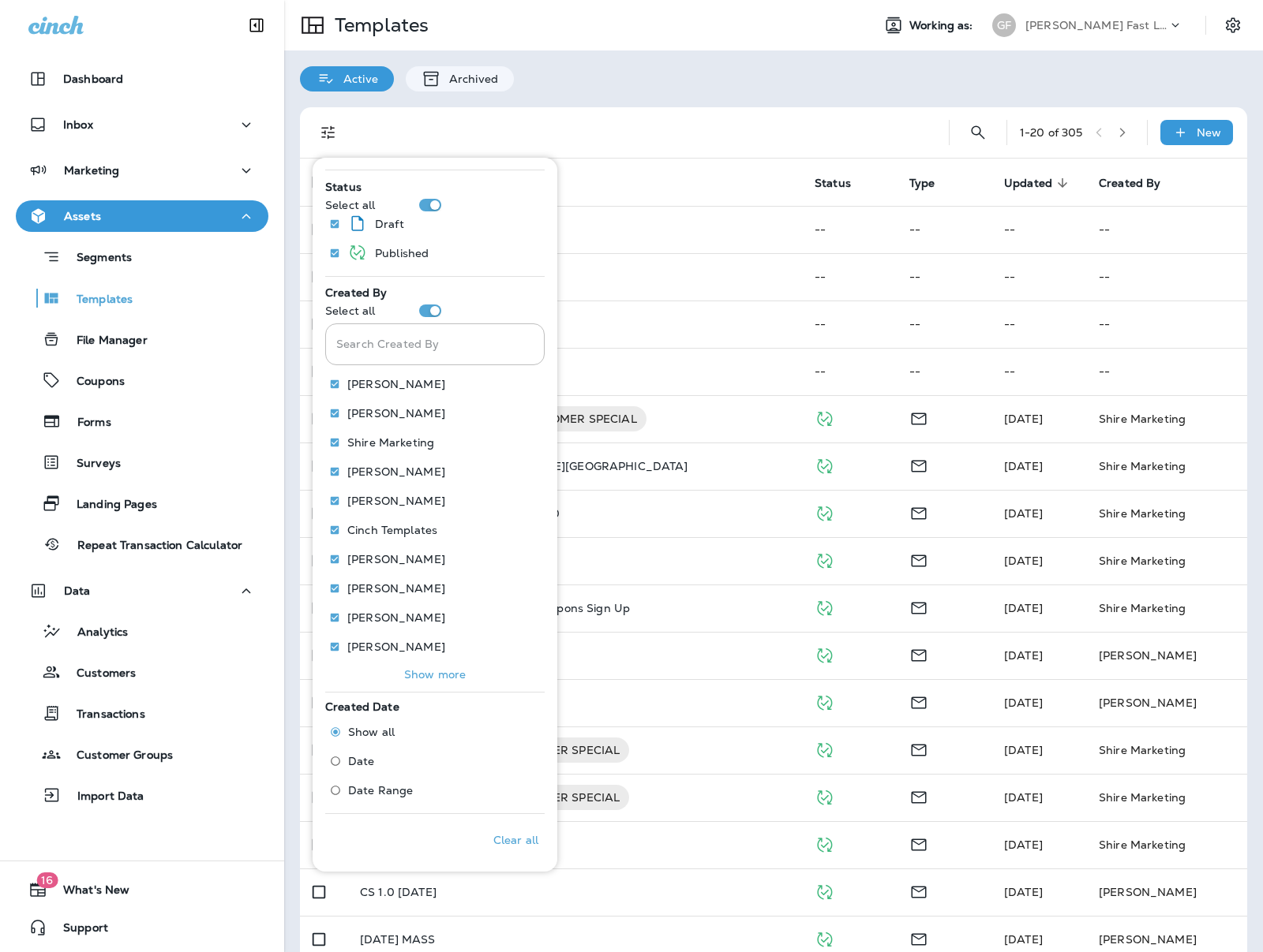
scroll to position [360, 0]
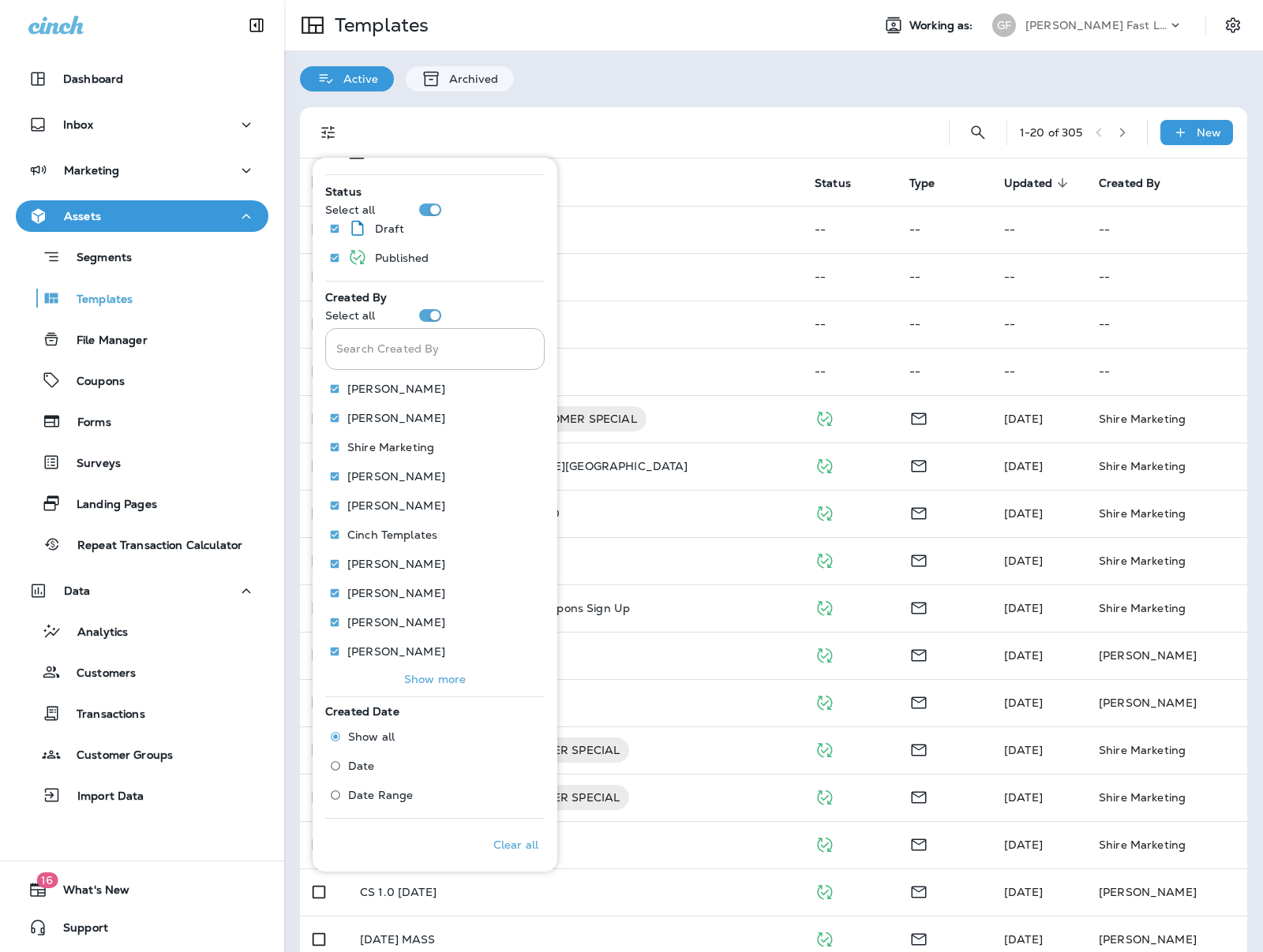
click at [366, 795] on span "Date Range" at bounding box center [380, 795] width 65 height 13
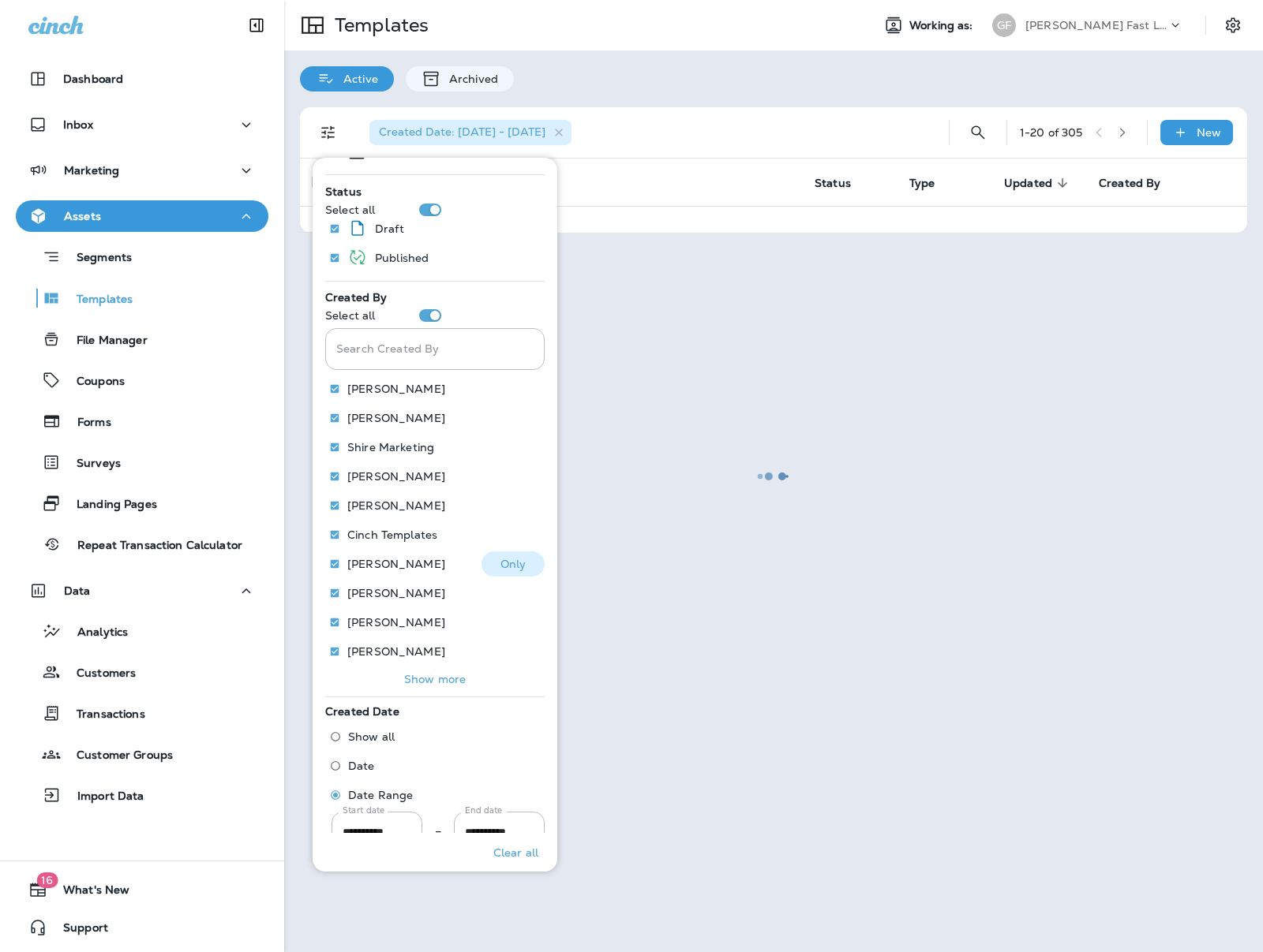
scroll to position [407, 0]
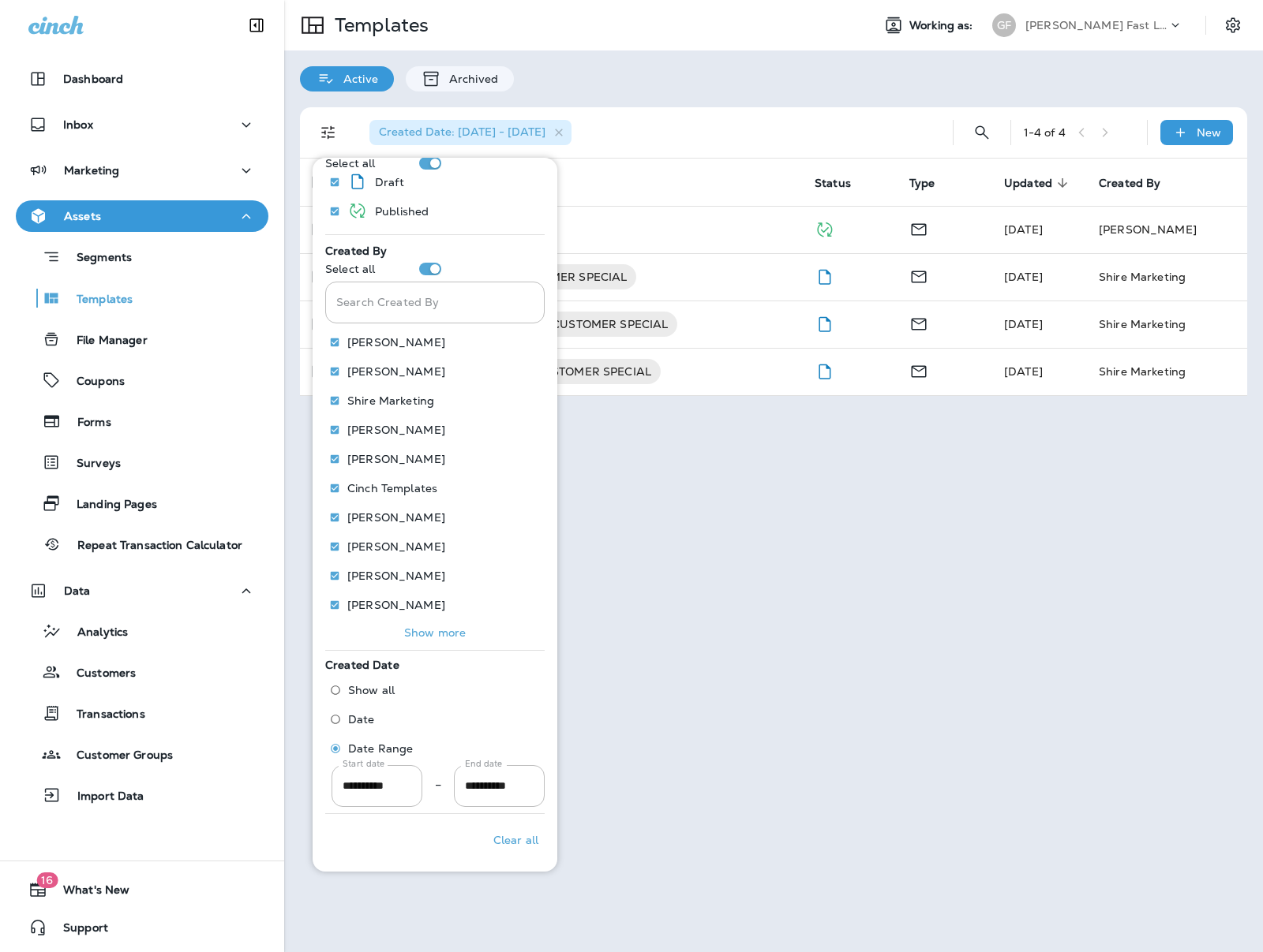
click at [698, 576] on div "Templates Working as: [PERSON_NAME] Fast Lube dba Jiffy Lube Active Archived Cr…" at bounding box center [773, 476] width 978 height 952
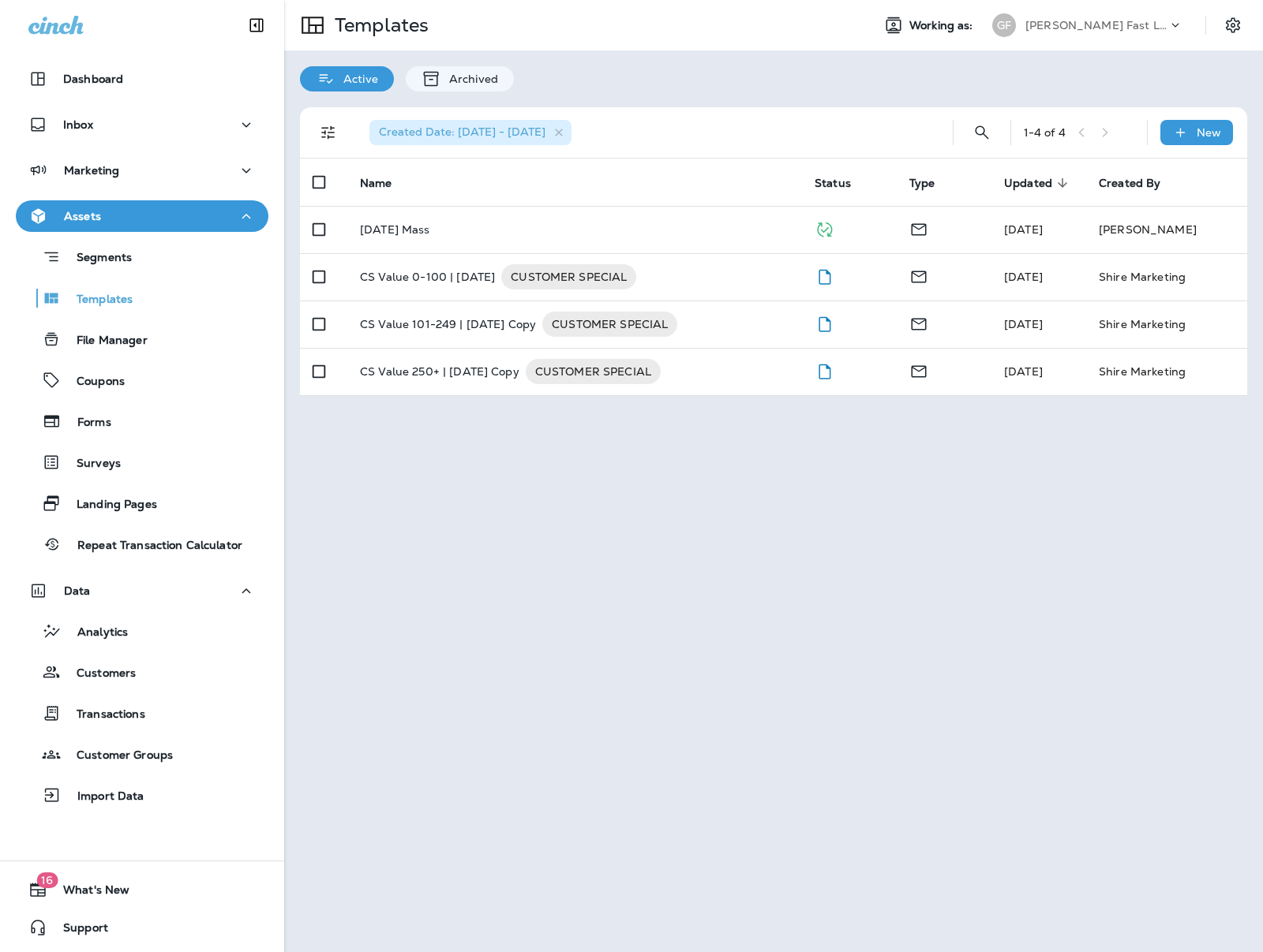
click at [1042, 27] on p "[PERSON_NAME] Fast Lube dba [PERSON_NAME]" at bounding box center [1096, 25] width 142 height 13
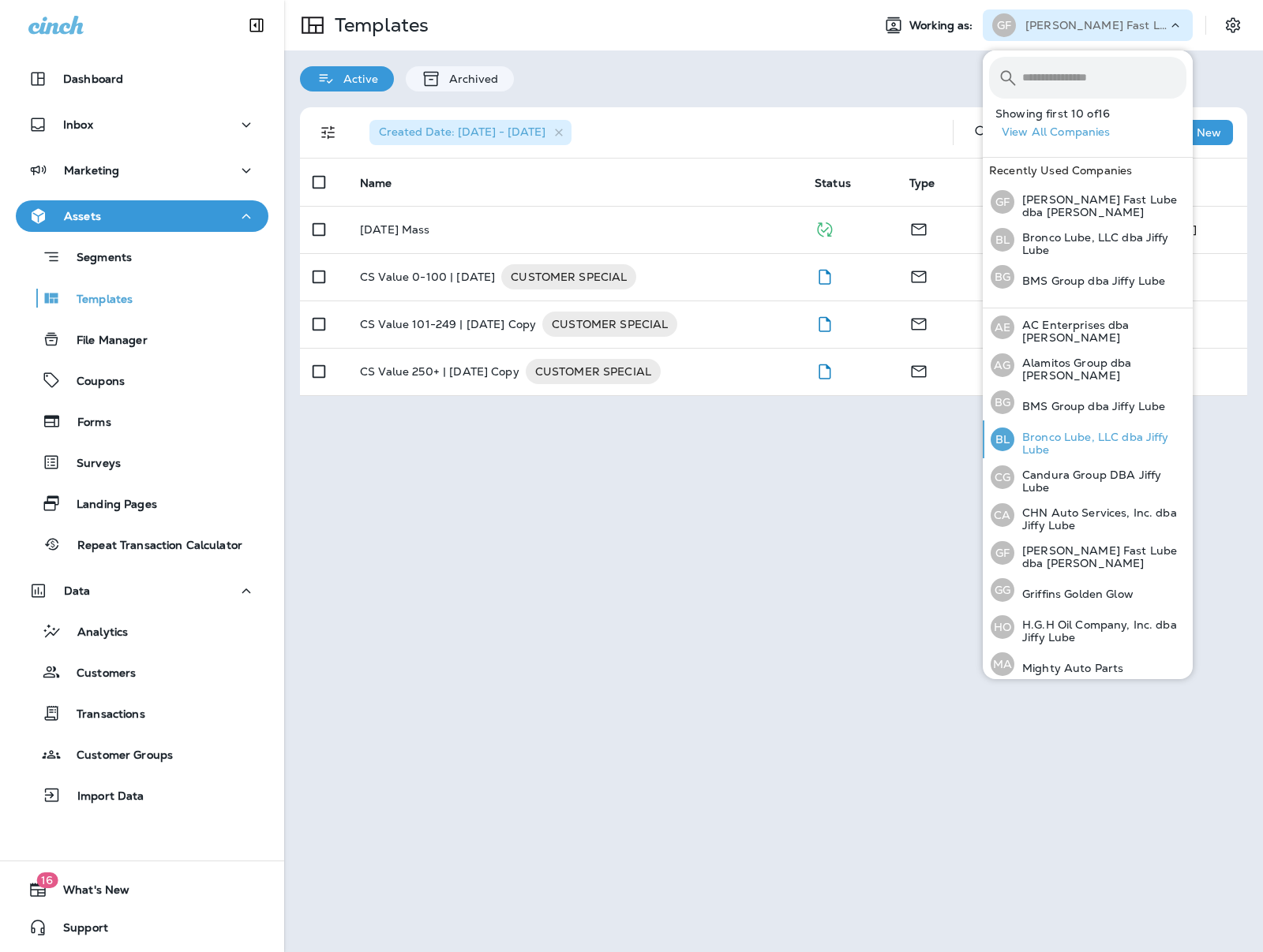
click at [1088, 438] on p "Bronco Lube, LLC dba Jiffy Lube" at bounding box center [1100, 444] width 172 height 25
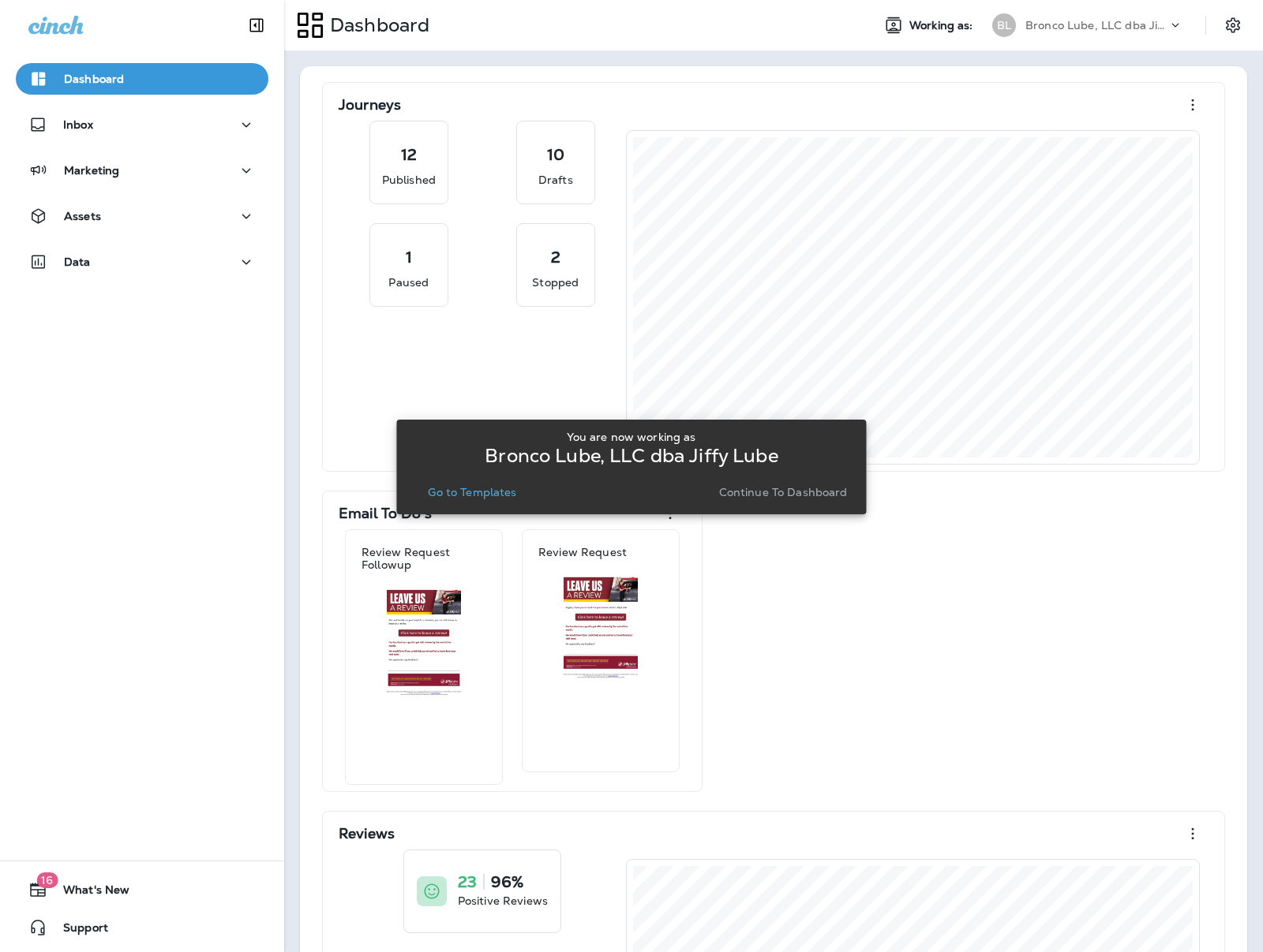
click at [469, 498] on p "Go to Templates" at bounding box center [472, 492] width 88 height 13
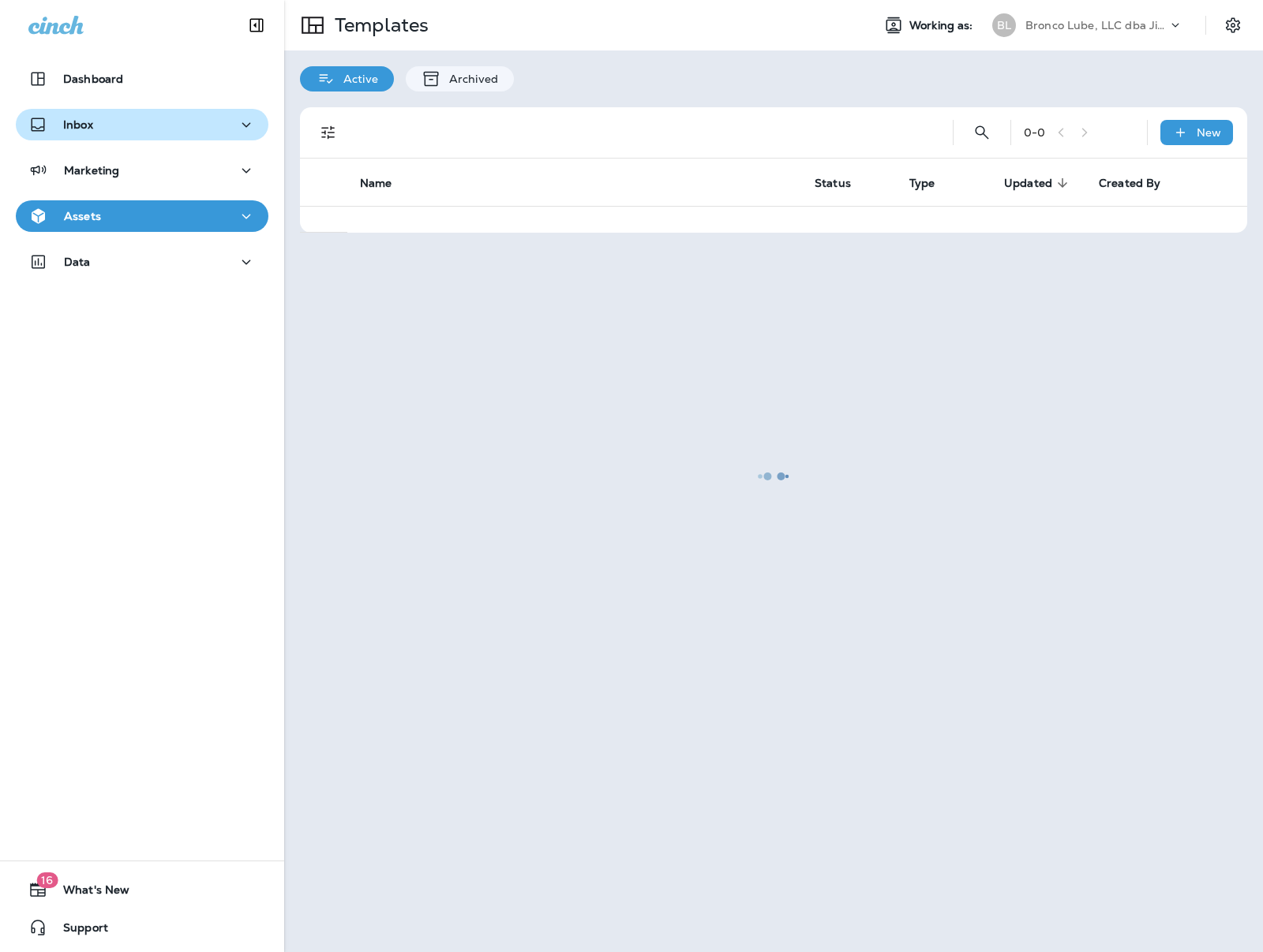
click at [110, 127] on div "Inbox" at bounding box center [142, 125] width 227 height 20
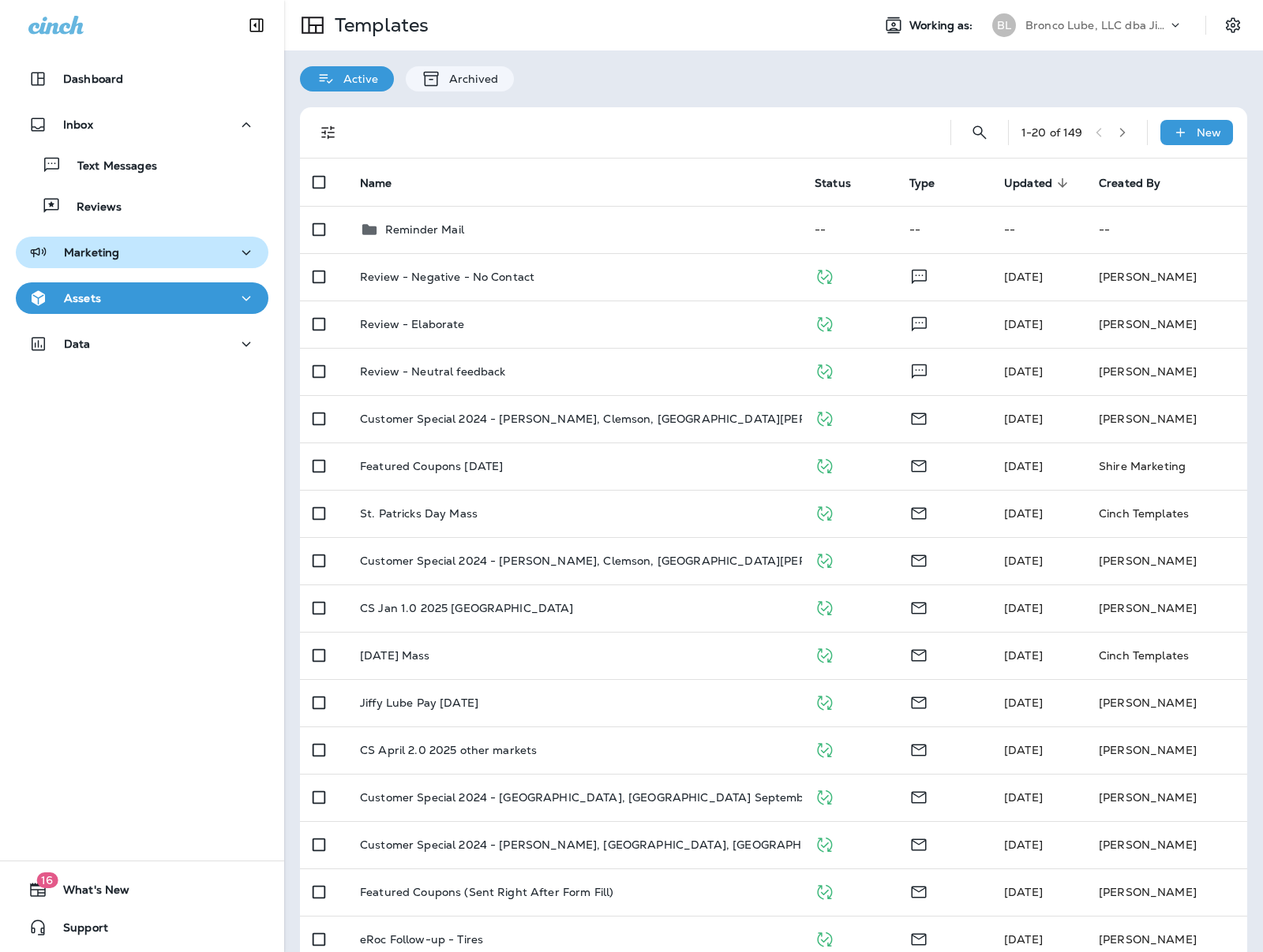
click at [86, 263] on button "Marketing" at bounding box center [142, 252] width 252 height 31
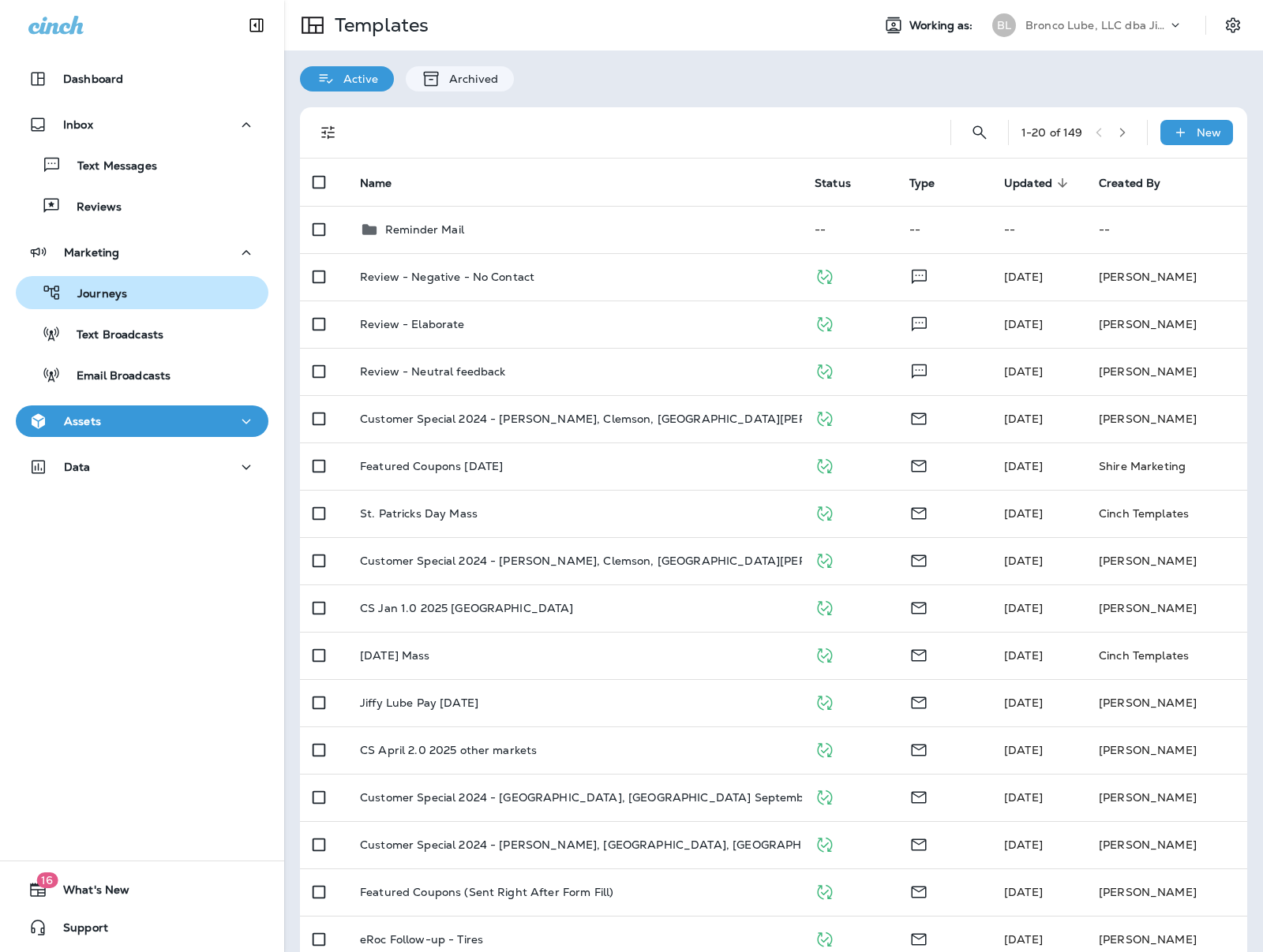
click at [104, 291] on p "Journeys" at bounding box center [94, 295] width 66 height 15
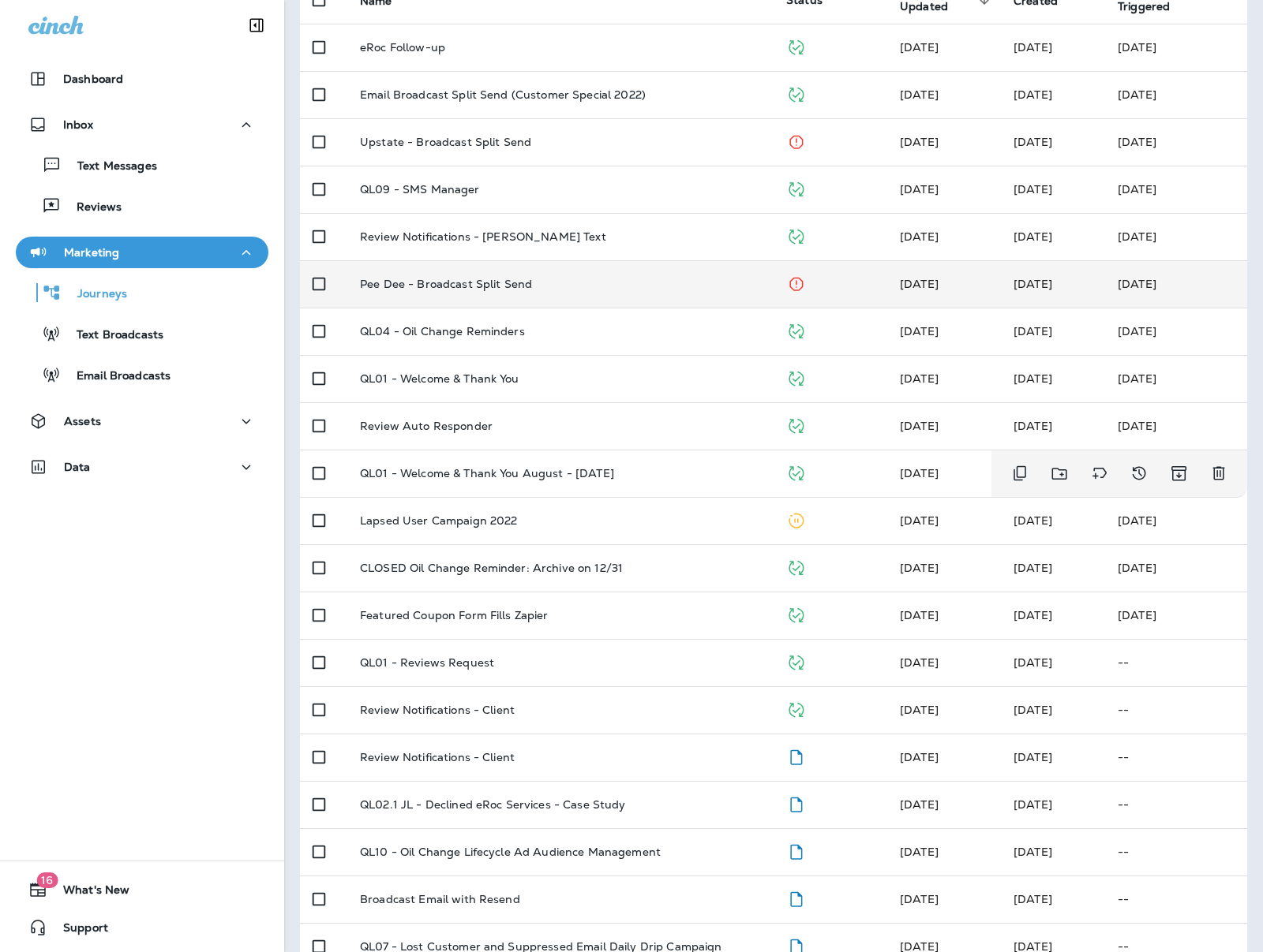
scroll to position [190, 0]
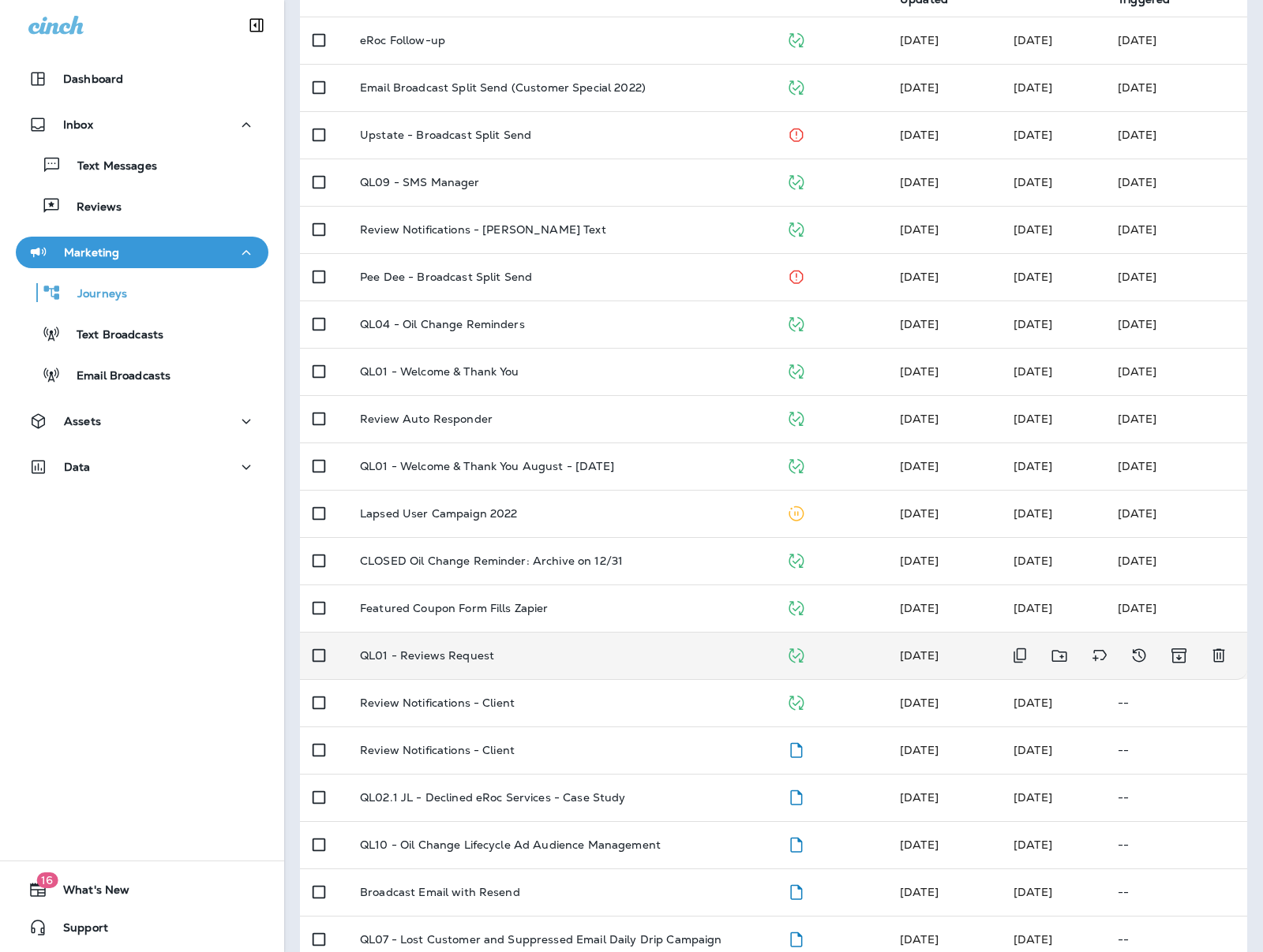
click at [482, 646] on td "QL01 - Reviews Request" at bounding box center [561, 656] width 426 height 48
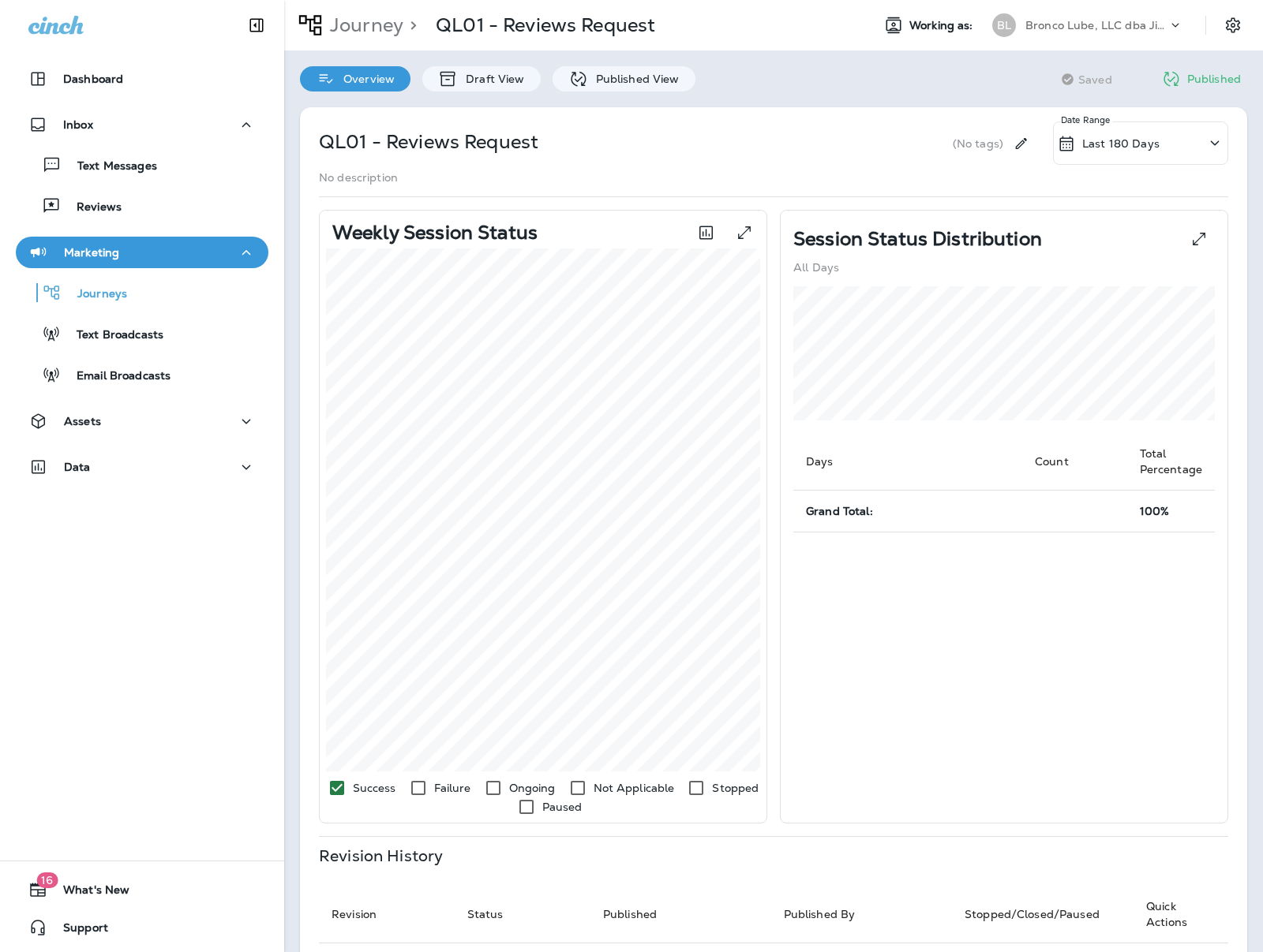
scroll to position [7, 0]
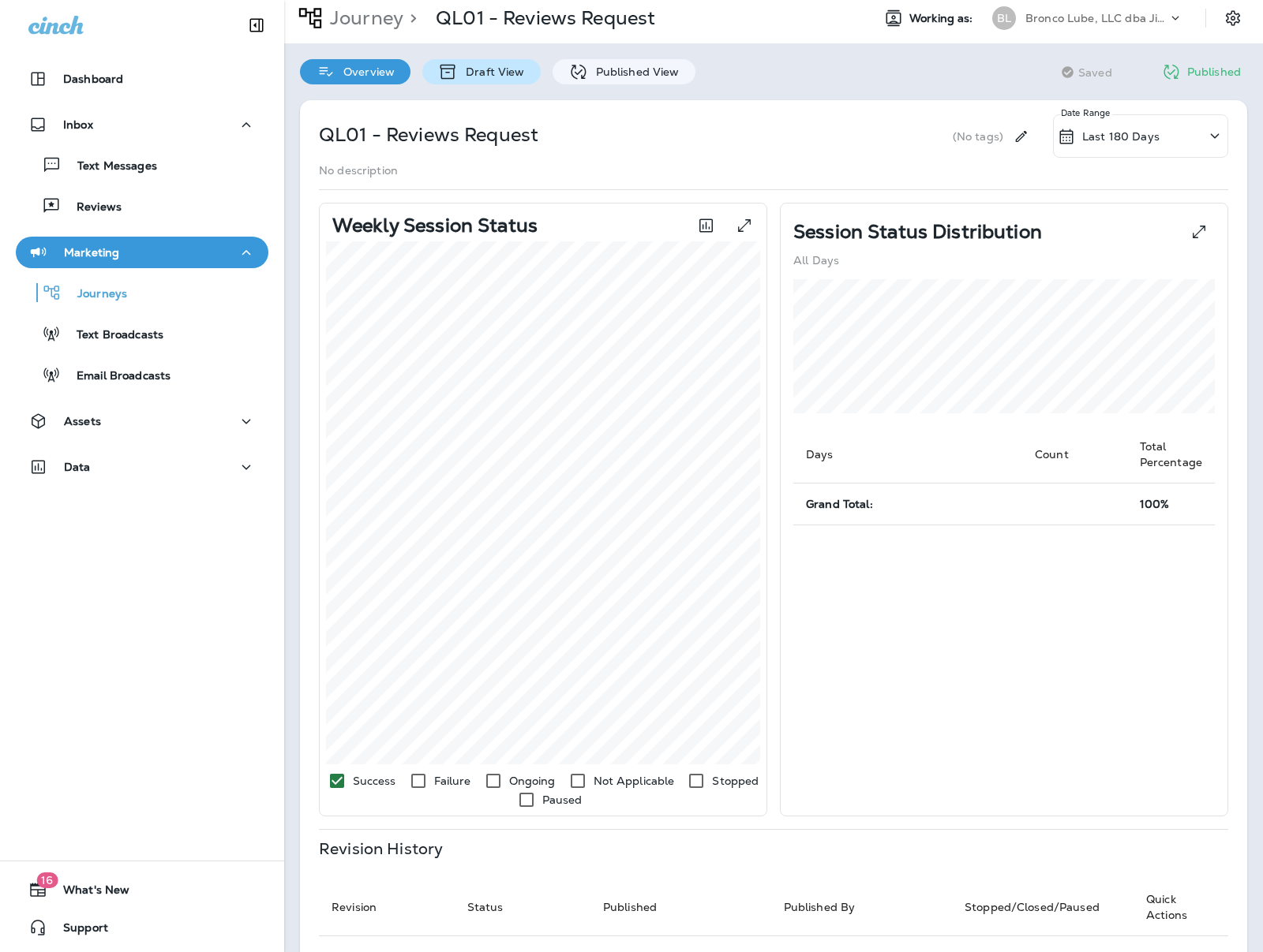
click at [507, 75] on p "Draft View" at bounding box center [491, 72] width 66 height 13
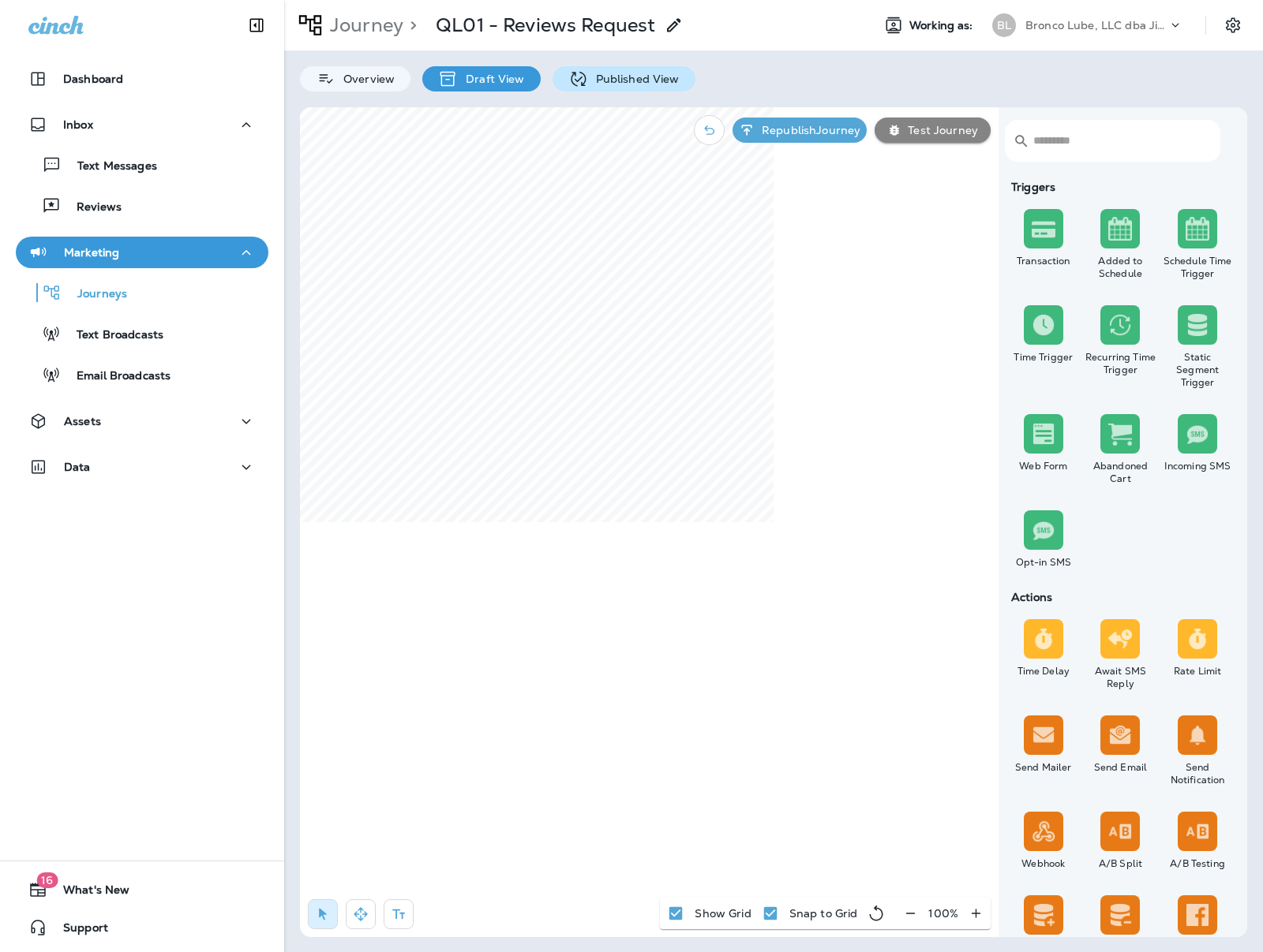
click at [598, 75] on p "Published View" at bounding box center [633, 79] width 92 height 13
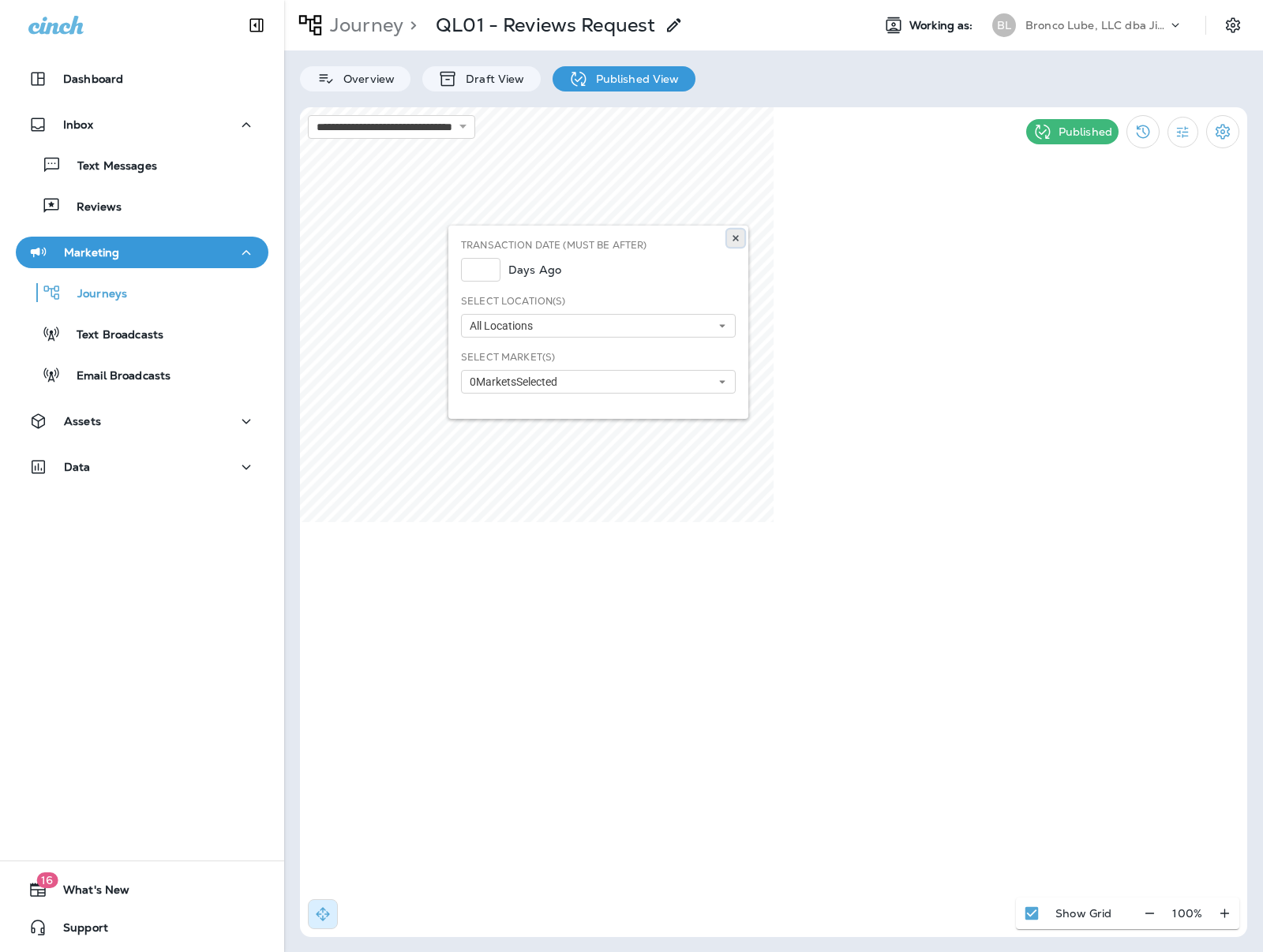
click at [739, 239] on icon at bounding box center [735, 238] width 10 height 10
click at [1162, 68] on div "Overview Draft View Published View" at bounding box center [773, 71] width 978 height 41
click at [1234, 30] on icon "Settings" at bounding box center [1232, 24] width 14 height 15
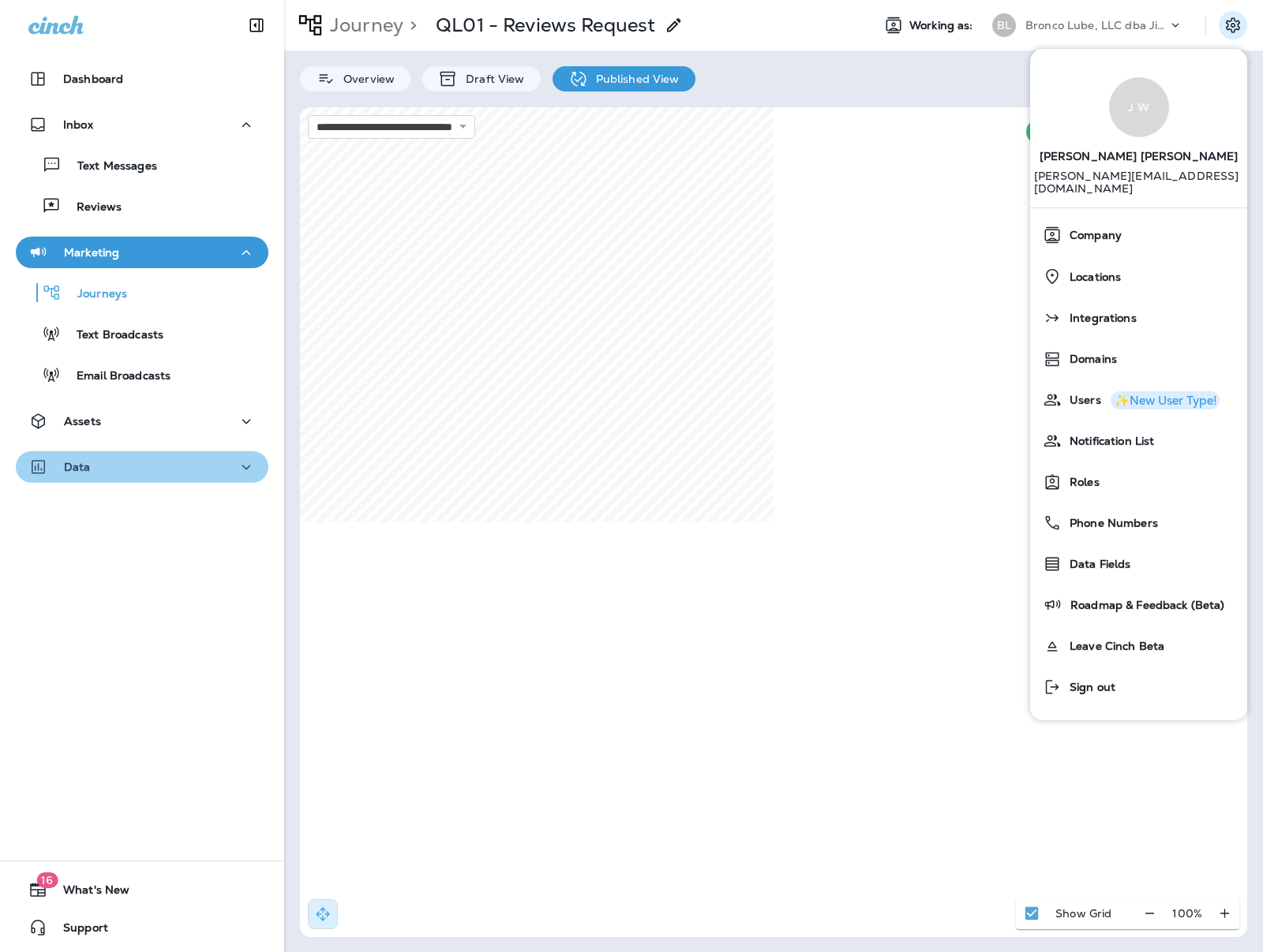
click at [121, 474] on div "Data" at bounding box center [142, 468] width 227 height 20
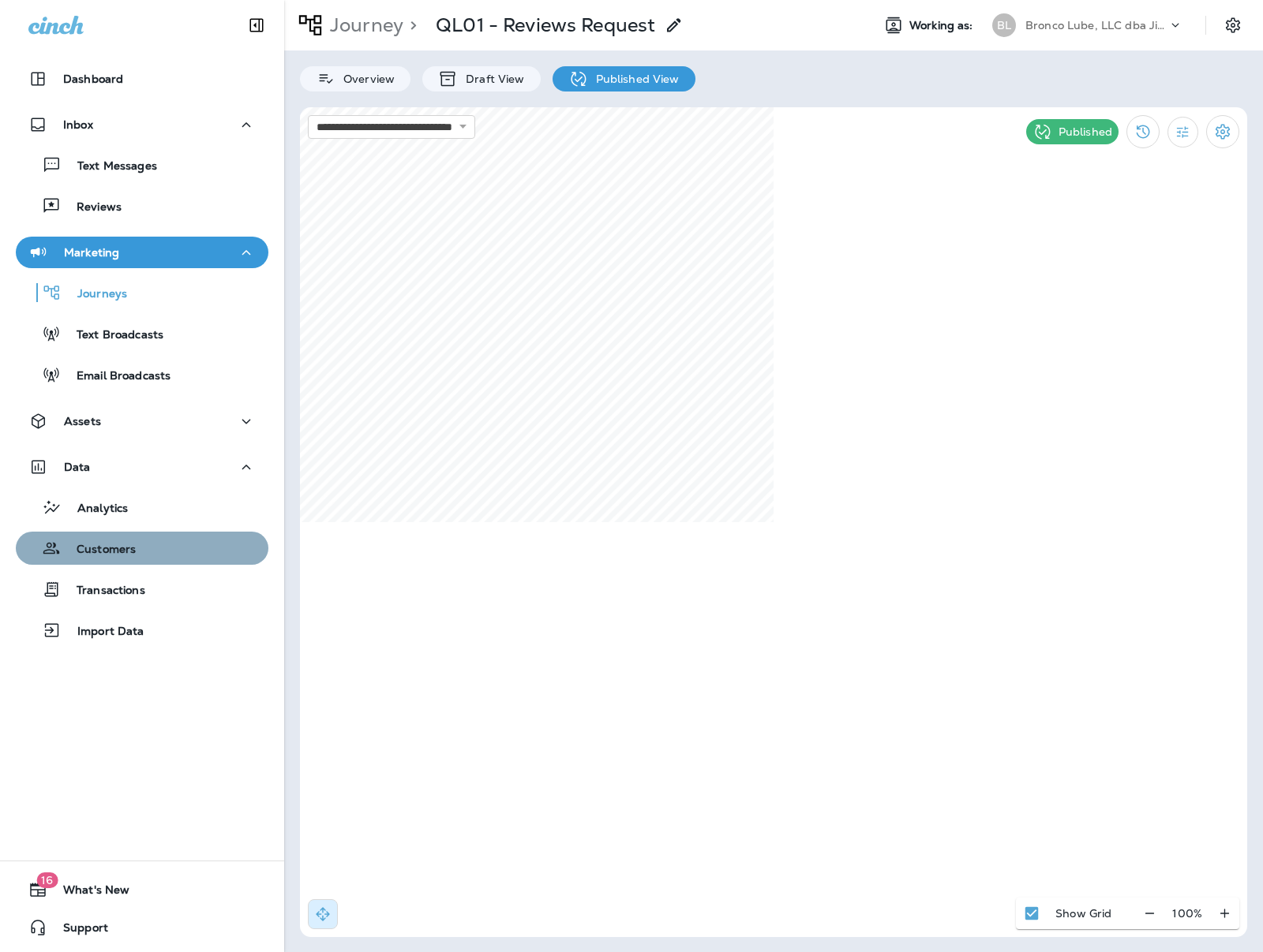
click at [114, 539] on div "Customers" at bounding box center [79, 548] width 113 height 23
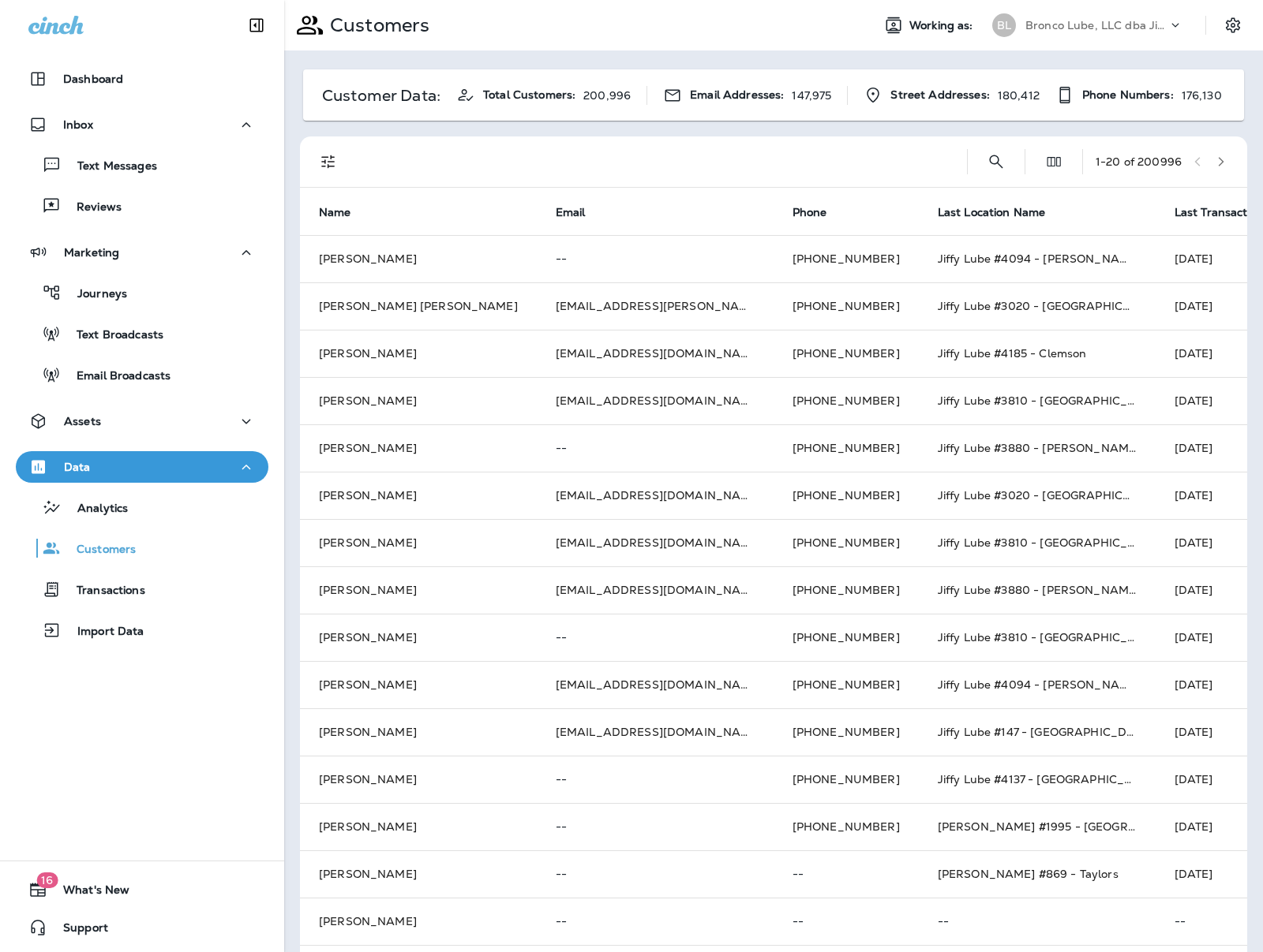
click at [1174, 209] on span "Last Transaction Date" at bounding box center [1233, 212] width 119 height 13
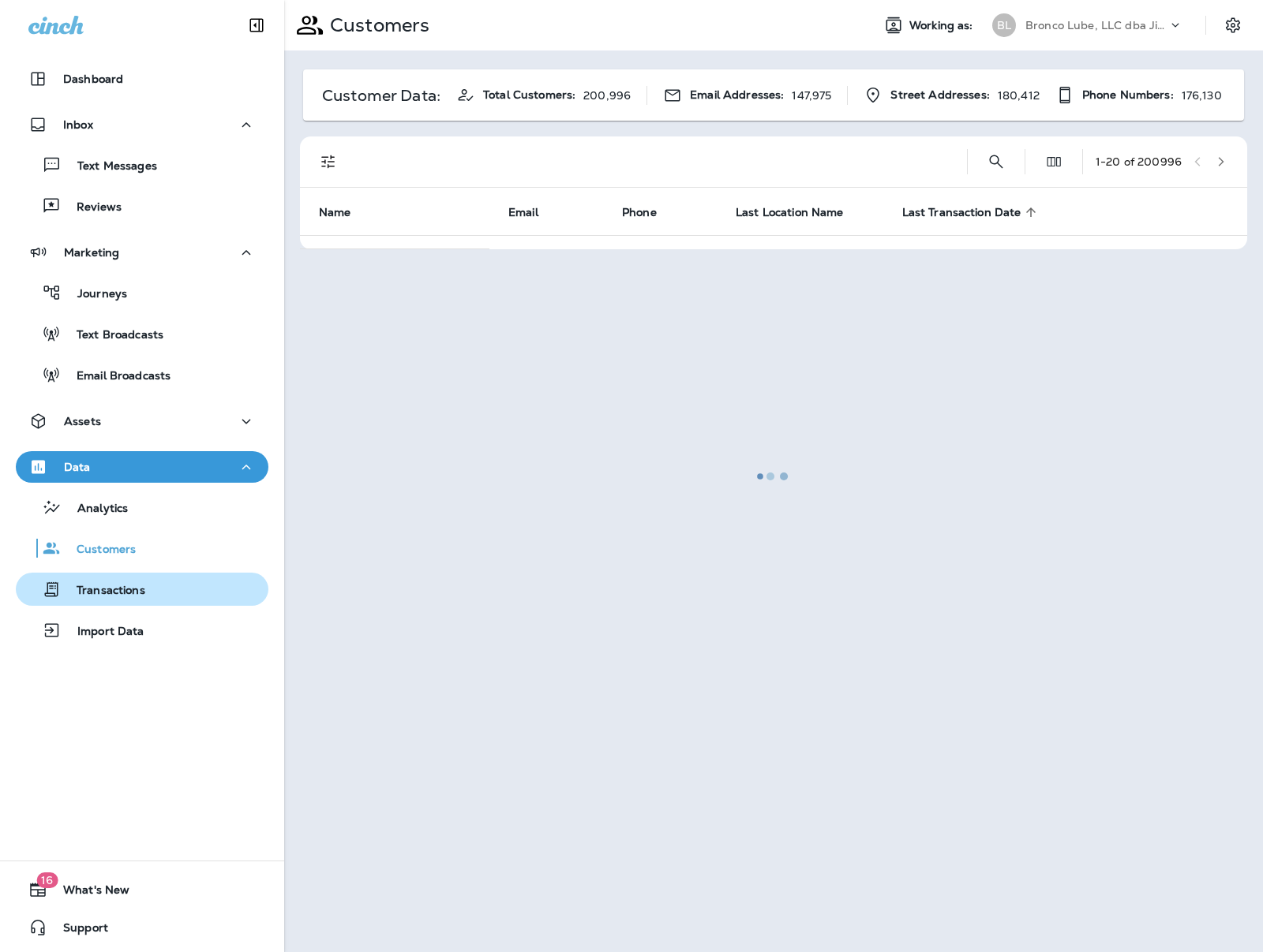
click at [90, 587] on p "Transactions" at bounding box center [103, 591] width 84 height 15
